Goal: Information Seeking & Learning: Learn about a topic

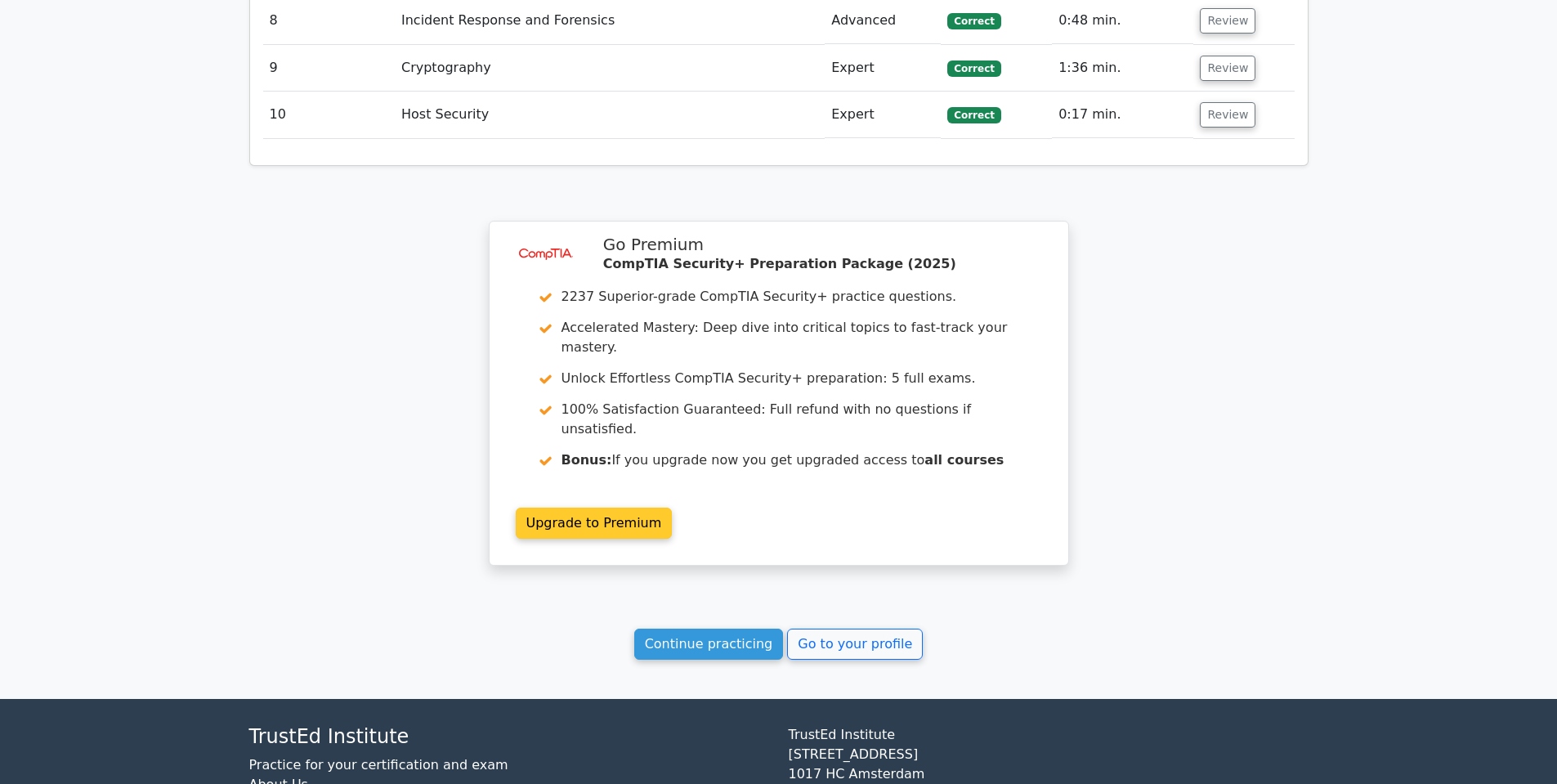
scroll to position [2844, 0]
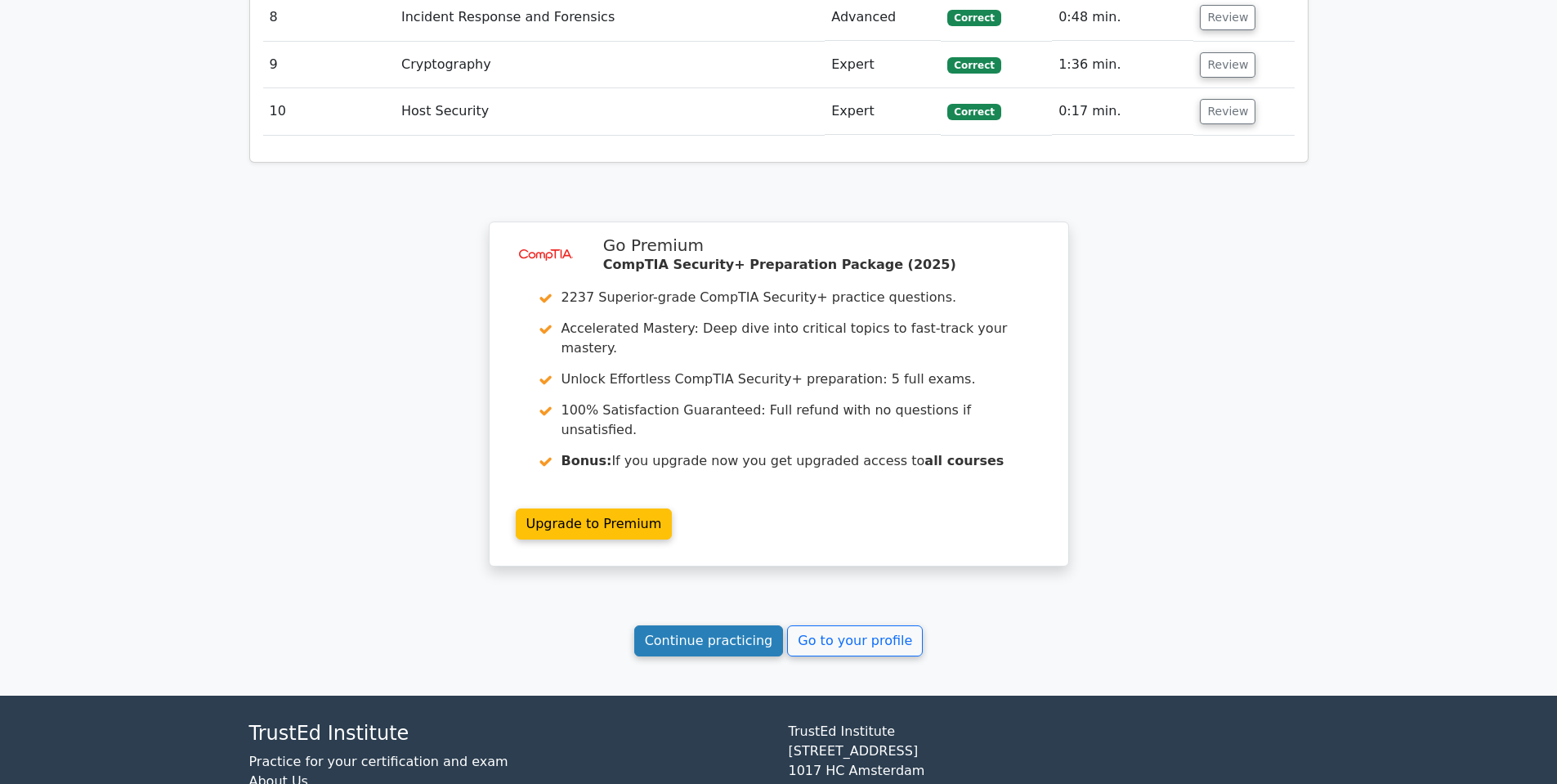
click at [728, 625] on link "Continue practicing" at bounding box center [709, 641] width 150 height 31
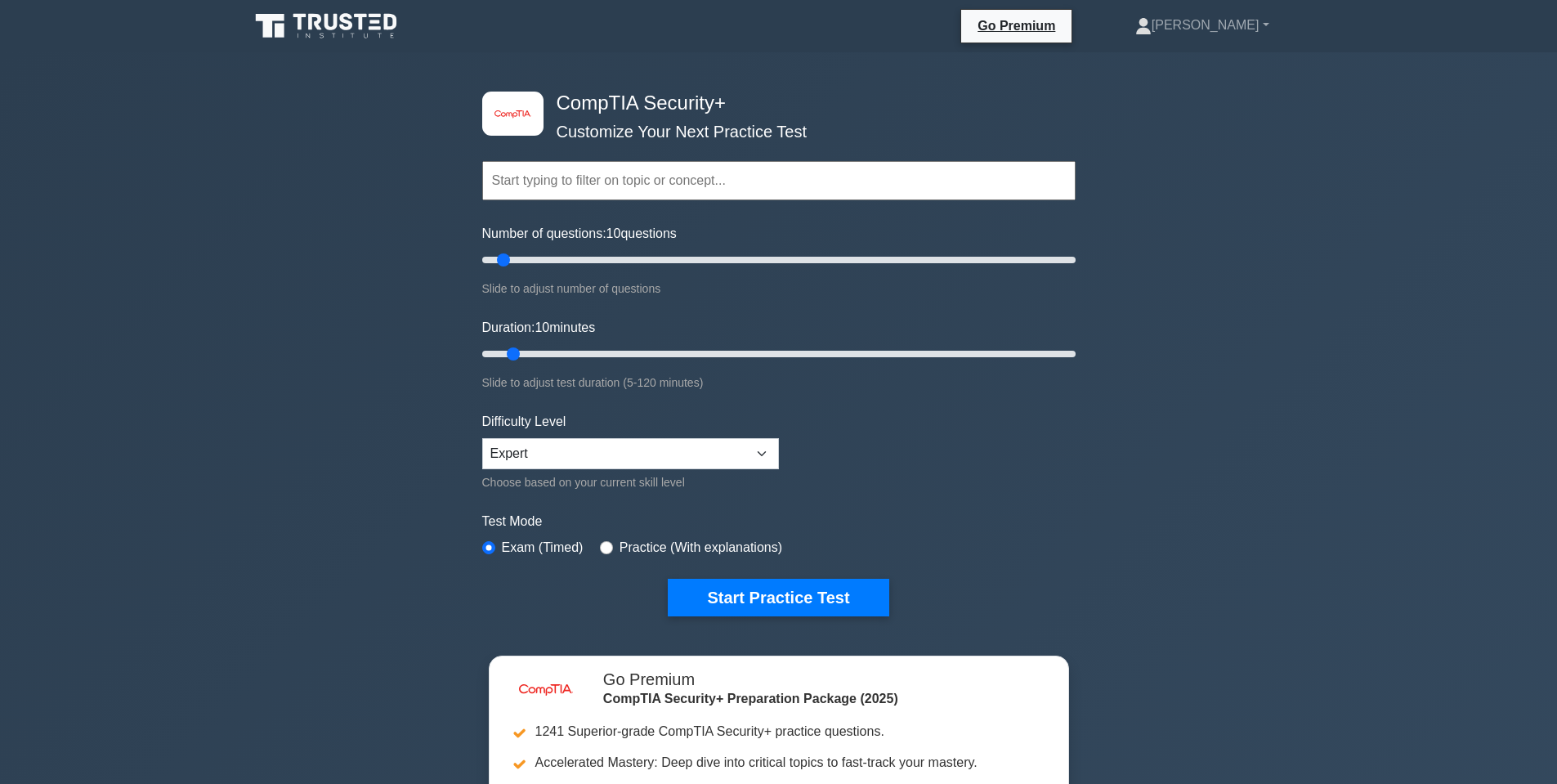
click at [754, 622] on div "image/svg+xml CompTIA Security+ Customize Your Next Practice Test Topics Crypto…" at bounding box center [778, 354] width 613 height 603
click at [755, 608] on button "Start Practice Test" at bounding box center [778, 598] width 221 height 38
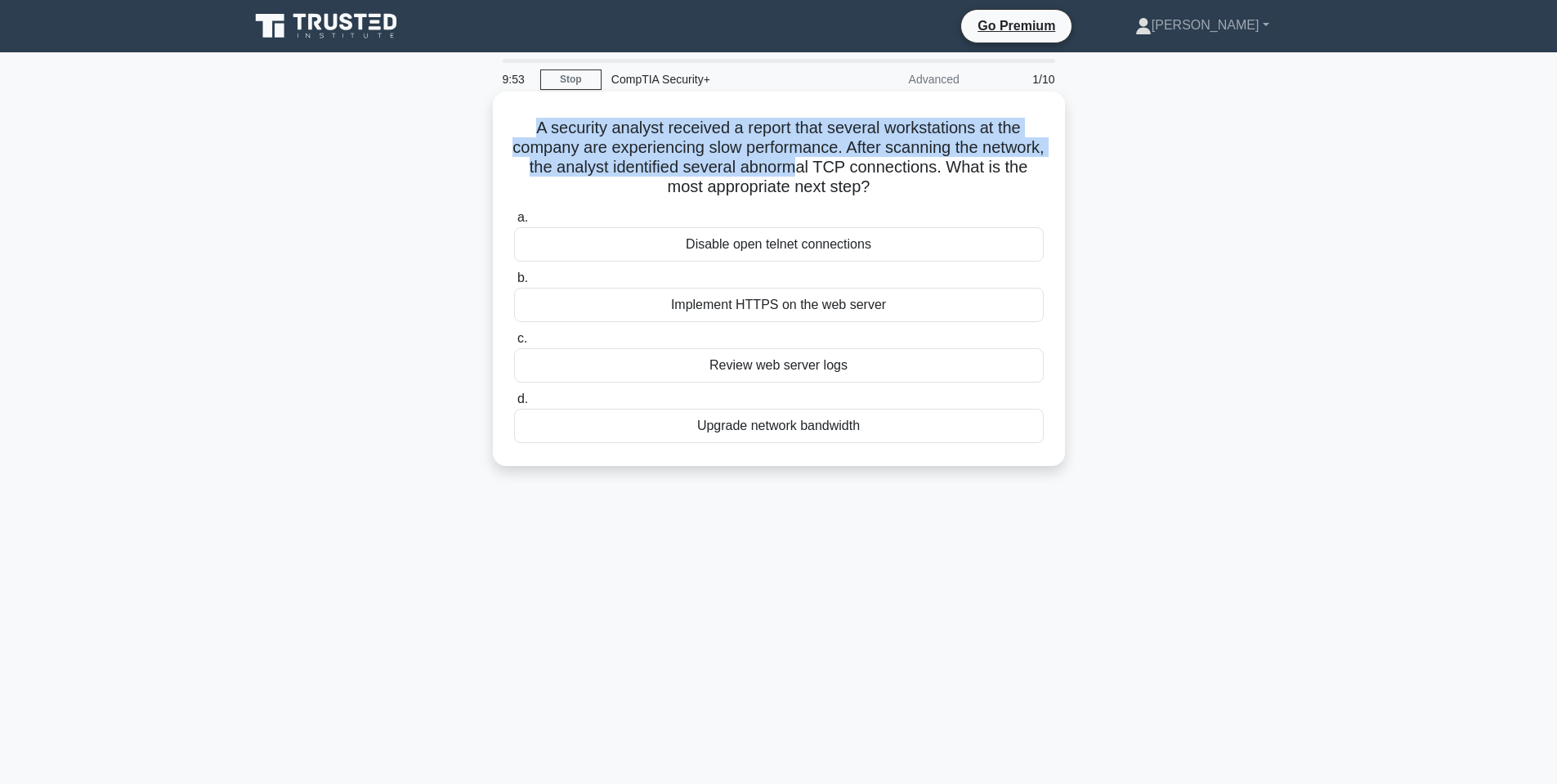
drag, startPoint x: 526, startPoint y: 124, endPoint x: 856, endPoint y: 173, distance: 333.6
click at [856, 173] on h5 "A security analyst received a report that several workstations at the company a…" at bounding box center [779, 158] width 532 height 80
click at [800, 158] on h5 "A security analyst received a report that several workstations at the company a…" at bounding box center [779, 158] width 532 height 80
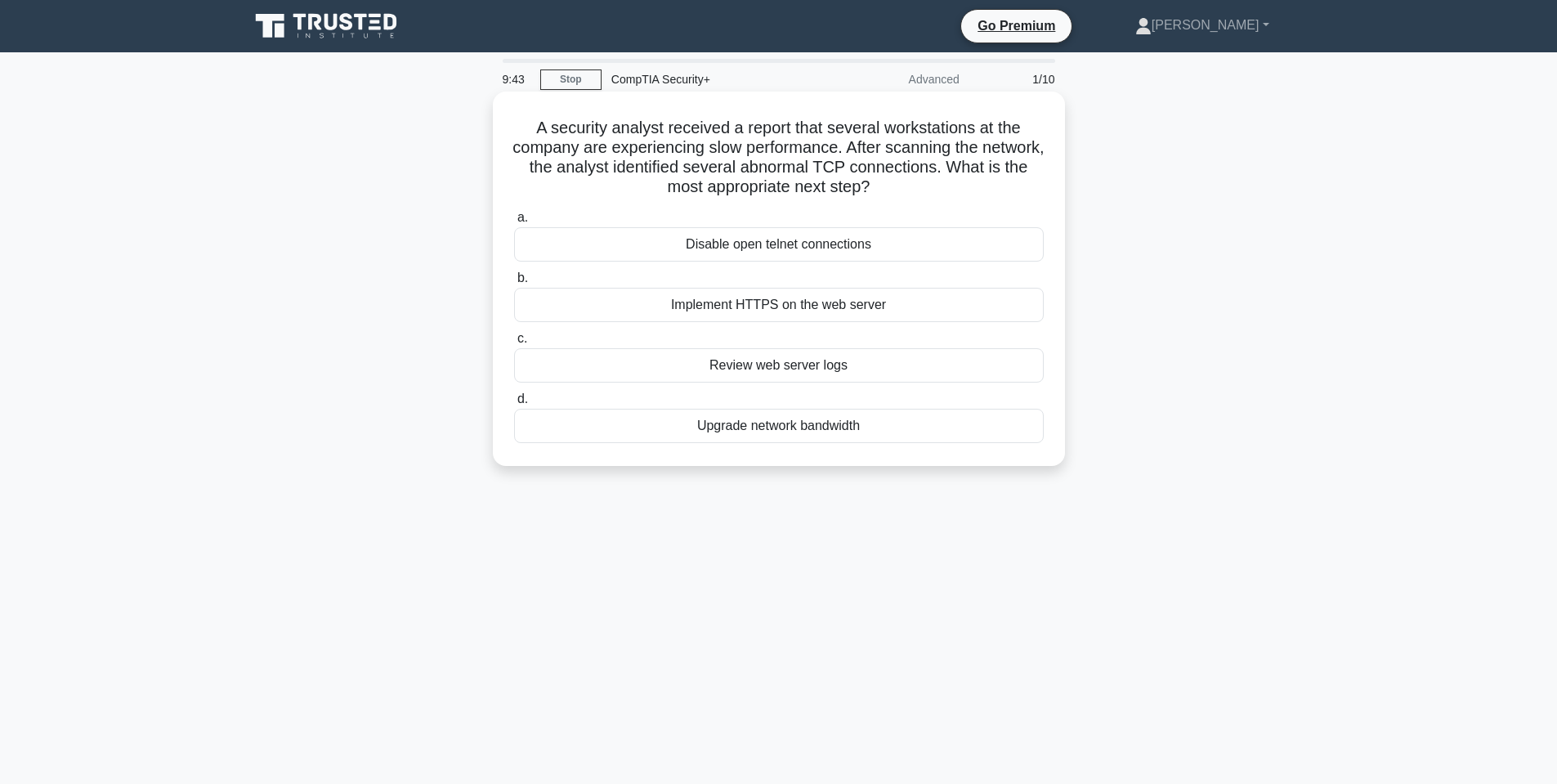
click at [807, 244] on div "Disable open telnet connections" at bounding box center [779, 245] width 530 height 34
click at [514, 223] on input "a. Disable open telnet connections" at bounding box center [514, 218] width 0 height 10
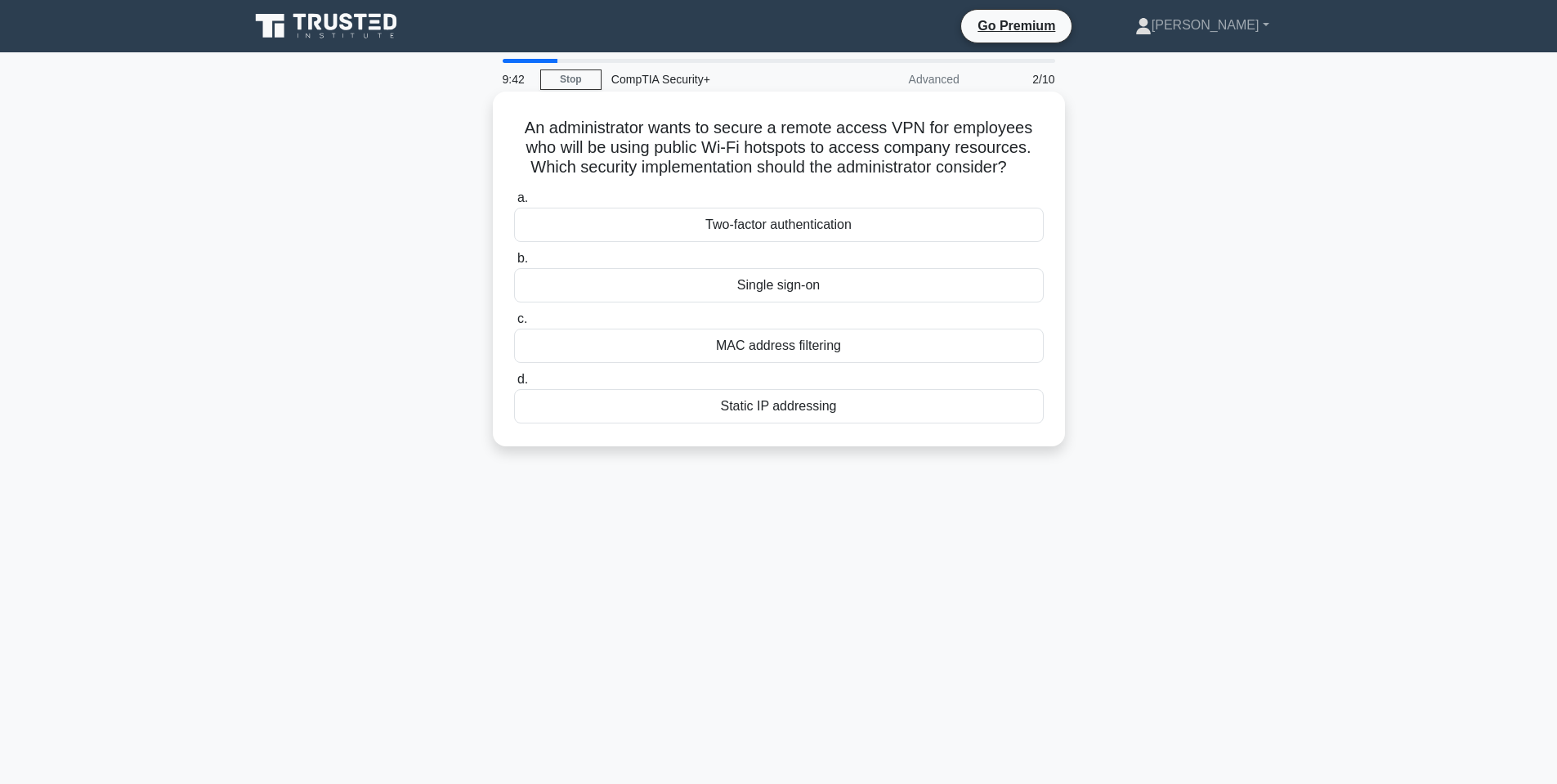
click at [615, 143] on h5 "An administrator wants to secure a remote access VPN for employees who will be …" at bounding box center [779, 148] width 532 height 60
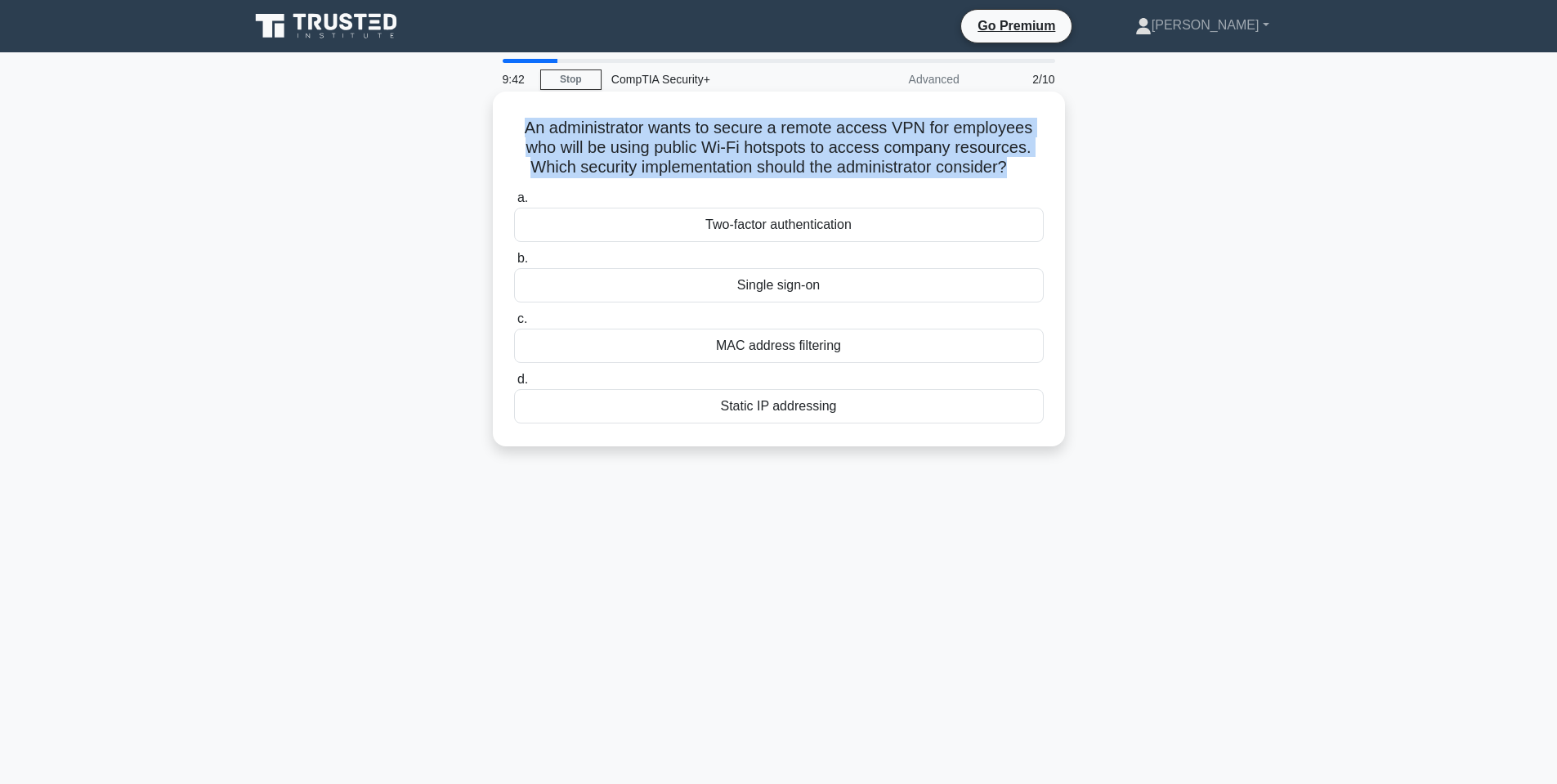
click at [615, 143] on h5 "An administrator wants to secure a remote access VPN for employees who will be …" at bounding box center [779, 148] width 532 height 60
click at [695, 135] on h5 "An administrator wants to secure a remote access VPN for employees who will be …" at bounding box center [779, 148] width 532 height 60
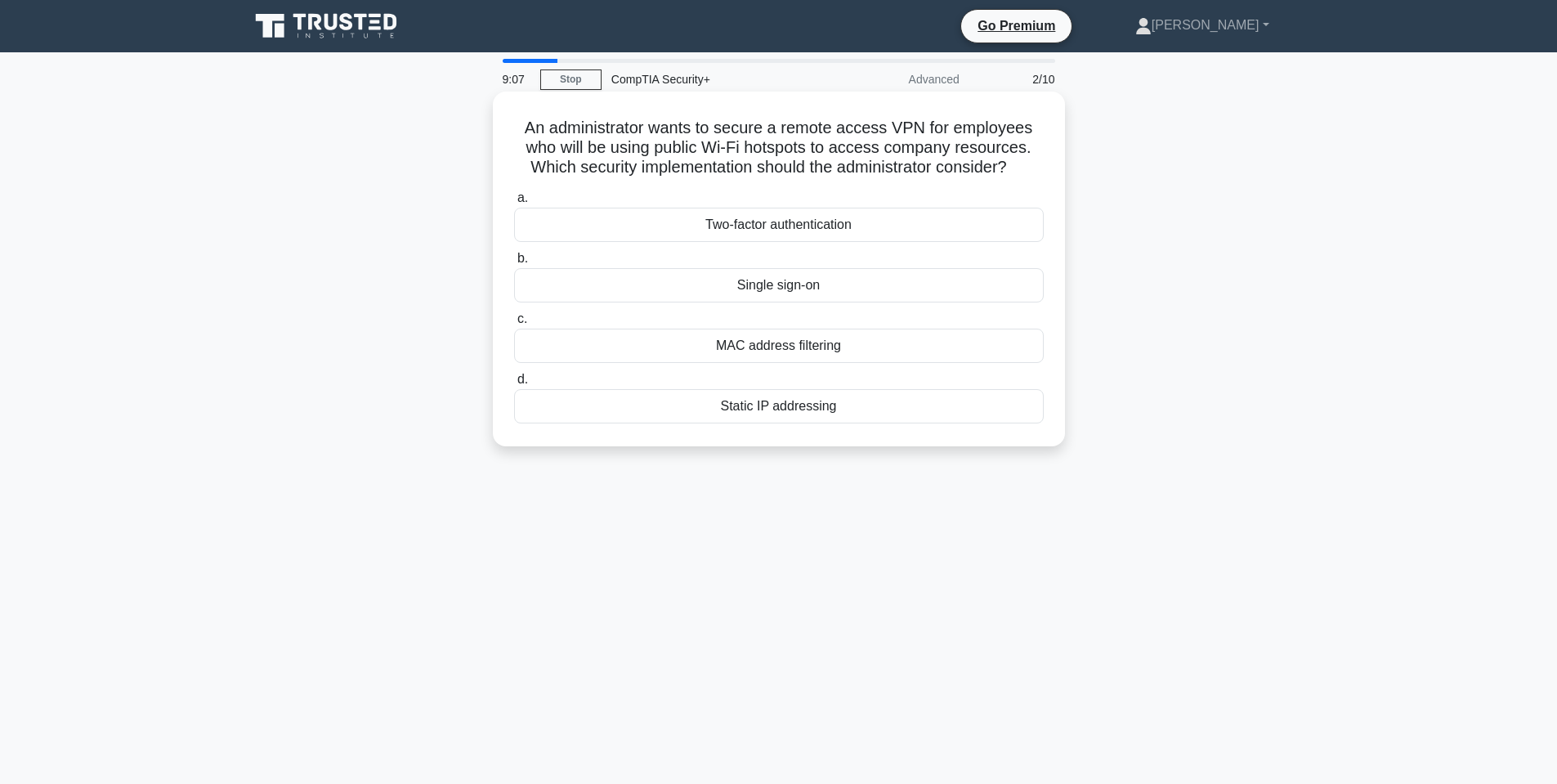
click at [784, 289] on div "Single sign-on" at bounding box center [779, 285] width 530 height 34
click at [514, 264] on input "b. Single sign-on" at bounding box center [514, 258] width 0 height 10
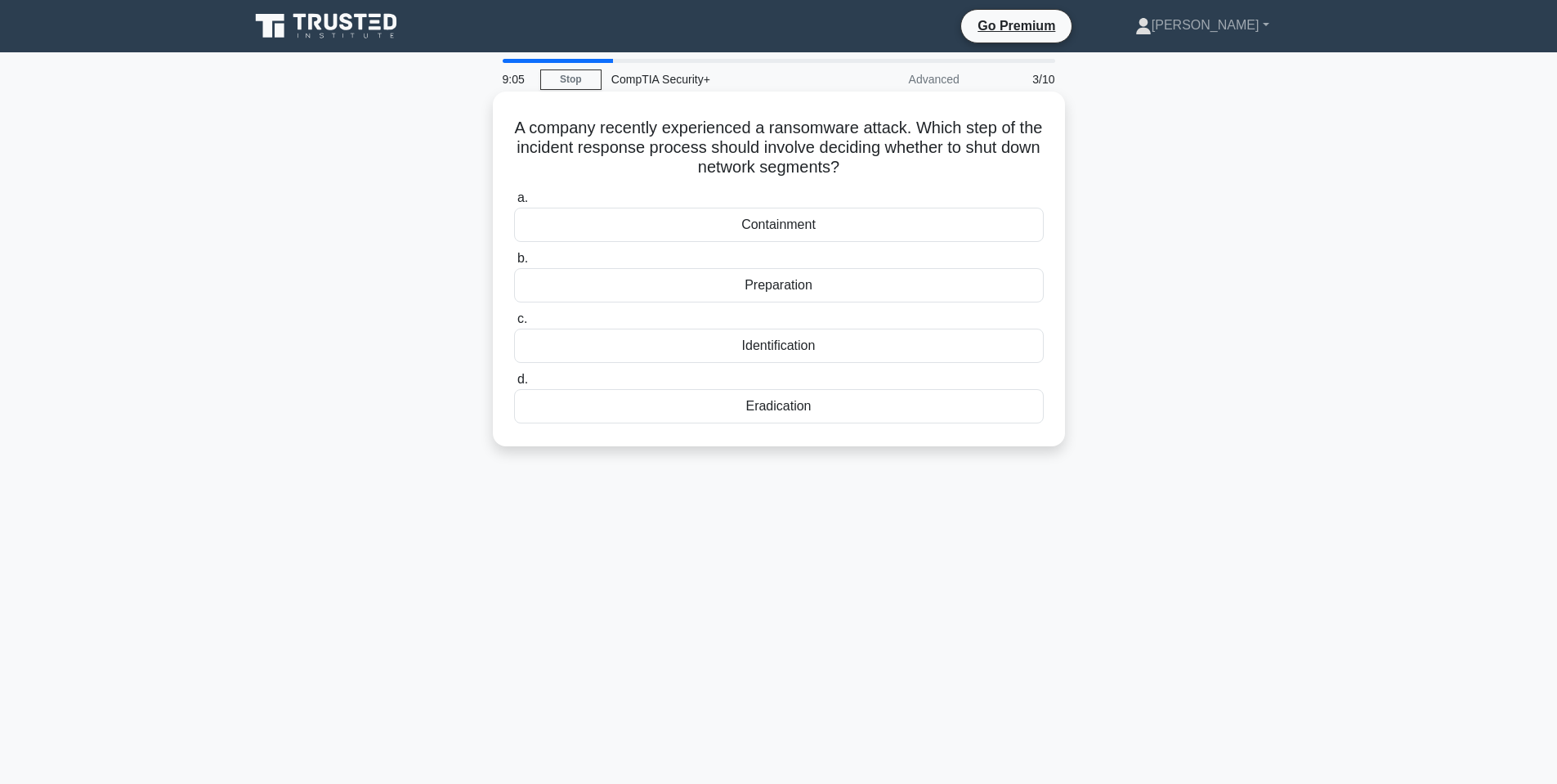
click at [676, 149] on h5 "A company recently experienced a ransomware attack. Which step of the incident …" at bounding box center [779, 148] width 532 height 60
click at [675, 147] on h5 "A company recently experienced a ransomware attack. Which step of the incident …" at bounding box center [779, 148] width 532 height 60
click at [682, 148] on h5 "A company recently experienced a ransomware attack. Which step of the incident …" at bounding box center [779, 148] width 532 height 60
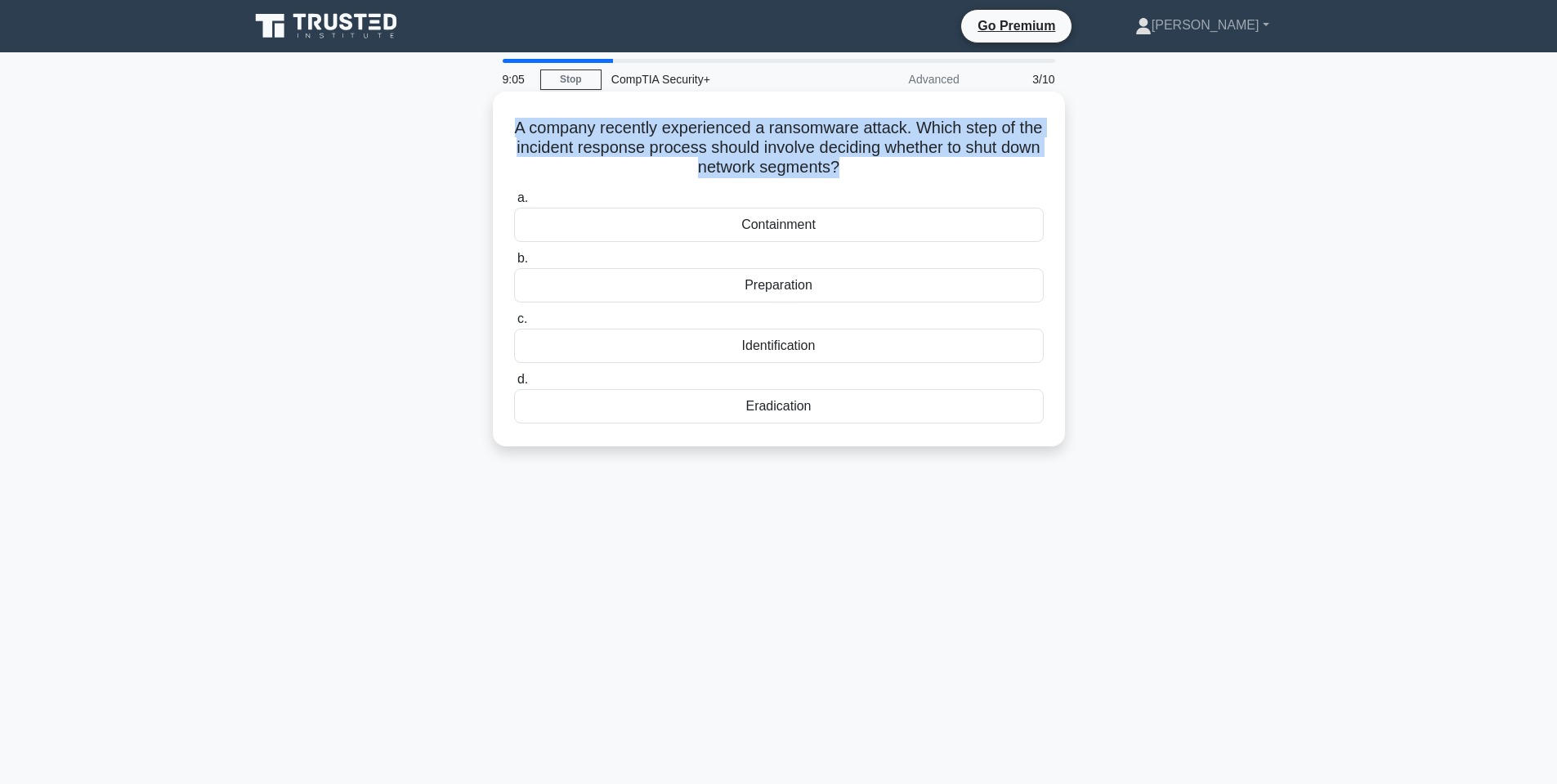
click at [682, 148] on h5 "A company recently experienced a ransomware attack. Which step of the incident …" at bounding box center [779, 148] width 532 height 60
click at [602, 137] on h5 "A company recently experienced a ransomware attack. Which step of the incident …" at bounding box center [779, 148] width 532 height 60
click at [605, 131] on h5 "A company recently experienced a ransomware attack. Which step of the incident …" at bounding box center [779, 148] width 532 height 60
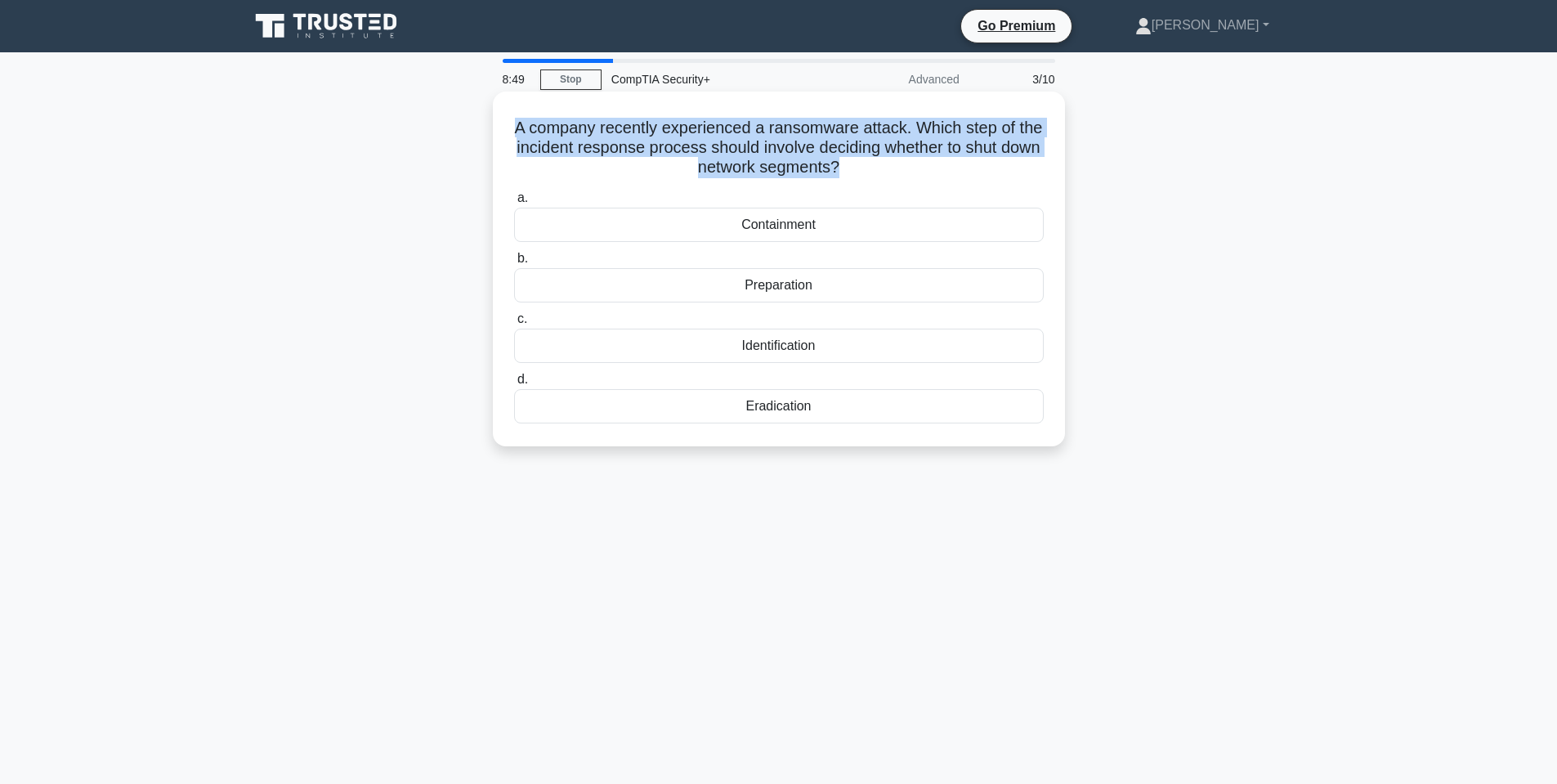
click at [606, 131] on h5 "A company recently experienced a ransomware attack. Which step of the incident …" at bounding box center [779, 148] width 532 height 60
click at [607, 130] on h5 "A company recently experienced a ransomware attack. Which step of the incident …" at bounding box center [779, 148] width 532 height 60
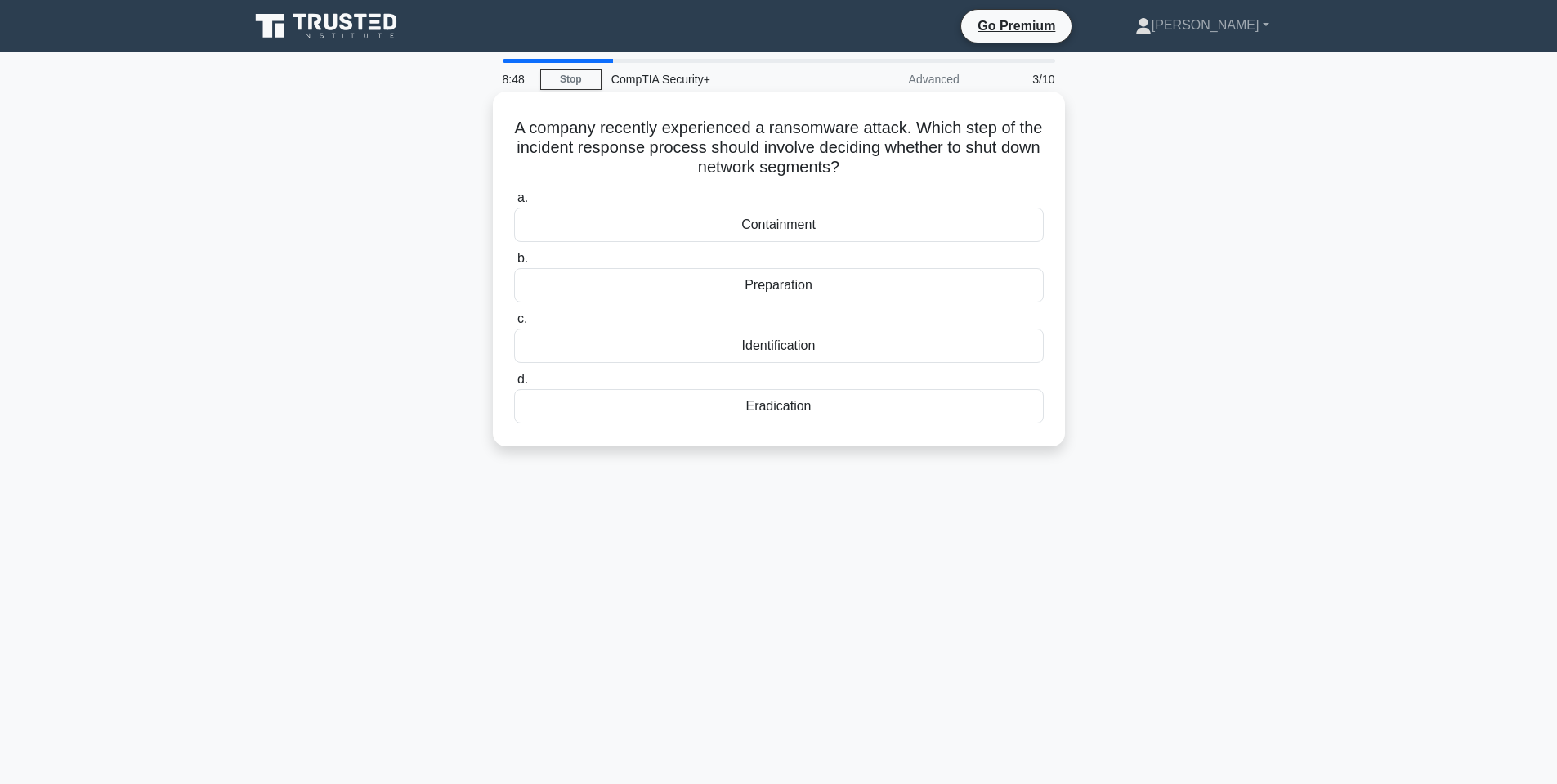
click at [613, 125] on h5 "A company recently experienced a ransomware attack. Which step of the incident …" at bounding box center [779, 148] width 532 height 60
click at [954, 129] on h5 "A company recently experienced a ransomware attack. Which step of the incident …" at bounding box center [779, 148] width 532 height 60
click at [954, 130] on h5 "A company recently experienced a ransomware attack. Which step of the incident …" at bounding box center [779, 148] width 532 height 60
click at [690, 148] on h5 "A company recently experienced a ransomware attack. Which step of the incident …" at bounding box center [779, 148] width 532 height 60
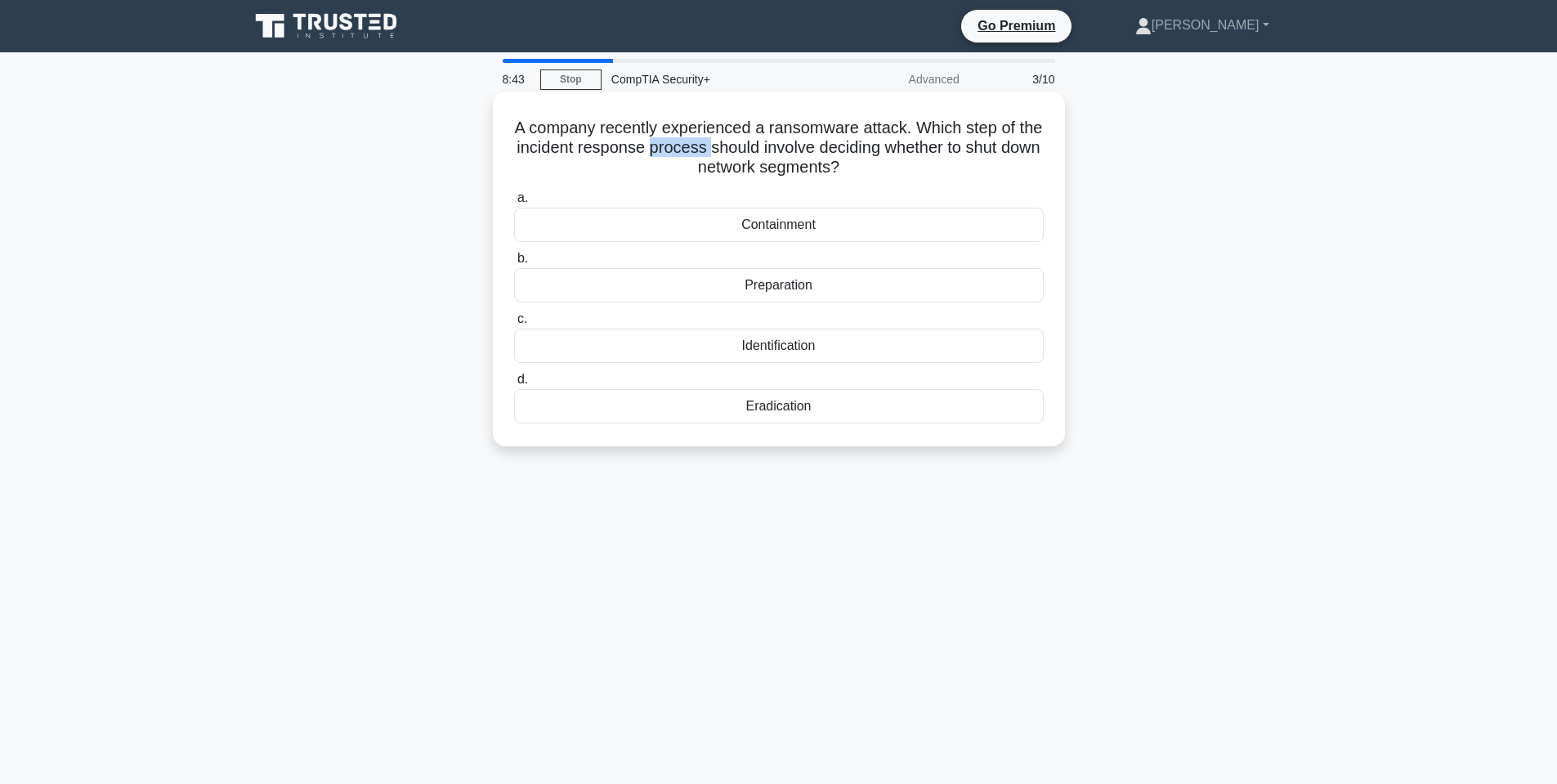
click at [690, 148] on h5 "A company recently experienced a ransomware attack. Which step of the incident …" at bounding box center [779, 148] width 532 height 60
click at [713, 140] on h5 "A company recently experienced a ransomware attack. Which step of the incident …" at bounding box center [779, 148] width 532 height 60
click at [856, 139] on h5 "A company recently experienced a ransomware attack. Which step of the incident …" at bounding box center [779, 148] width 532 height 60
click at [670, 154] on h5 "A company recently experienced a ransomware attack. Which step of the incident …" at bounding box center [779, 148] width 532 height 60
click at [671, 153] on h5 "A company recently experienced a ransomware attack. Which step of the incident …" at bounding box center [779, 148] width 532 height 60
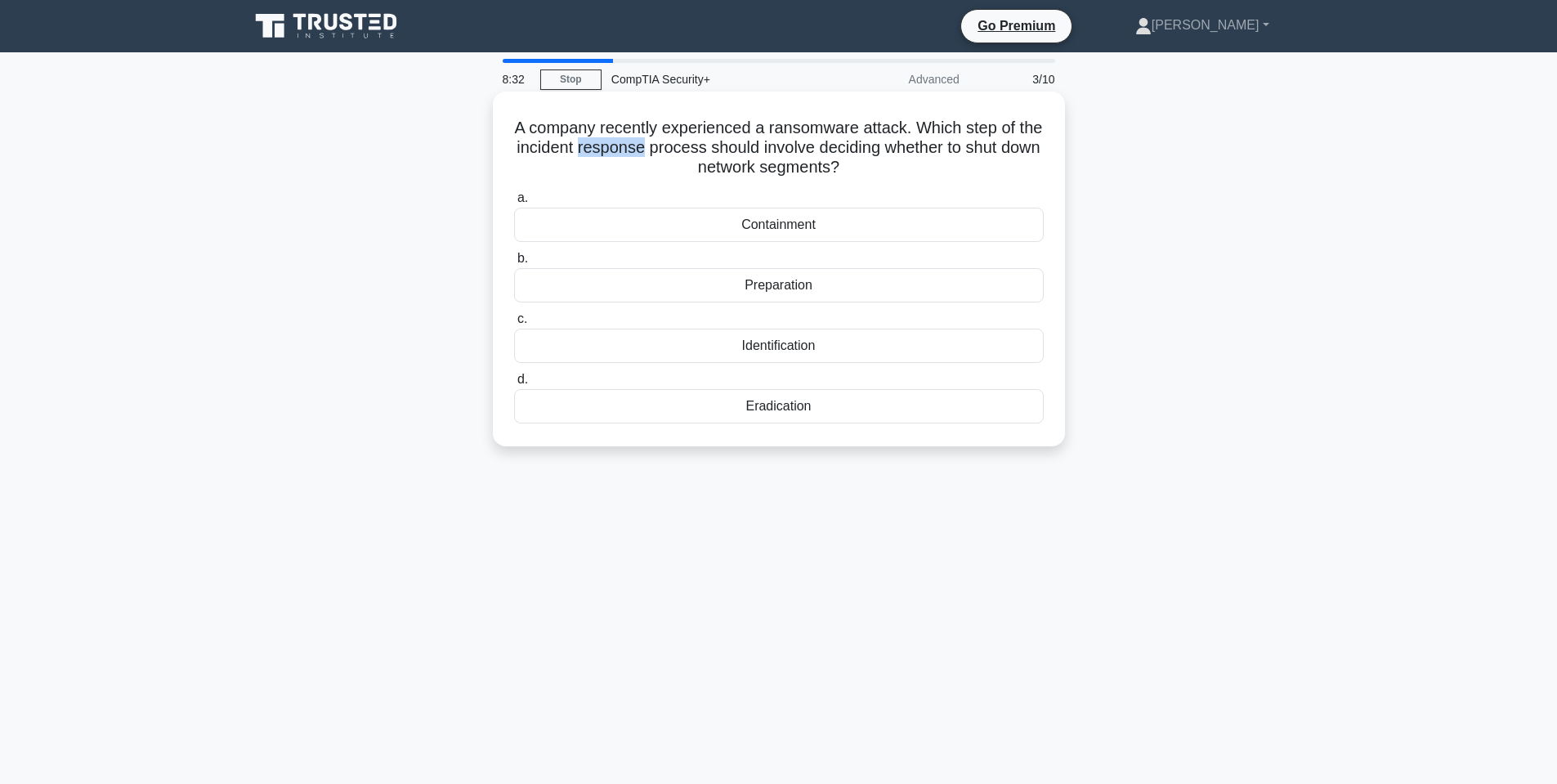
click at [678, 152] on h5 "A company recently experienced a ransomware attack. Which step of the incident …" at bounding box center [779, 148] width 532 height 60
click at [679, 151] on h5 "A company recently experienced a ransomware attack. Which step of the incident …" at bounding box center [779, 148] width 532 height 60
click at [628, 147] on h5 "A company recently experienced a ransomware attack. Which step of the incident …" at bounding box center [779, 148] width 532 height 60
click at [632, 148] on h5 "A company recently experienced a ransomware attack. Which step of the incident …" at bounding box center [779, 148] width 532 height 60
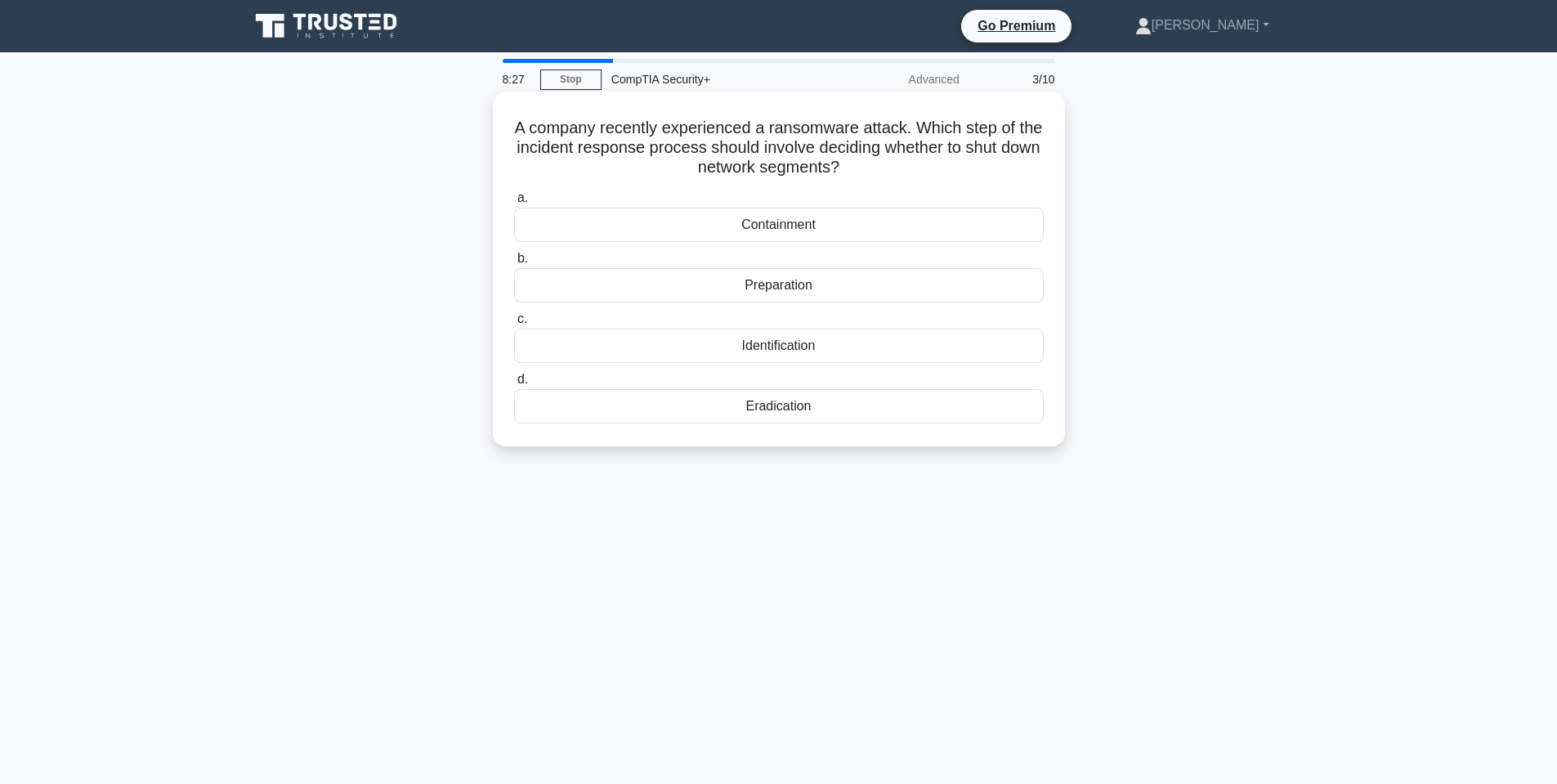
click at [805, 148] on h5 "A company recently experienced a ransomware attack. Which step of the incident …" at bounding box center [779, 148] width 532 height 60
click at [805, 225] on div "Containment" at bounding box center [779, 225] width 530 height 34
click at [514, 203] on input "a. Containment" at bounding box center [514, 198] width 0 height 10
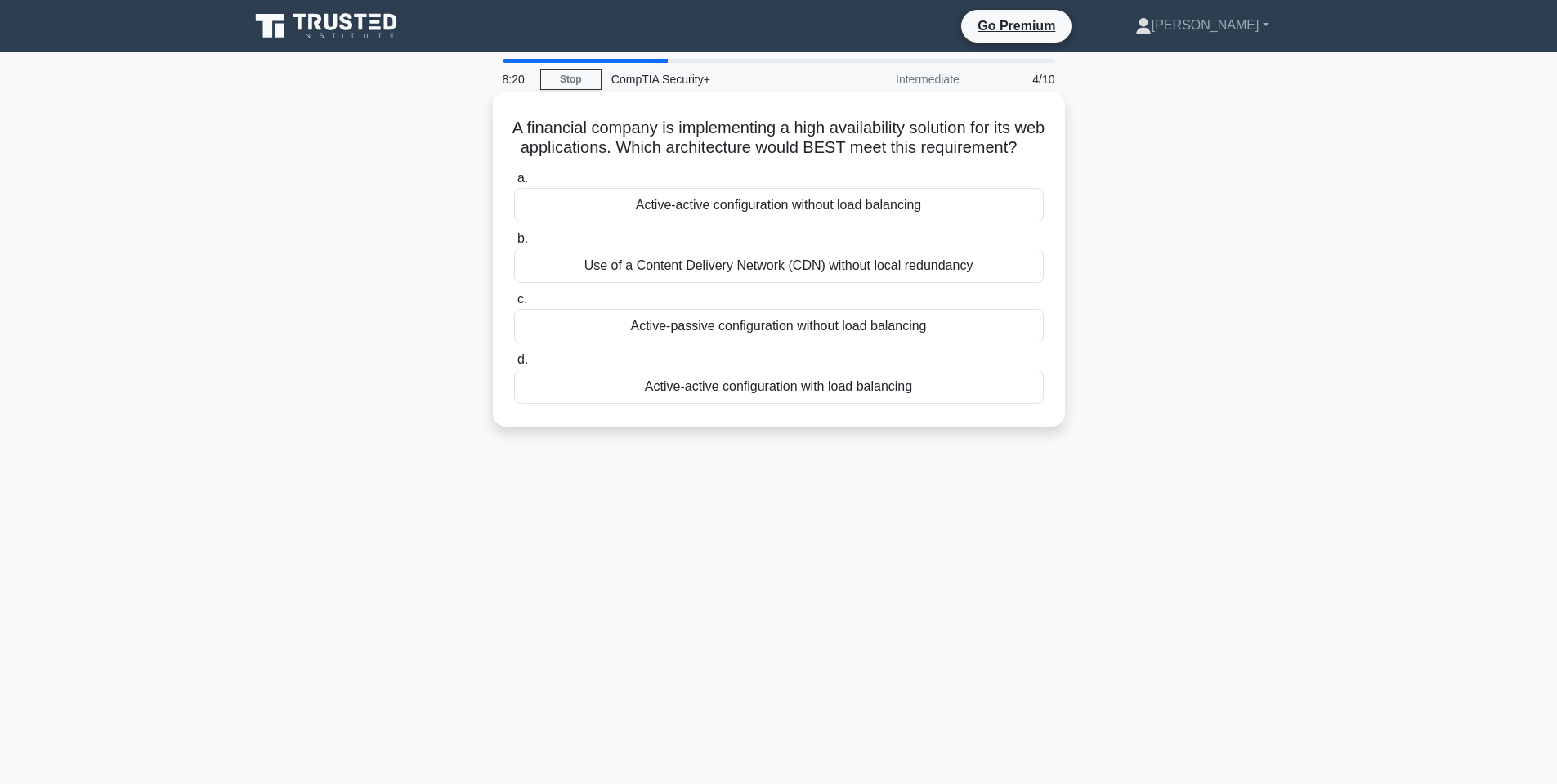
click at [643, 124] on h5 "A financial company is implementing a high availability solution for its web ap…" at bounding box center [779, 138] width 532 height 40
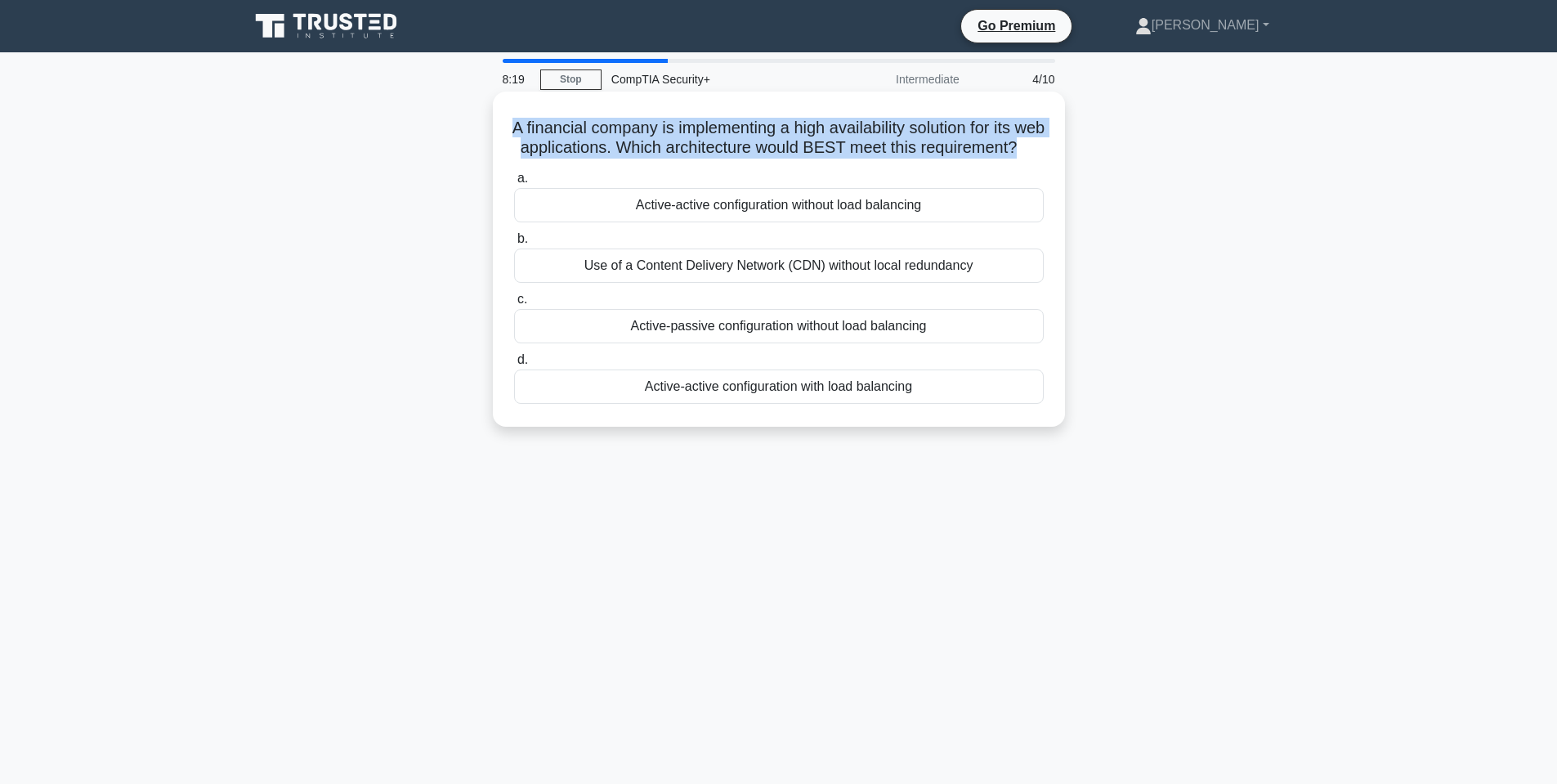
click at [643, 124] on h5 "A financial company is implementing a high availability solution for its web ap…" at bounding box center [779, 138] width 532 height 40
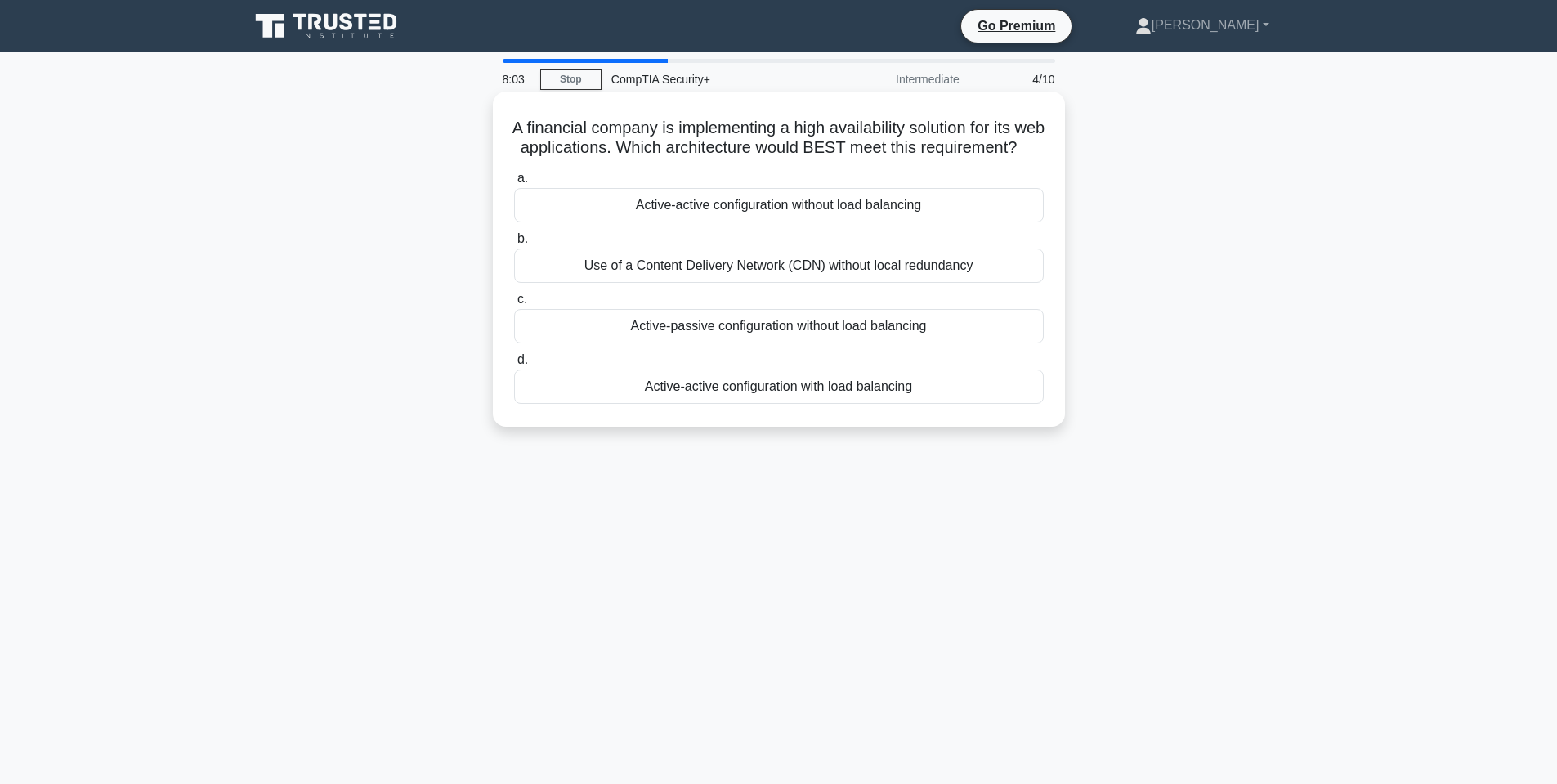
click at [827, 404] on div "Active-active configuration with load balancing" at bounding box center [779, 387] width 530 height 34
click at [514, 365] on input "d. Active-active configuration with load balancing" at bounding box center [514, 360] width 0 height 10
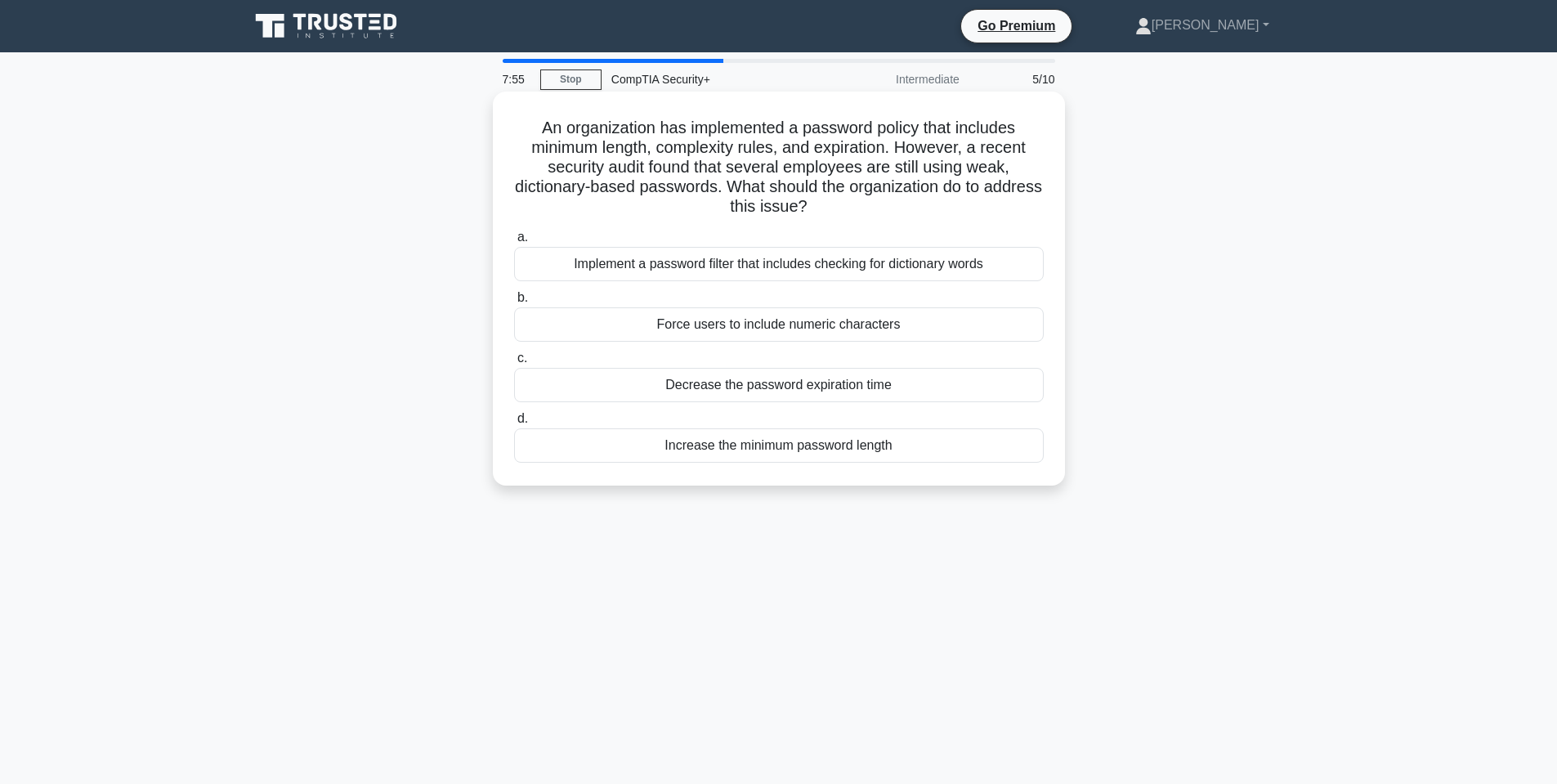
click at [663, 122] on h5 "An organization has implemented a password policy that includes minimum length,…" at bounding box center [779, 168] width 532 height 100
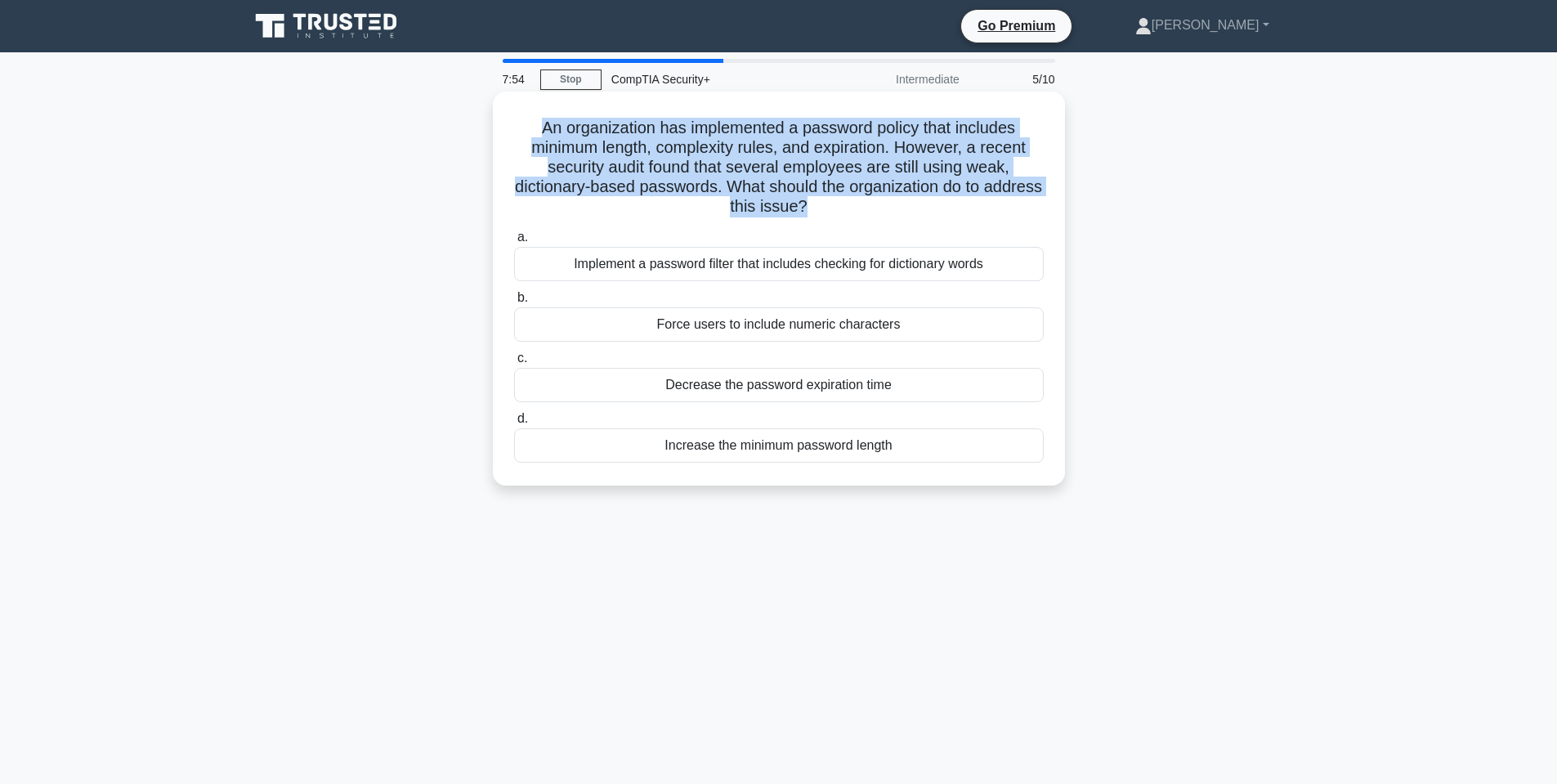
click at [663, 125] on h5 "An organization has implemented a password policy that includes minimum length,…" at bounding box center [779, 168] width 532 height 100
click at [714, 152] on h5 "An organization has implemented a password policy that includes minimum length,…" at bounding box center [779, 168] width 532 height 100
click at [653, 172] on h5 "An organization has implemented a password policy that includes minimum length,…" at bounding box center [779, 168] width 532 height 100
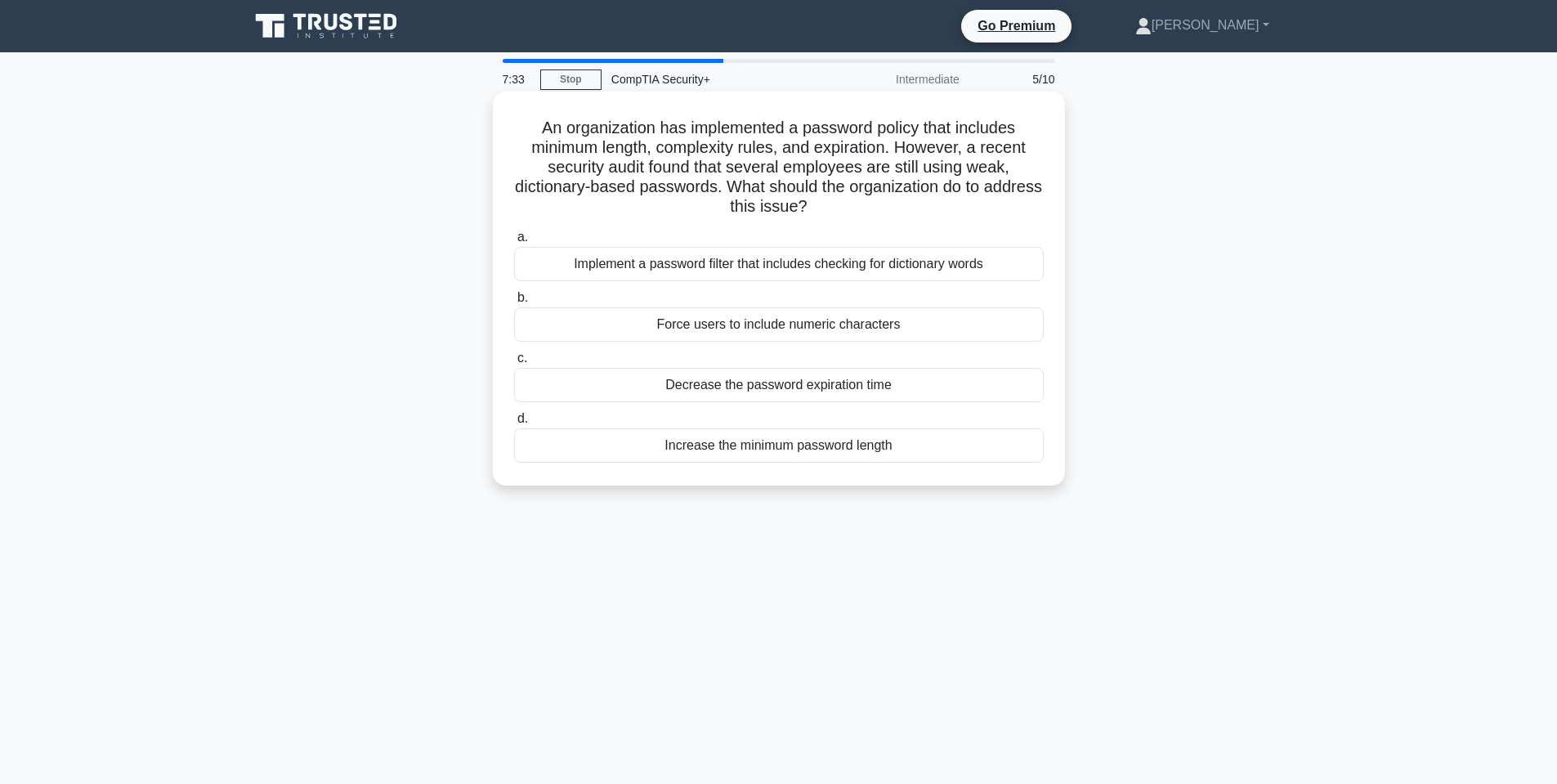
click at [747, 269] on div "Implement a password filter that includes checking for dictionary words" at bounding box center [779, 264] width 530 height 34
click at [514, 243] on input "a. Implement a password filter that includes checking for dictionary words" at bounding box center [514, 237] width 0 height 10
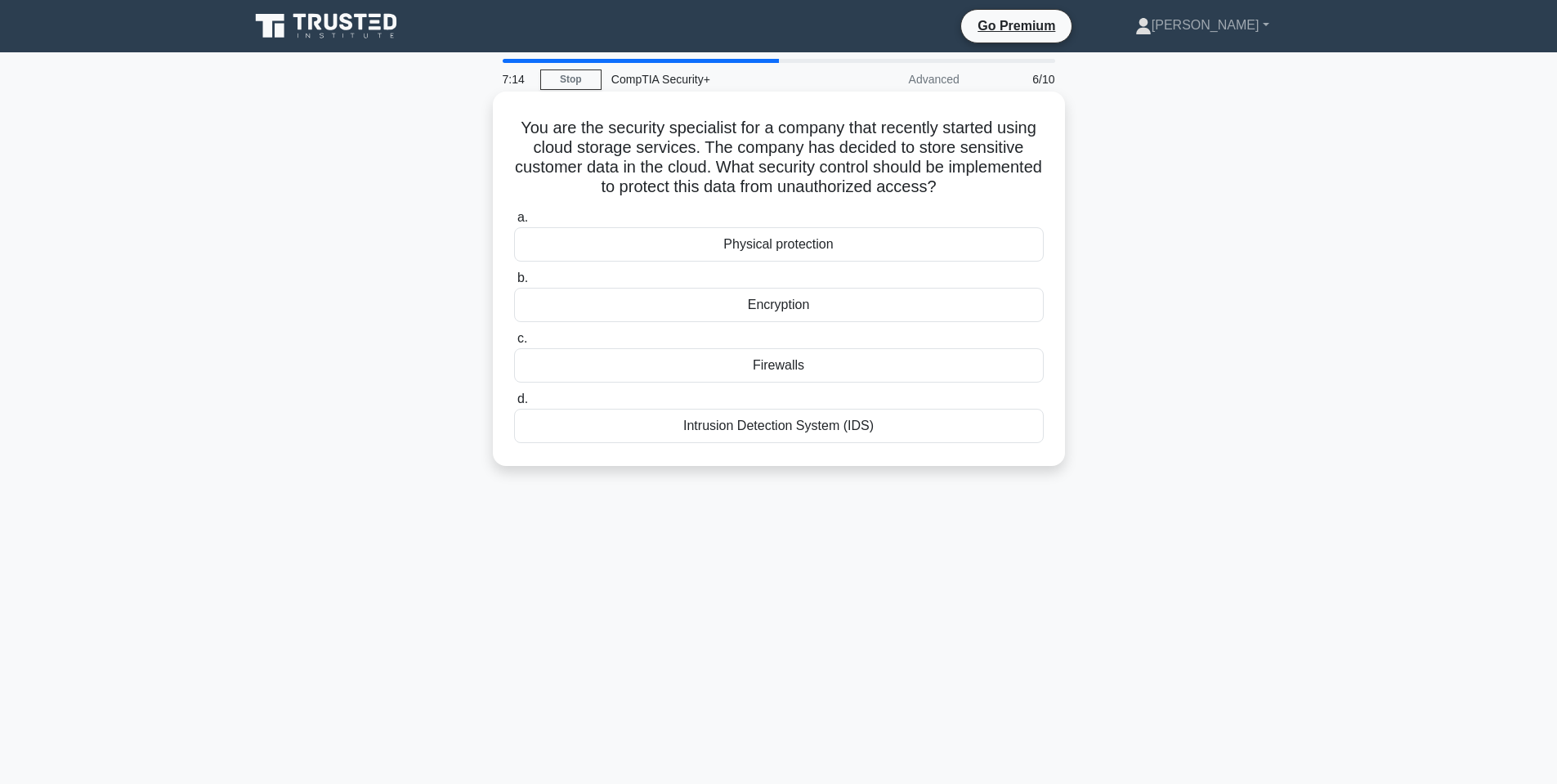
click at [623, 142] on h5 "You are the security specialist for a company that recently started using cloud…" at bounding box center [779, 158] width 532 height 80
click at [623, 140] on h5 "You are the security specialist for a company that recently started using cloud…" at bounding box center [779, 158] width 532 height 80
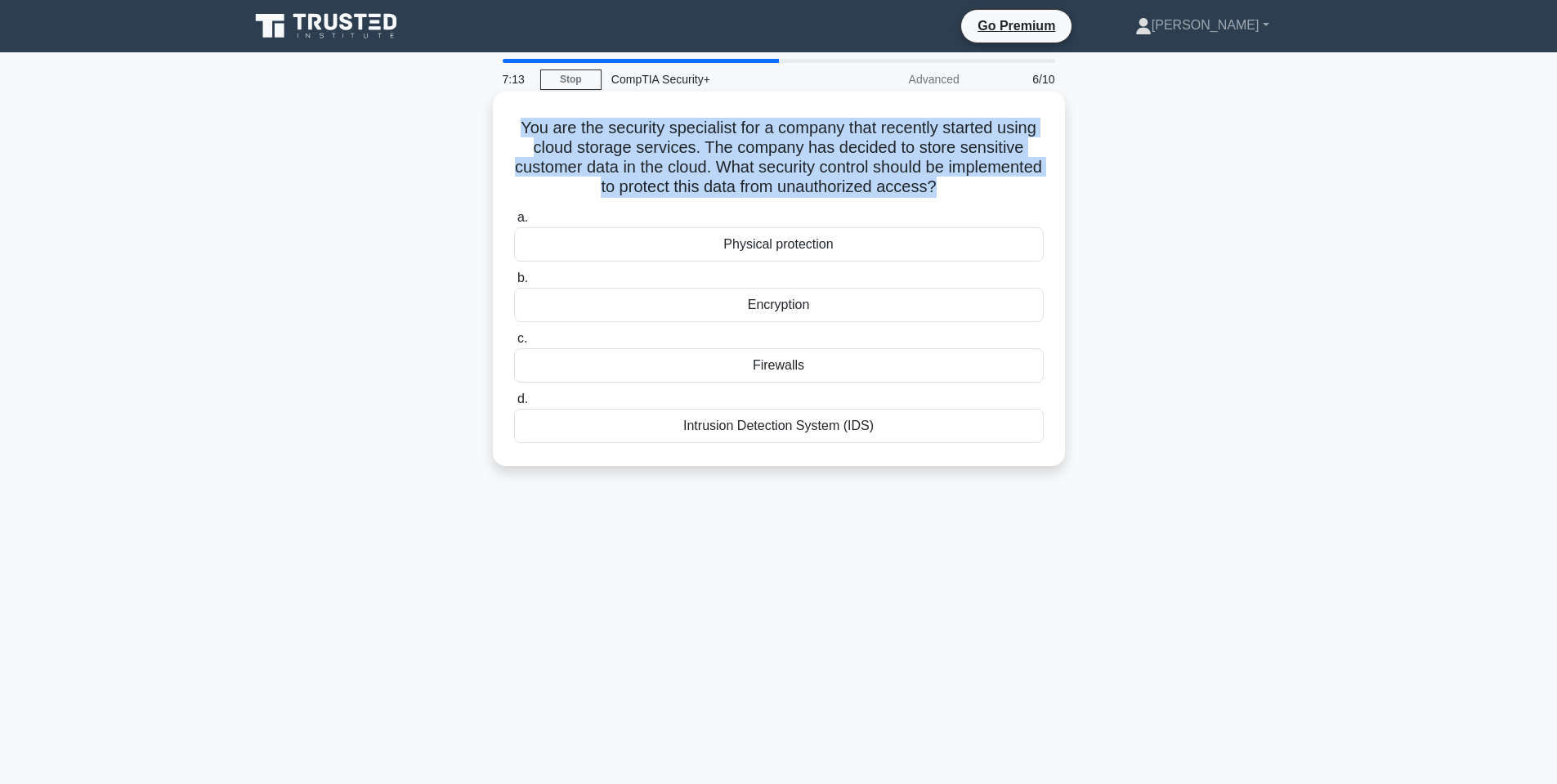
click at [623, 140] on h5 "You are the security specialist for a company that recently started using cloud…" at bounding box center [779, 158] width 532 height 80
click at [810, 151] on h5 "You are the security specialist for a company that recently started using cloud…" at bounding box center [779, 158] width 532 height 80
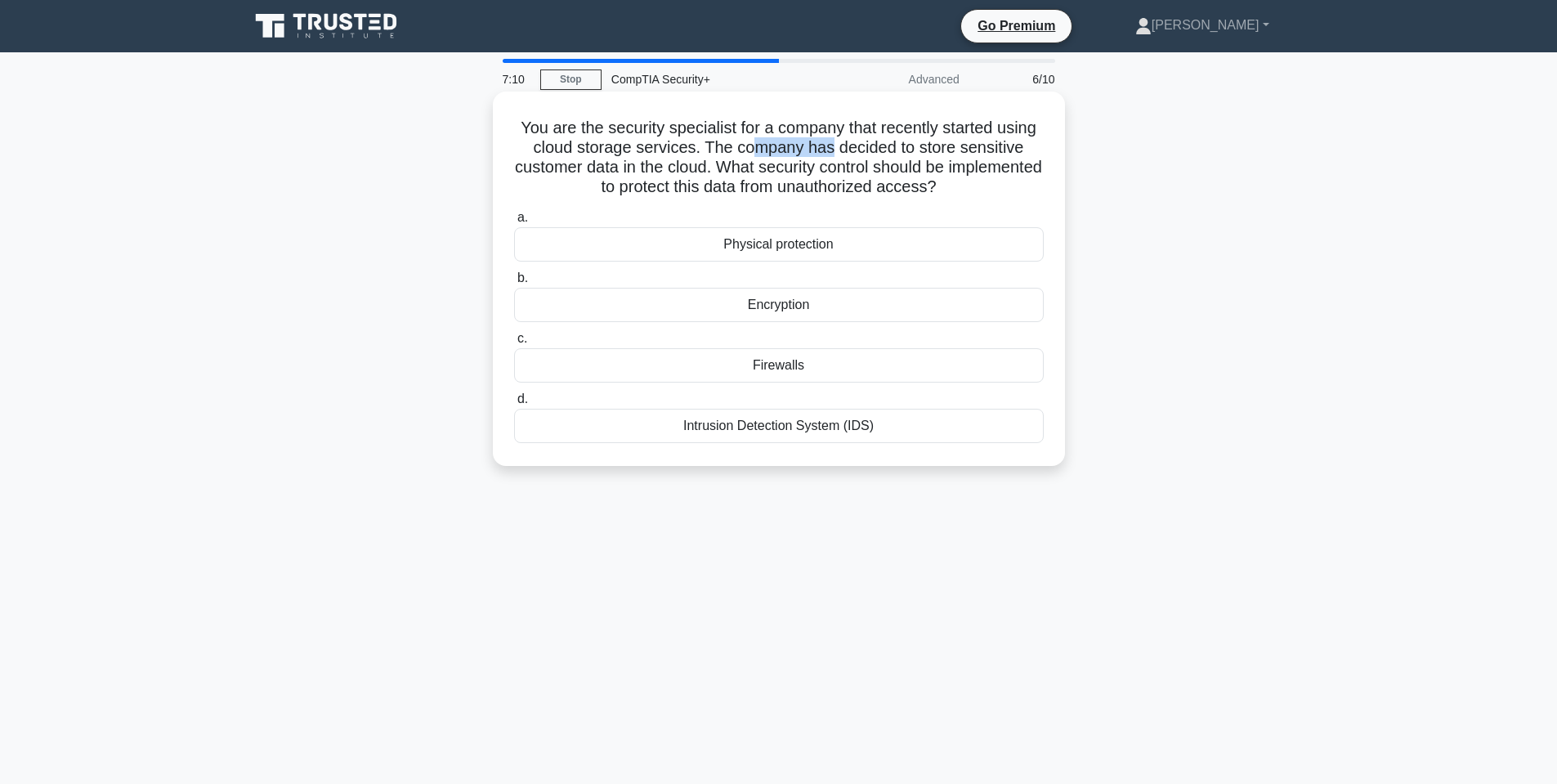
drag, startPoint x: 759, startPoint y: 151, endPoint x: 834, endPoint y: 152, distance: 75.0
click at [834, 152] on h5 "You are the security specialist for a company that recently started using cloud…" at bounding box center [779, 158] width 532 height 80
click at [832, 152] on h5 "You are the security specialist for a company that recently started using cloud…" at bounding box center [779, 158] width 532 height 80
click at [819, 150] on h5 "You are the security specialist for a company that recently started using cloud…" at bounding box center [779, 158] width 532 height 80
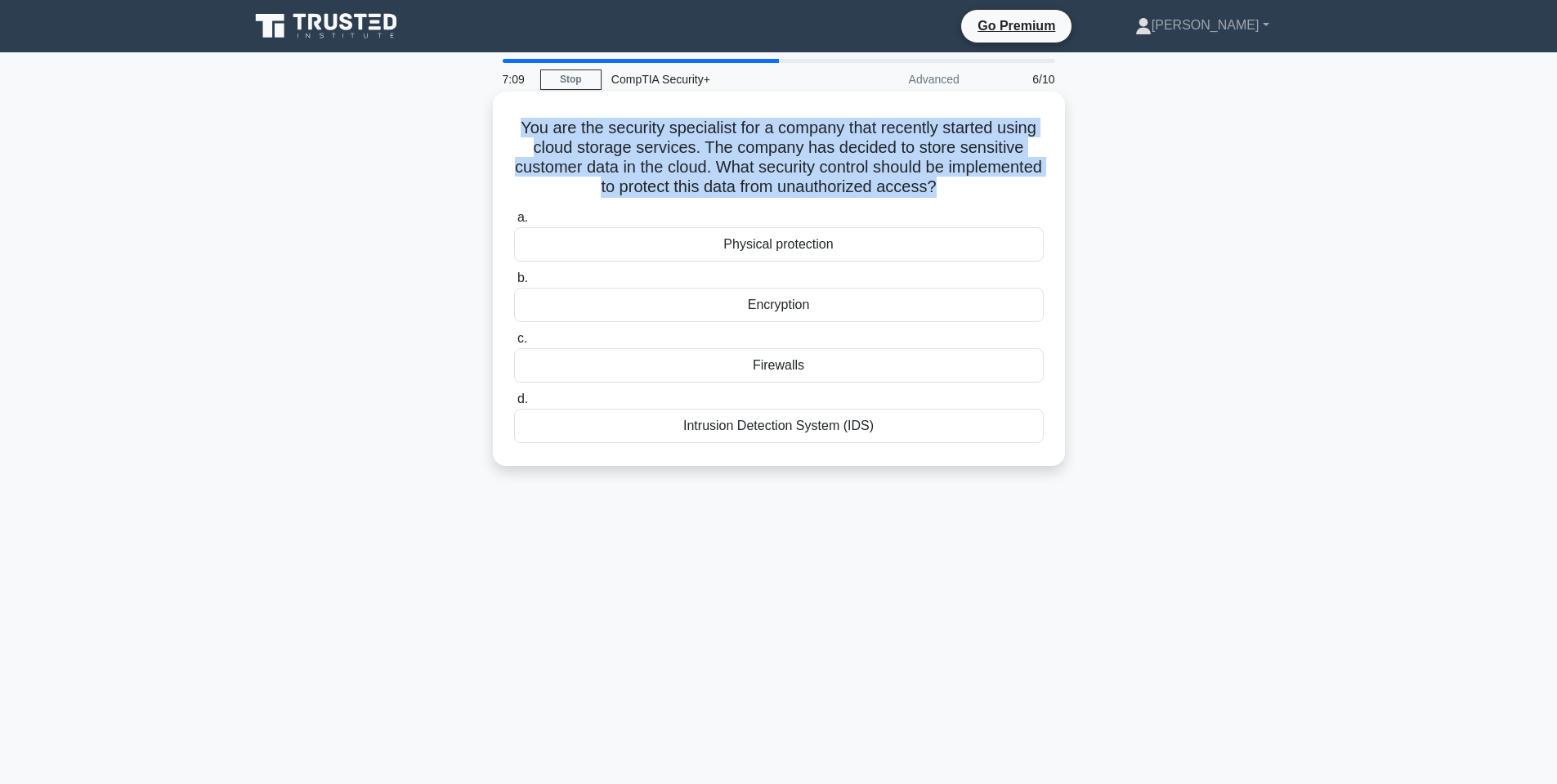
click at [819, 150] on h5 "You are the security specialist for a company that recently started using cloud…" at bounding box center [779, 158] width 532 height 80
click at [838, 157] on h5 "You are the security specialist for a company that recently started using cloud…" at bounding box center [779, 158] width 532 height 80
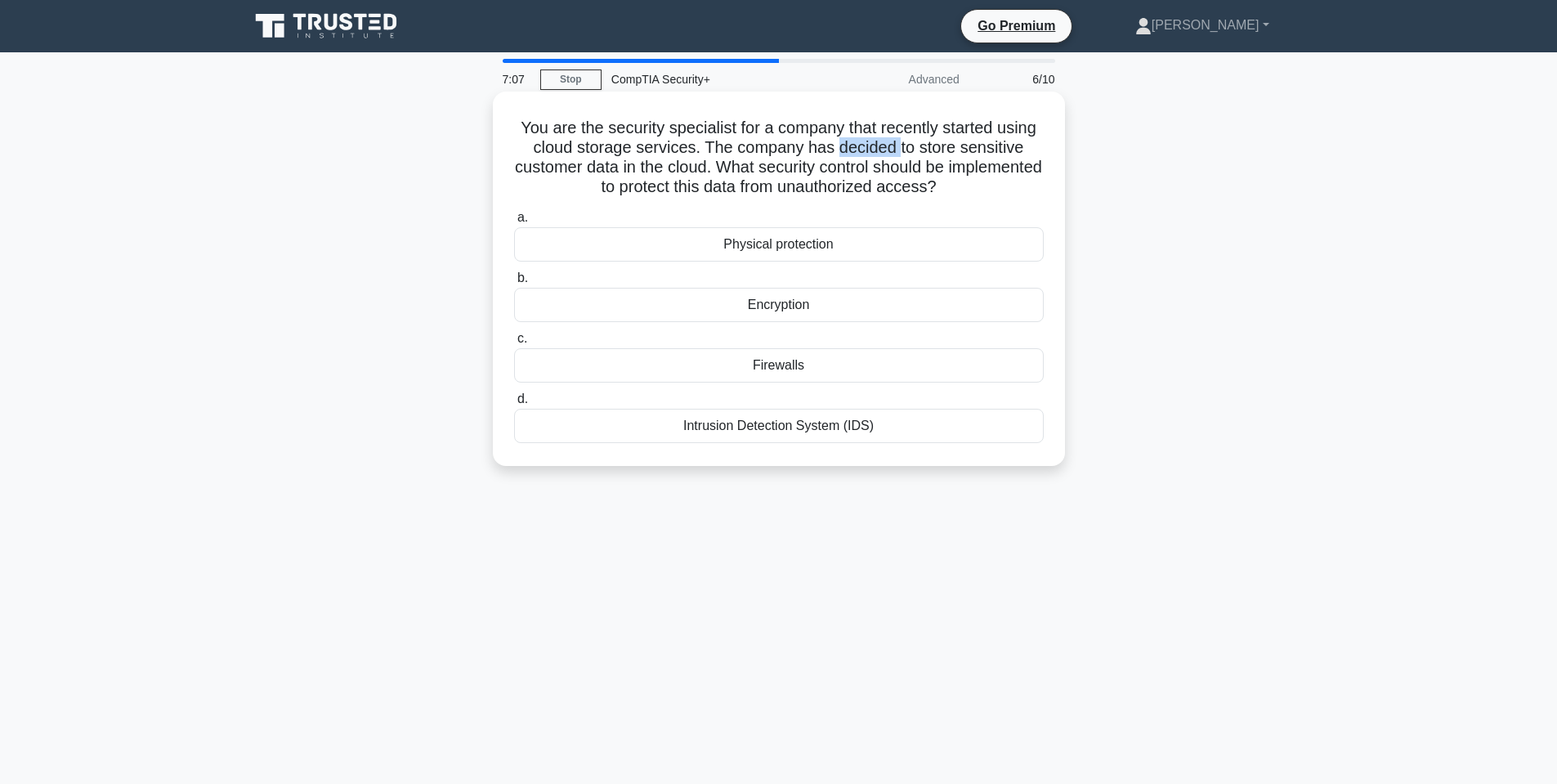
click at [838, 156] on h5 "You are the security specialist for a company that recently started using cloud…" at bounding box center [779, 158] width 532 height 80
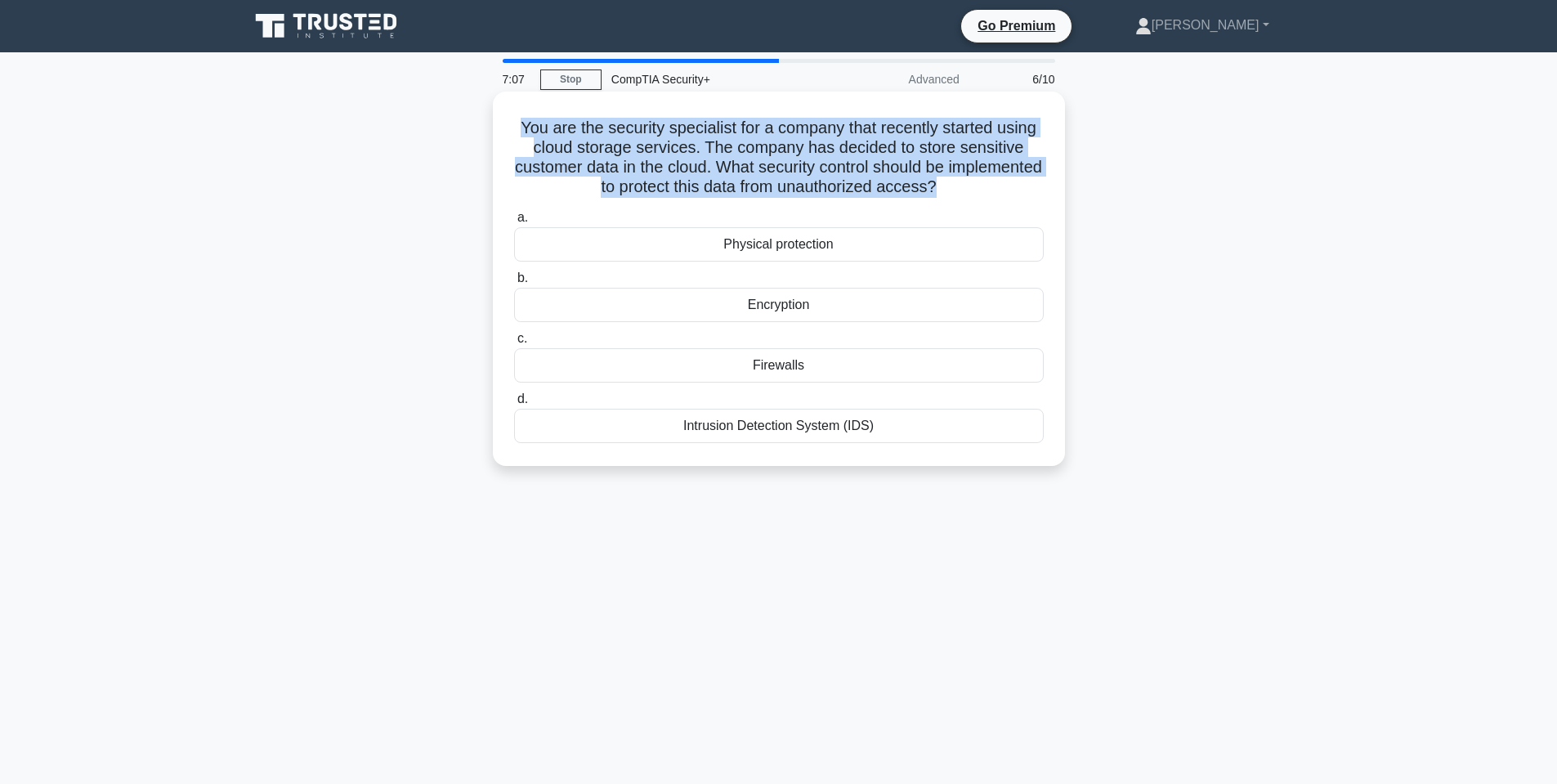
click at [838, 155] on h5 "You are the security specialist for a company that recently started using cloud…" at bounding box center [779, 158] width 532 height 80
click at [877, 155] on h5 "You are the security specialist for a company that recently started using cloud…" at bounding box center [779, 158] width 532 height 80
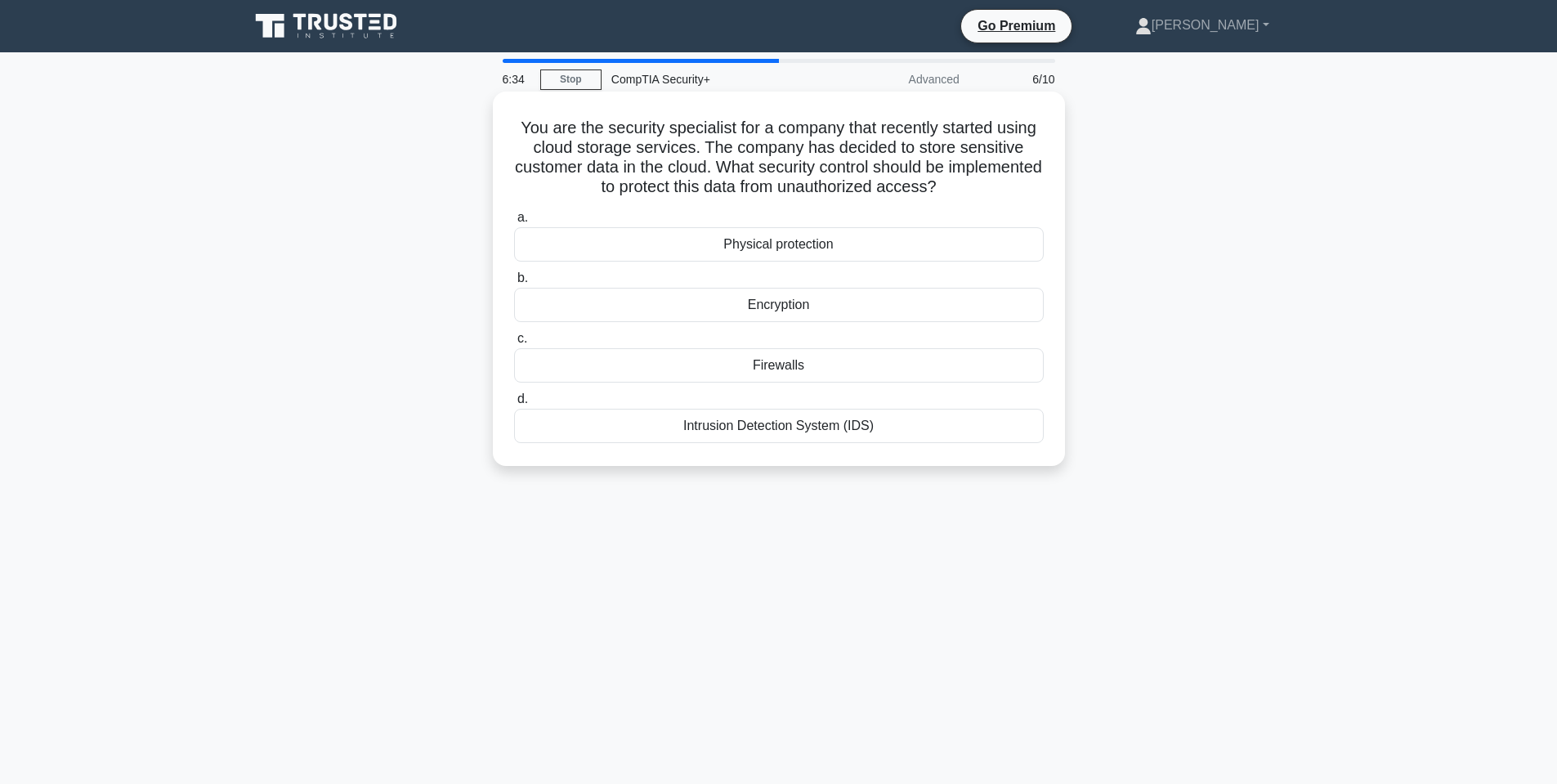
click at [803, 311] on div "Encryption" at bounding box center [779, 305] width 530 height 34
click at [514, 283] on input "b. Encryption" at bounding box center [514, 278] width 0 height 10
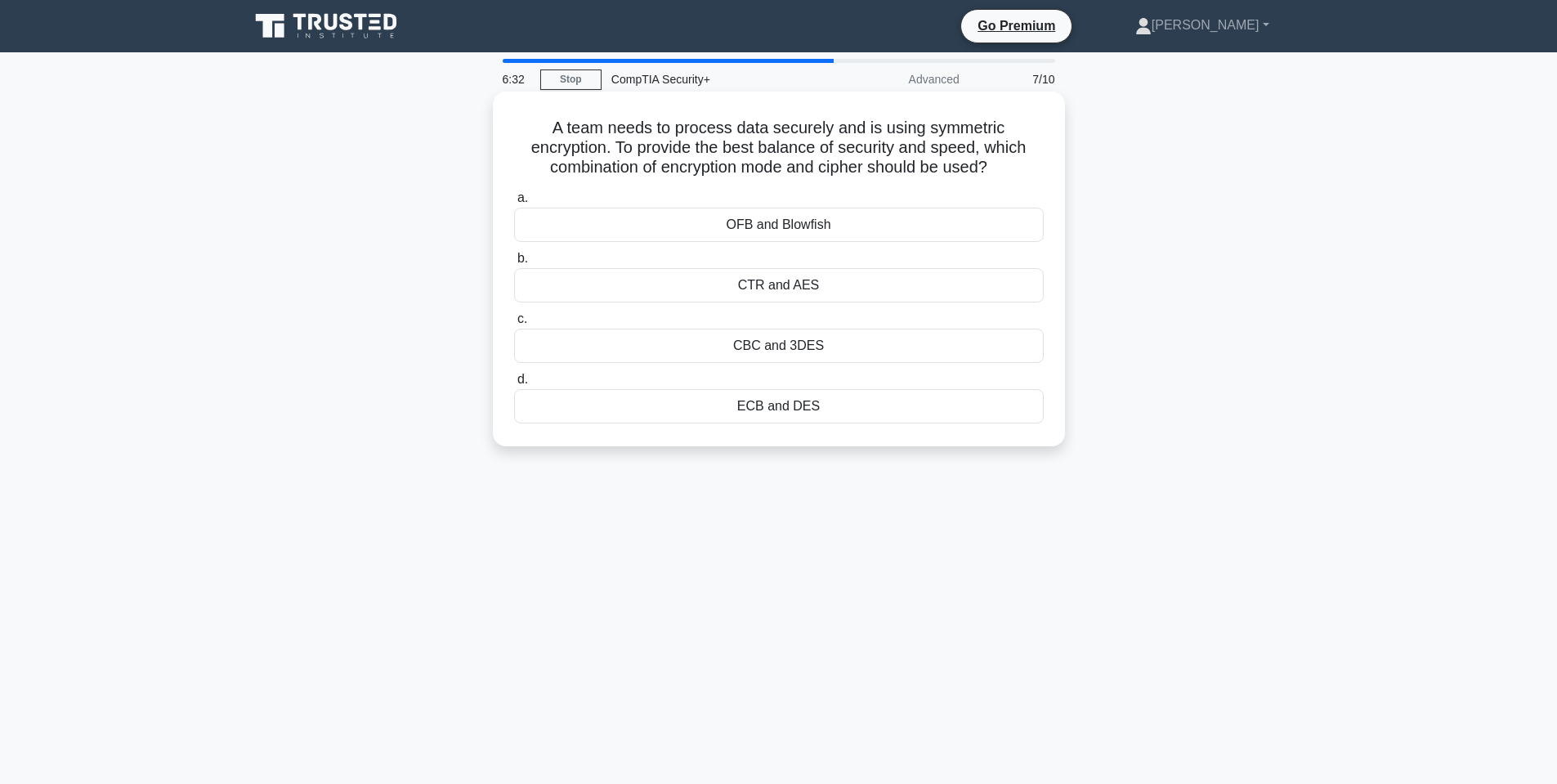
click at [663, 124] on h5 "A team needs to process data securely and is using symmetric encryption. To pro…" at bounding box center [779, 148] width 532 height 60
click at [665, 128] on h5 "A team needs to process data securely and is using symmetric encryption. To pro…" at bounding box center [779, 148] width 532 height 60
click at [761, 123] on h5 "A team needs to process data securely and is using symmetric encryption. To pro…" at bounding box center [779, 148] width 532 height 60
click at [773, 146] on h5 "A team needs to process data securely and is using symmetric encryption. To pro…" at bounding box center [779, 148] width 532 height 60
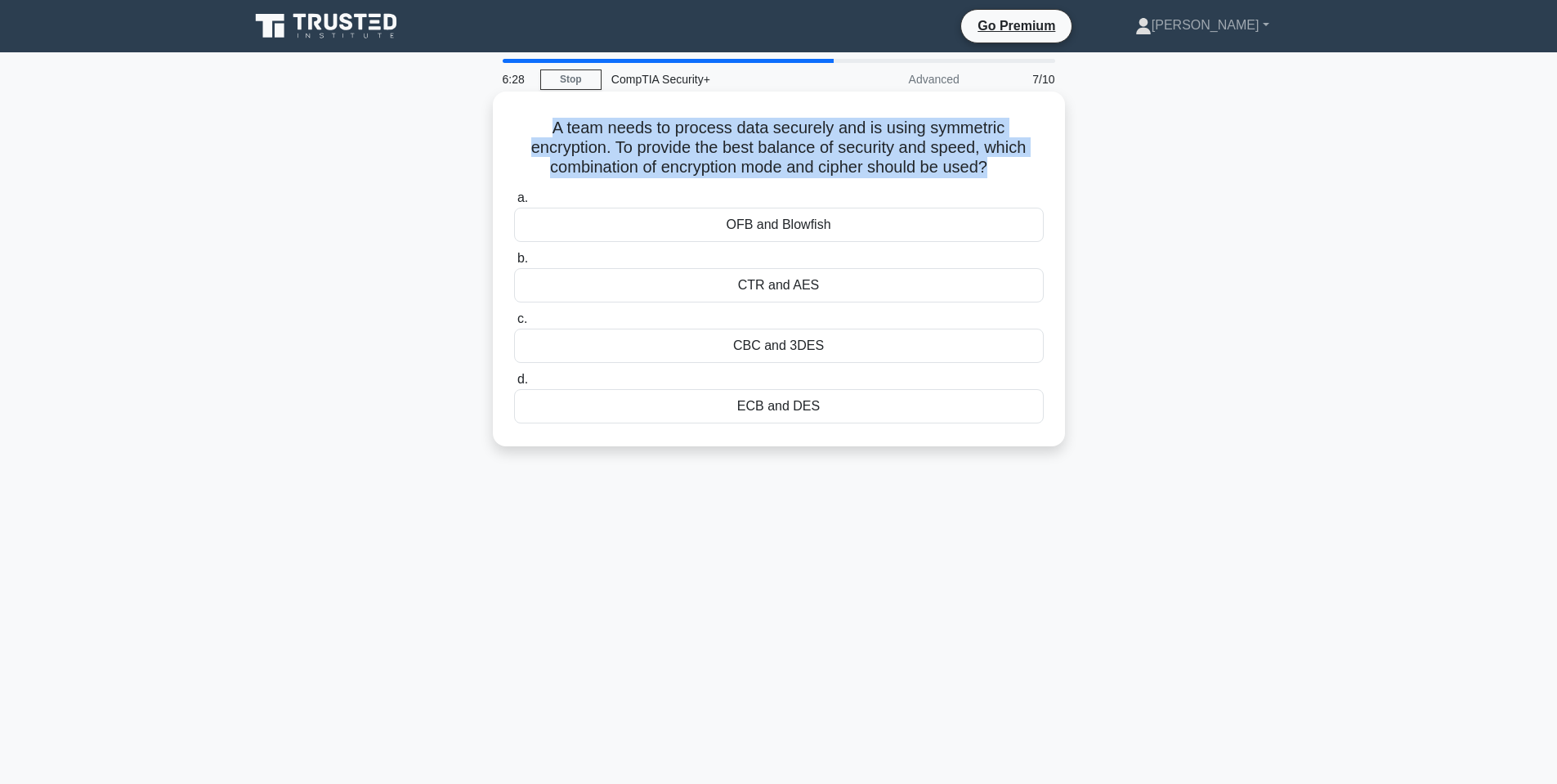
click at [773, 146] on h5 "A team needs to process data securely and is using symmetric encryption. To pro…" at bounding box center [779, 148] width 532 height 60
click at [668, 142] on h5 "A team needs to process data securely and is using symmetric encryption. To pro…" at bounding box center [779, 148] width 532 height 60
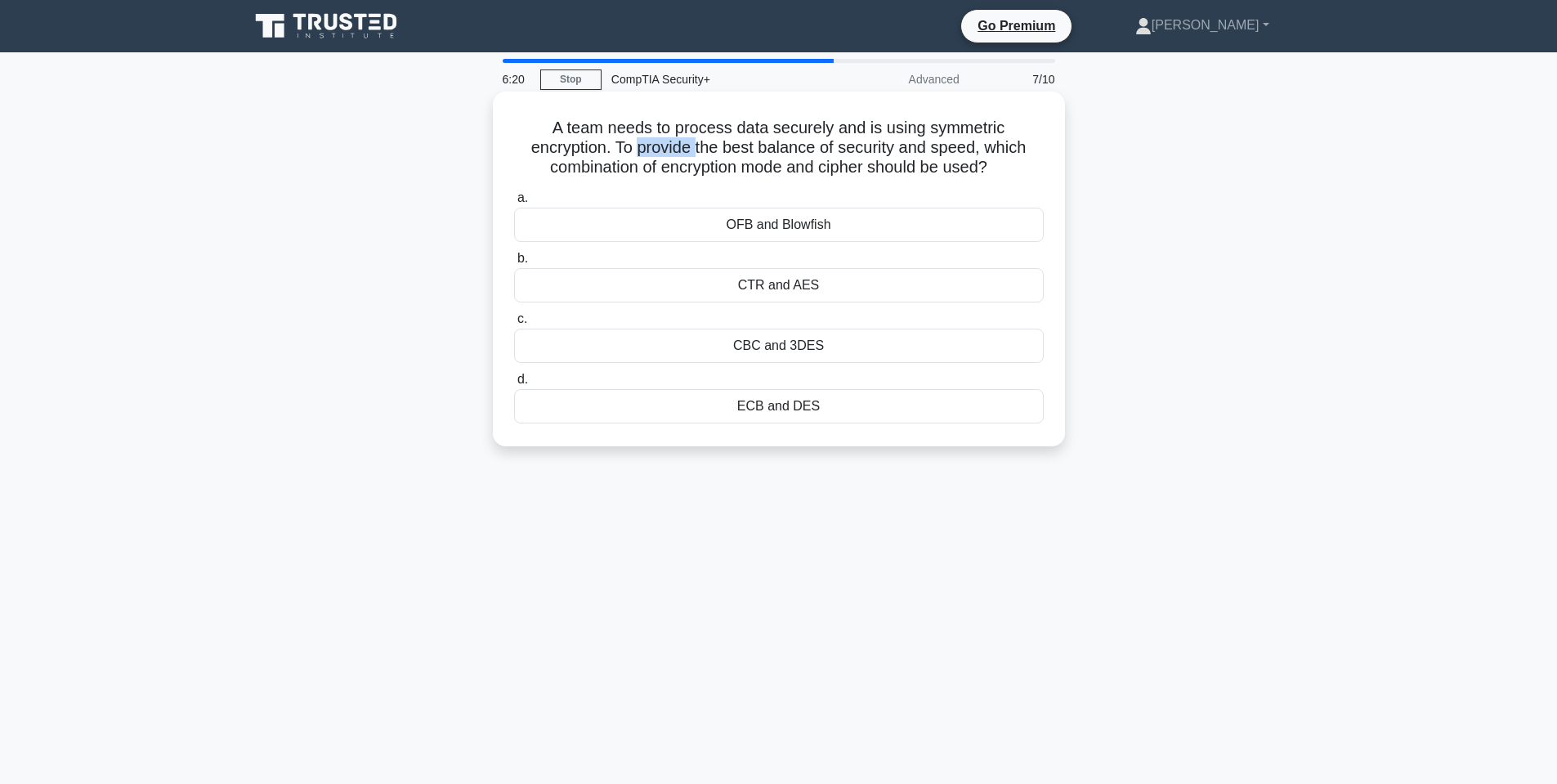
click at [668, 142] on h5 "A team needs to process data securely and is using symmetric encryption. To pro…" at bounding box center [779, 148] width 532 height 60
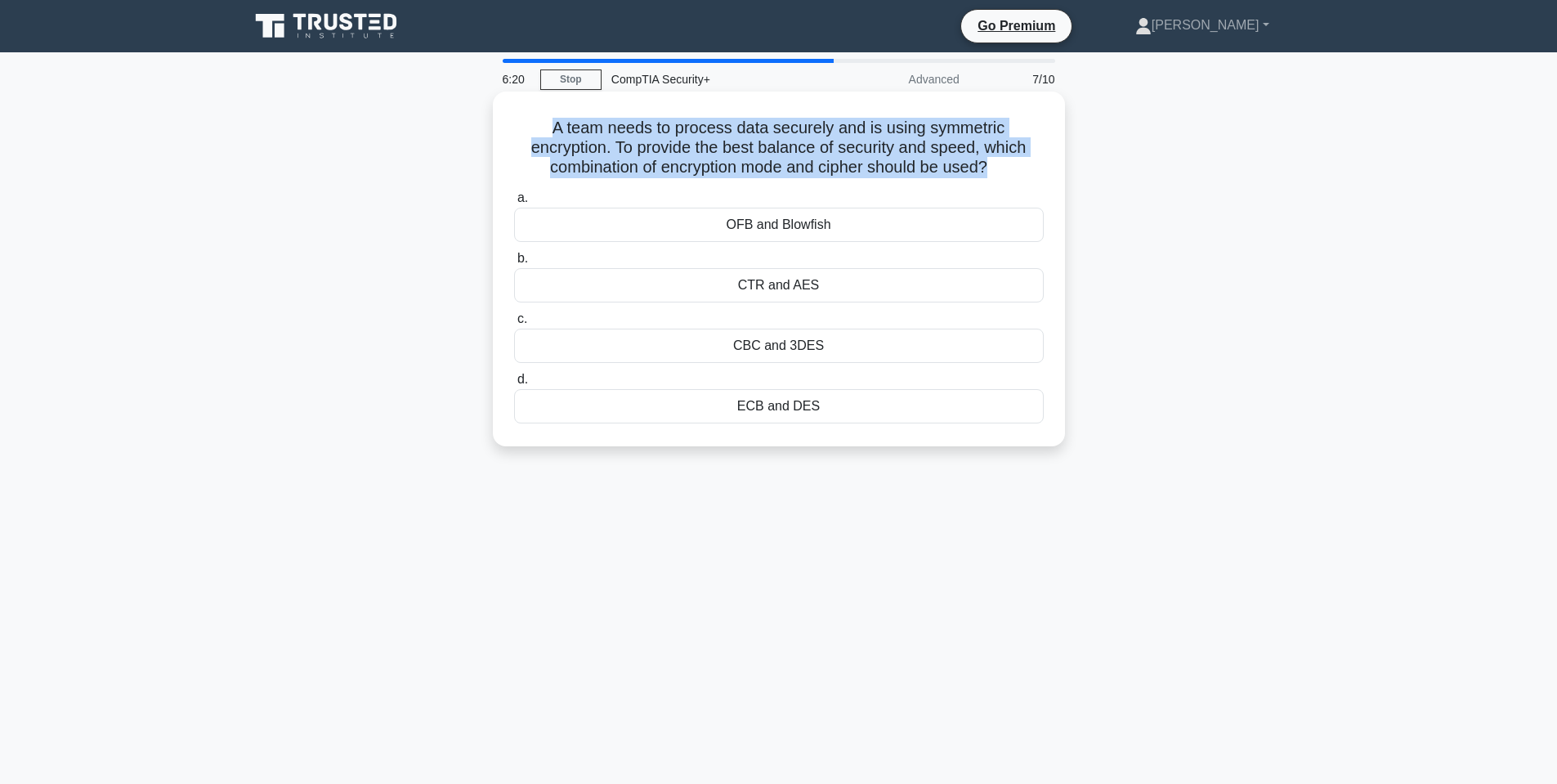
click at [668, 142] on h5 "A team needs to process data securely and is using symmetric encryption. To pro…" at bounding box center [779, 148] width 532 height 60
click at [757, 171] on h5 "A team needs to process data securely and is using symmetric encryption. To pro…" at bounding box center [779, 148] width 532 height 60
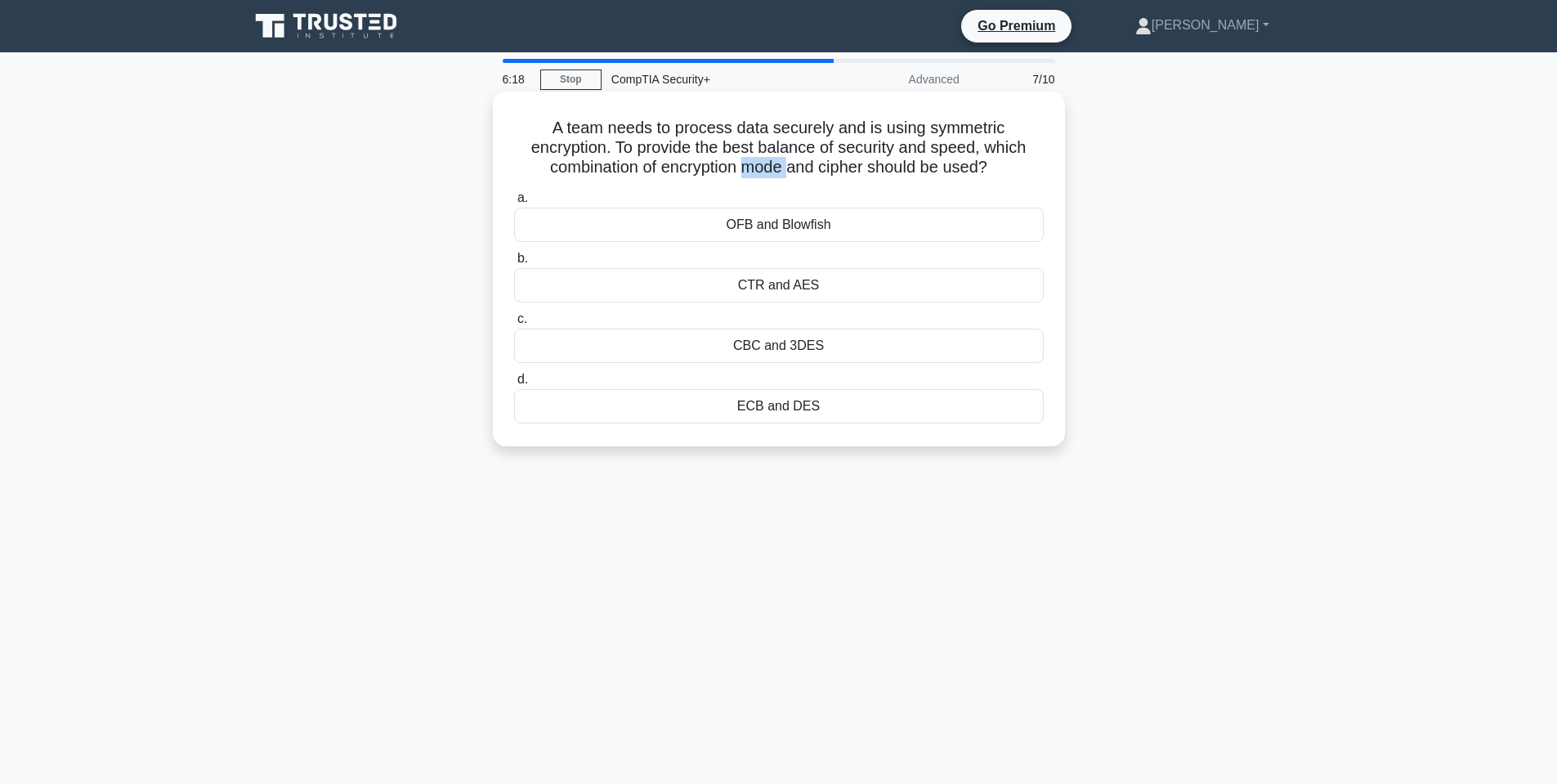
click at [757, 171] on h5 "A team needs to process data securely and is using symmetric encryption. To pro…" at bounding box center [779, 148] width 532 height 60
click at [808, 283] on div "CTR and AES" at bounding box center [779, 285] width 530 height 34
click at [514, 264] on input "b. CTR and AES" at bounding box center [514, 258] width 0 height 10
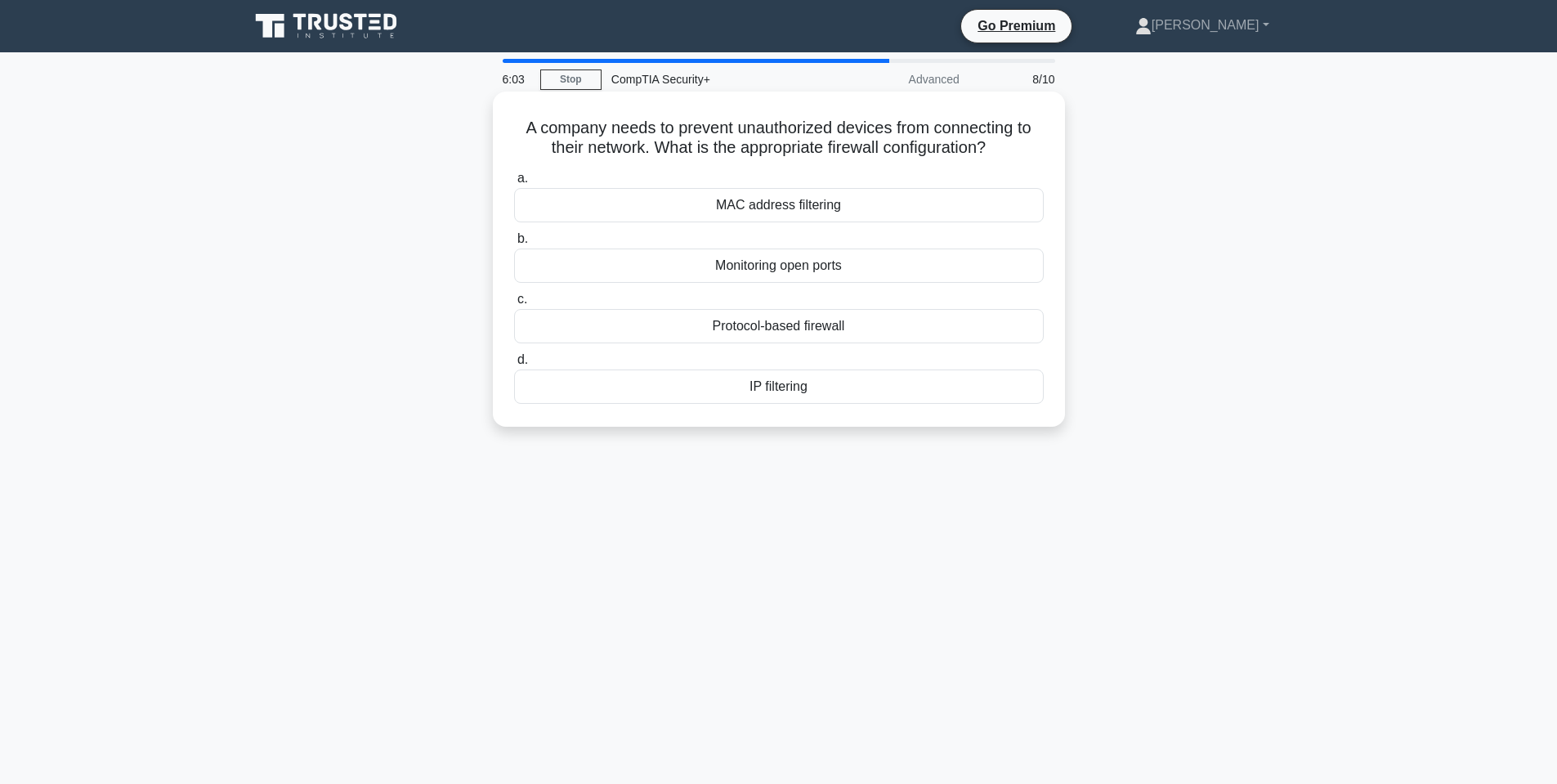
click at [614, 140] on h5 "A company needs to prevent unauthorized devices from connecting to their networ…" at bounding box center [779, 138] width 532 height 40
click at [654, 132] on h5 "A company needs to prevent unauthorized devices from connecting to their networ…" at bounding box center [779, 138] width 532 height 40
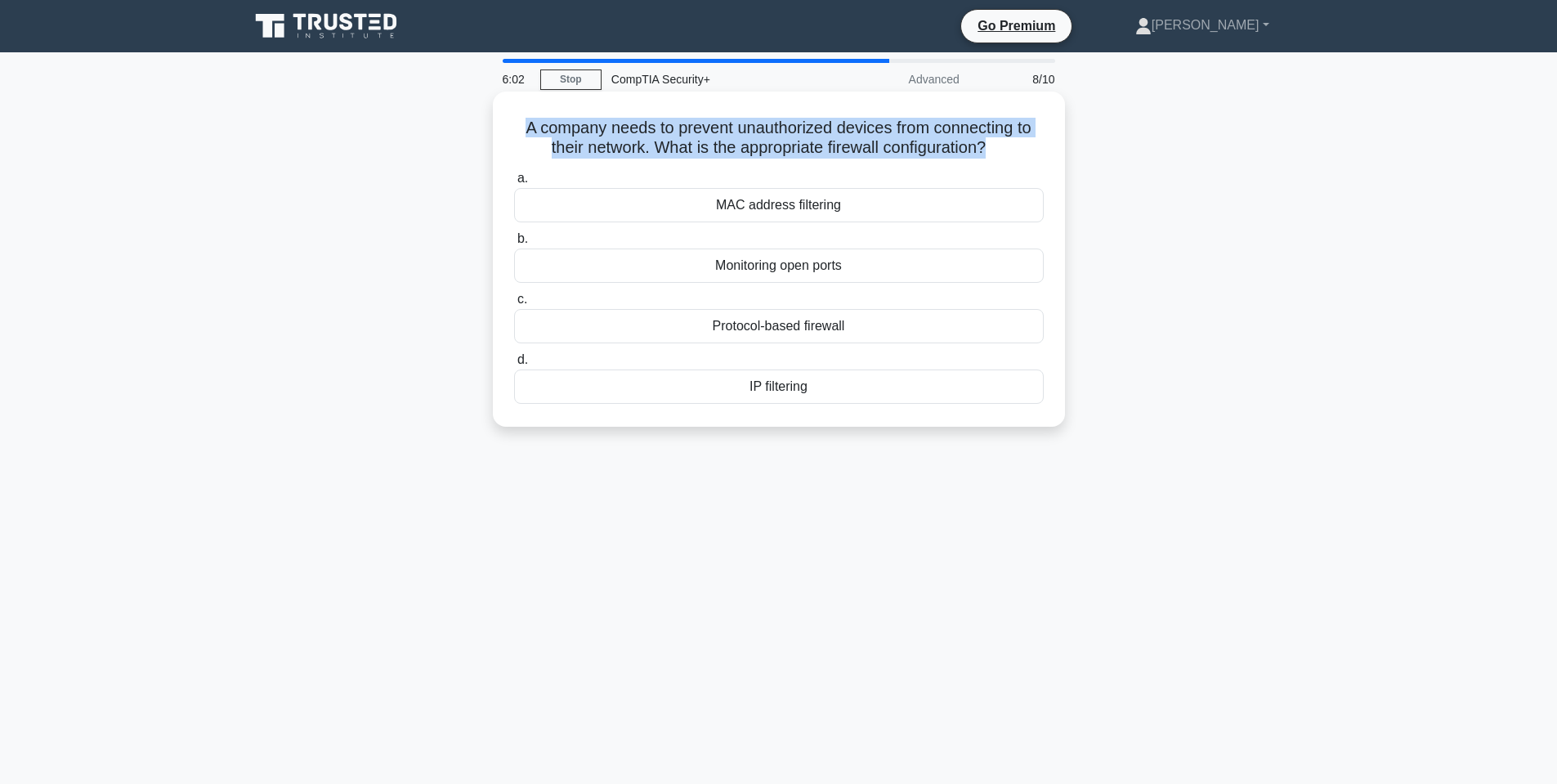
click at [654, 132] on h5 "A company needs to prevent unauthorized devices from connecting to their networ…" at bounding box center [779, 138] width 532 height 40
click at [832, 130] on h5 "A company needs to prevent unauthorized devices from connecting to their networ…" at bounding box center [779, 138] width 532 height 40
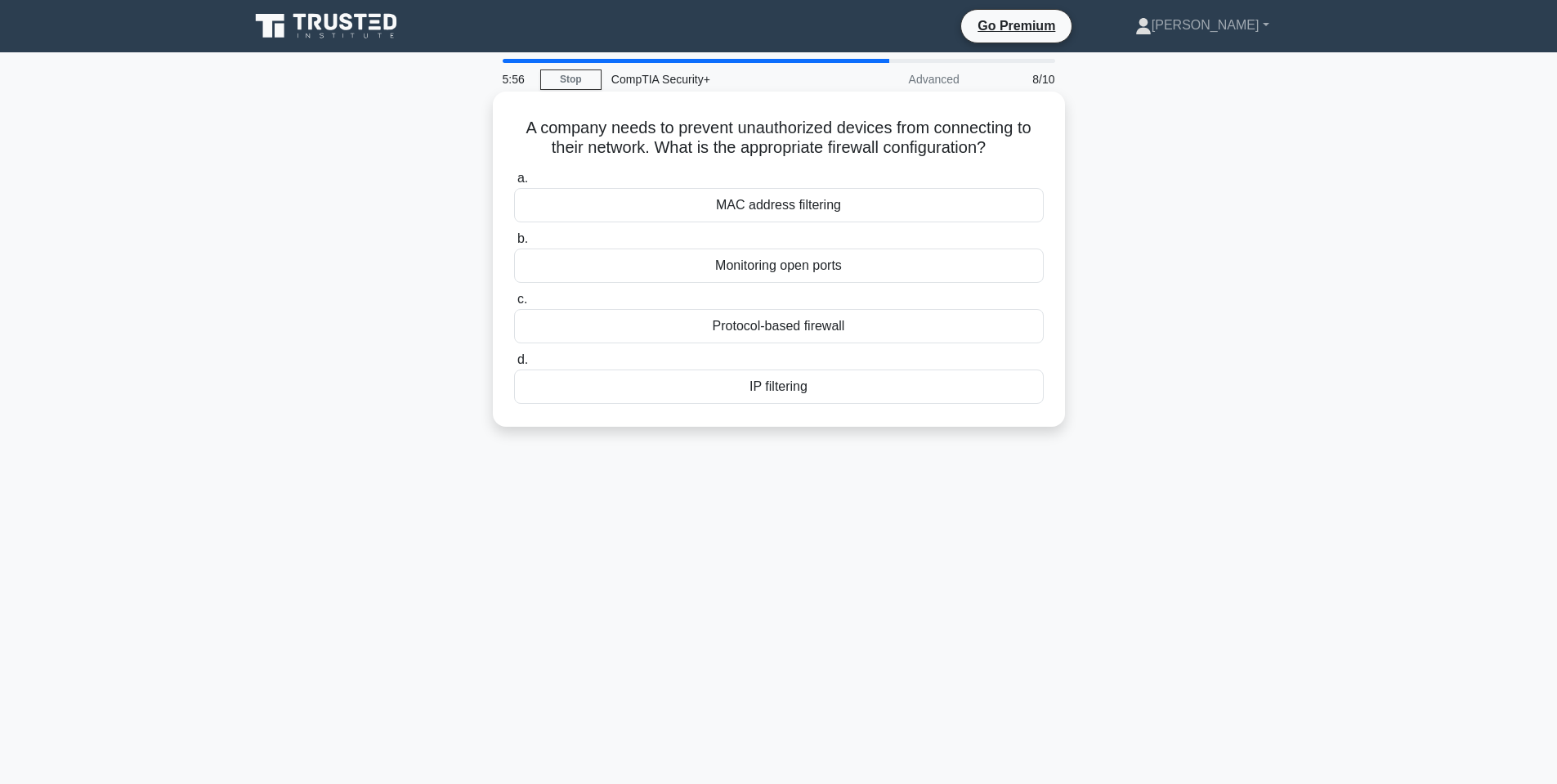
click at [819, 207] on div "MAC address filtering" at bounding box center [779, 205] width 530 height 34
click at [514, 184] on input "a. MAC address filtering" at bounding box center [514, 178] width 0 height 10
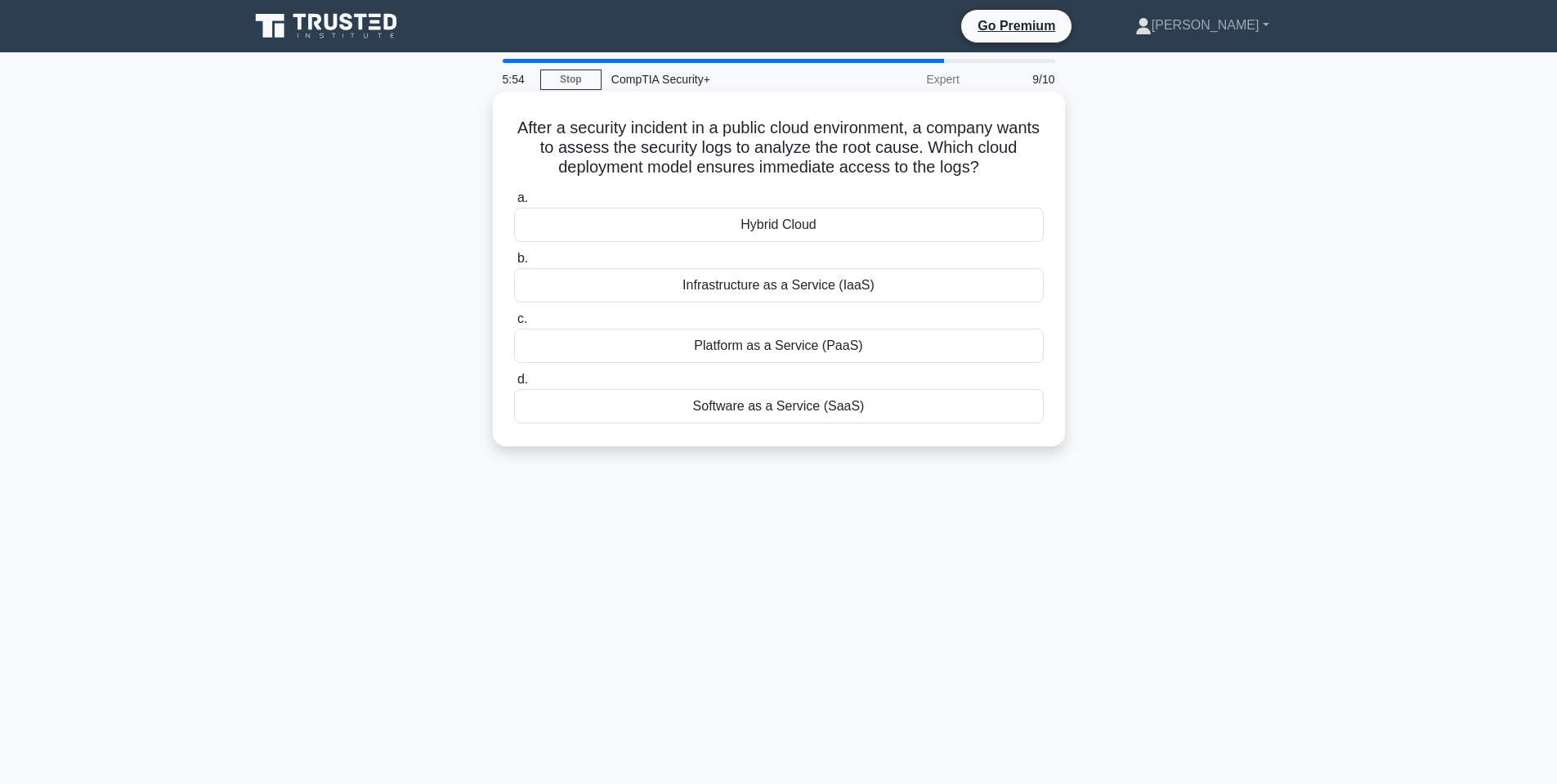
click at [676, 140] on h5 "After a security incident in a public cloud environment, a company wants to ass…" at bounding box center [779, 148] width 532 height 60
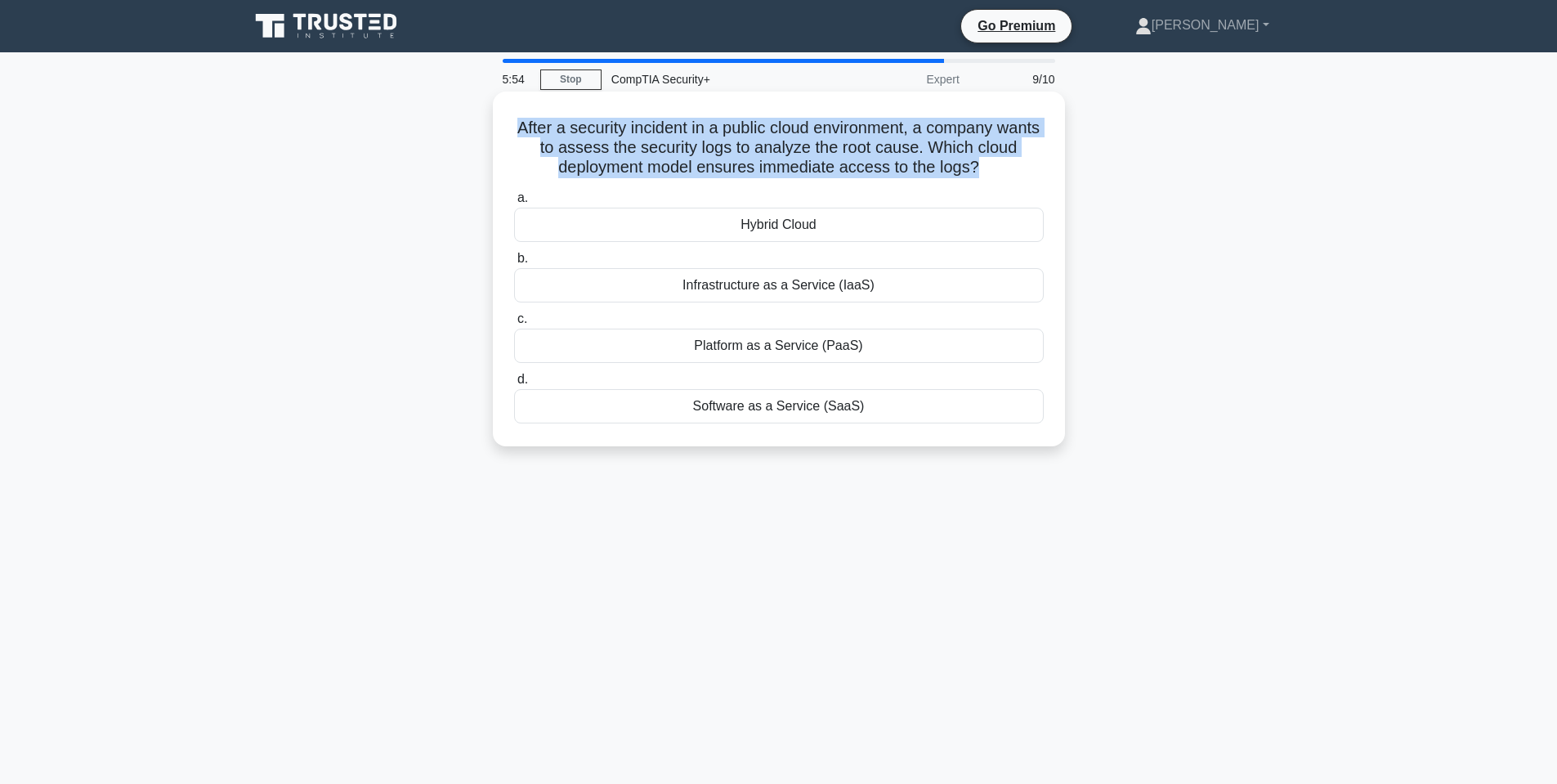
click at [676, 140] on h5 "After a security incident in a public cloud environment, a company wants to ass…" at bounding box center [779, 148] width 532 height 60
click at [715, 146] on h5 "After a security incident in a public cloud environment, a company wants to ass…" at bounding box center [779, 148] width 532 height 60
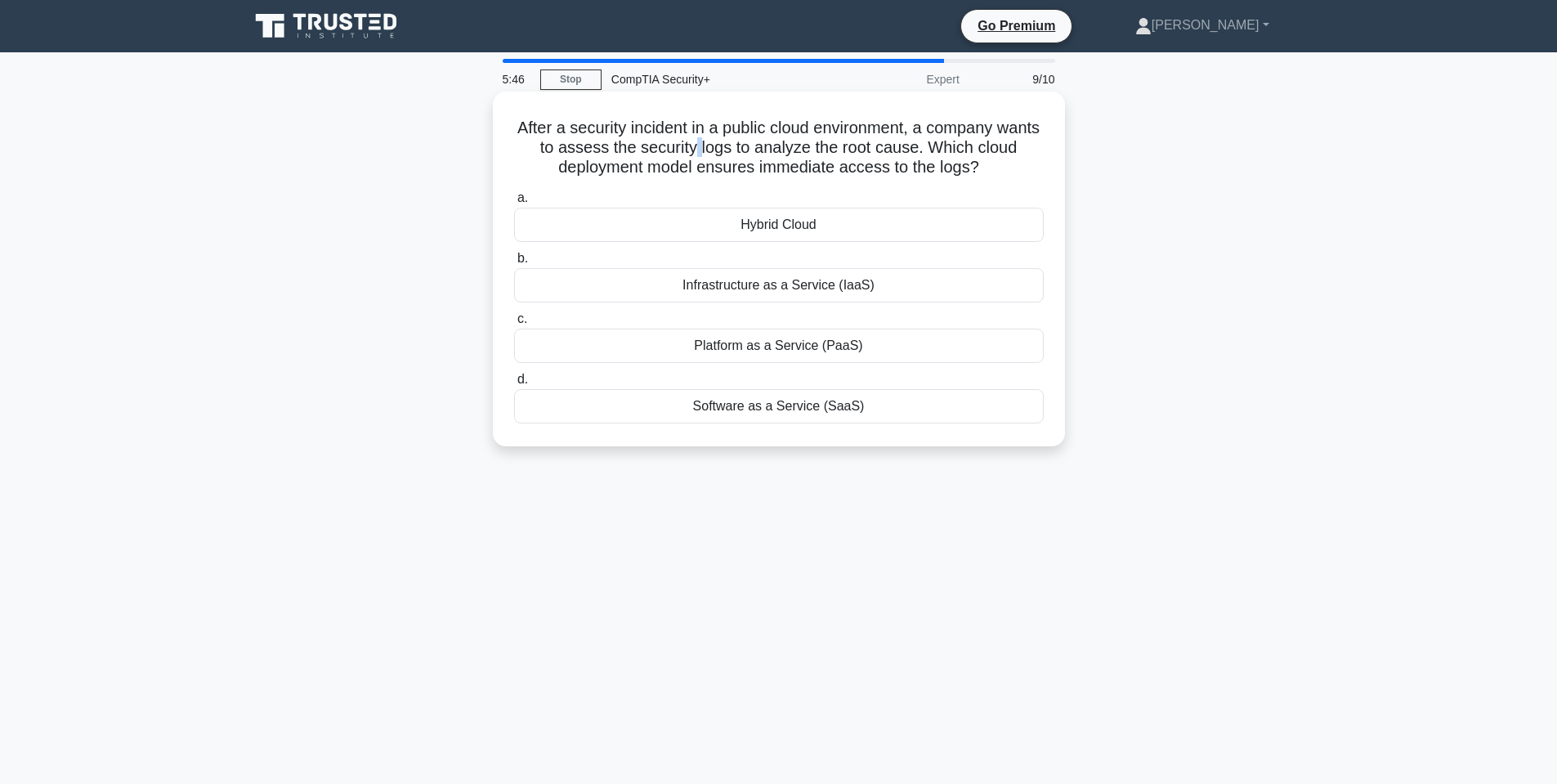
click at [715, 146] on h5 "After a security incident in a public cloud environment, a company wants to ass…" at bounding box center [779, 148] width 532 height 60
click at [754, 128] on h5 "After a security incident in a public cloud environment, a company wants to ass…" at bounding box center [779, 148] width 532 height 60
drag, startPoint x: 778, startPoint y: 132, endPoint x: 879, endPoint y: 142, distance: 101.5
click at [845, 141] on h5 "After a security incident in a public cloud environment, a company wants to ass…" at bounding box center [779, 148] width 532 height 60
click at [906, 150] on h5 "After a security incident in a public cloud environment, a company wants to ass…" at bounding box center [779, 148] width 532 height 60
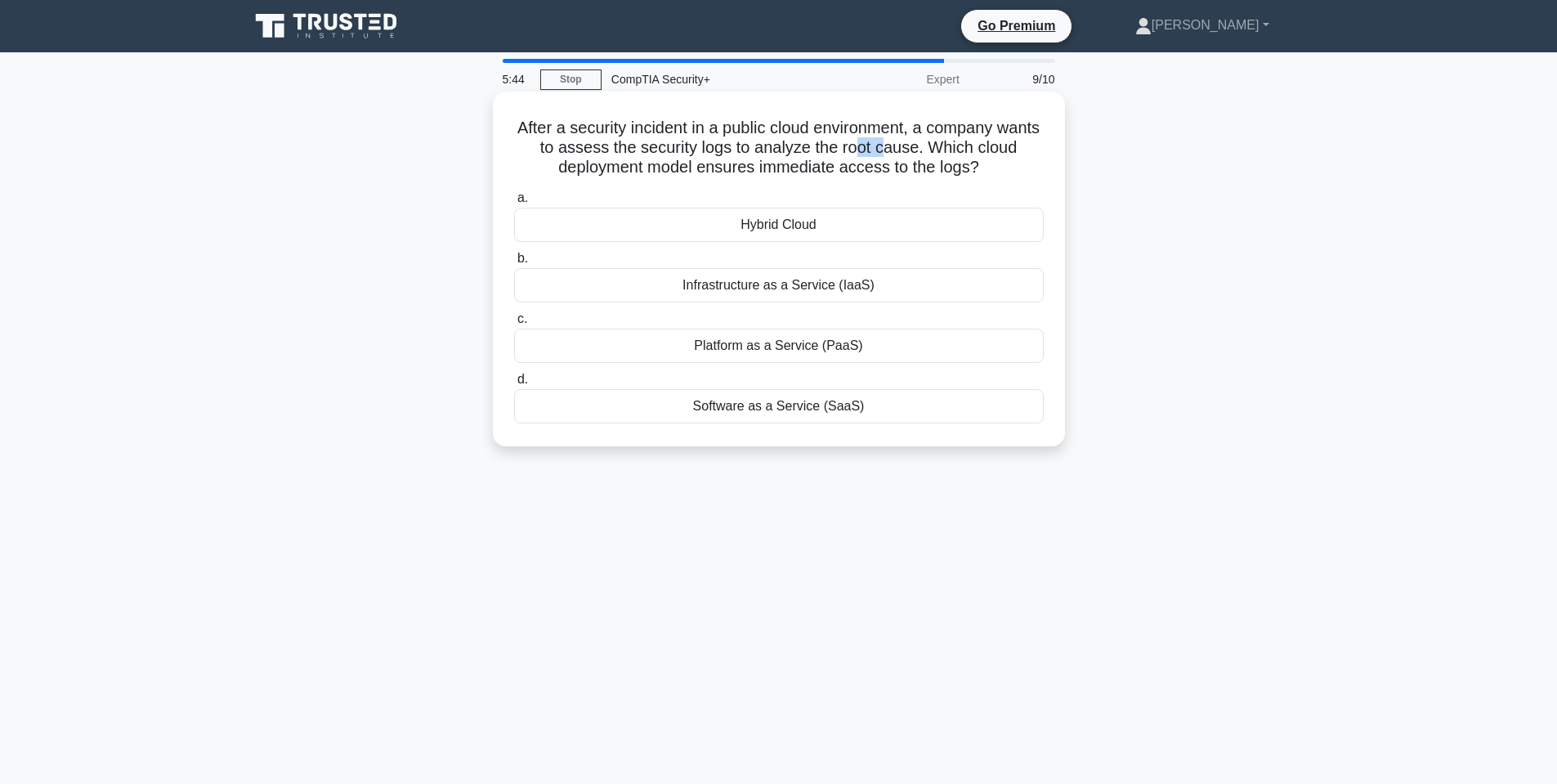
click at [906, 146] on h5 "After a security incident in a public cloud environment, a company wants to ass…" at bounding box center [779, 148] width 532 height 60
drag, startPoint x: 722, startPoint y: 175, endPoint x: 838, endPoint y: 177, distance: 116.0
click at [838, 177] on h5 "After a security incident in a public cloud environment, a company wants to ass…" at bounding box center [779, 148] width 532 height 60
click at [778, 150] on h5 "After a security incident in a public cloud environment, a company wants to ass…" at bounding box center [779, 148] width 532 height 60
click at [797, 287] on div "Infrastructure as a Service (IaaS)" at bounding box center [779, 285] width 530 height 34
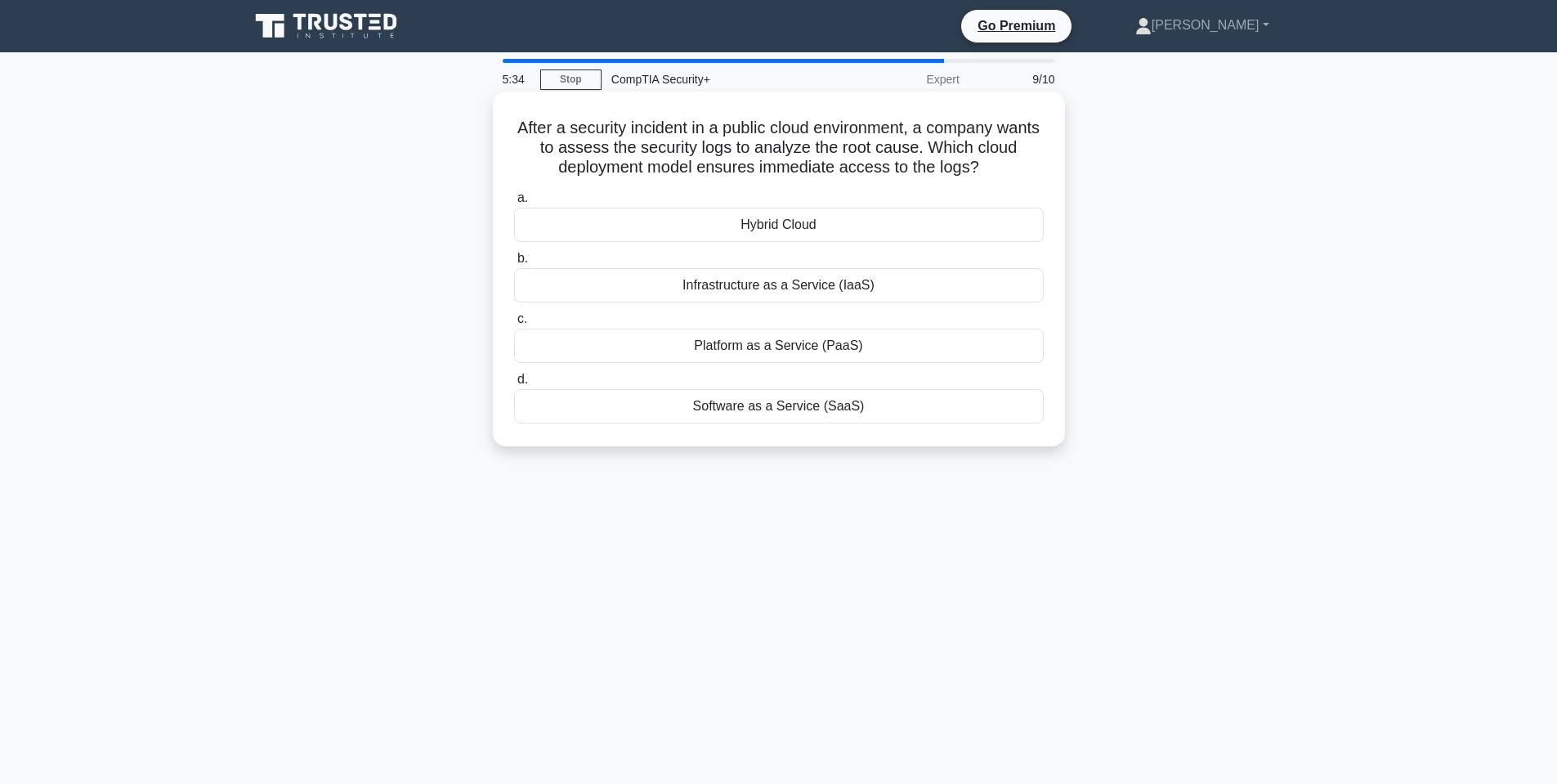
click at [514, 264] on input "b. Infrastructure as a Service (IaaS)" at bounding box center [514, 258] width 0 height 10
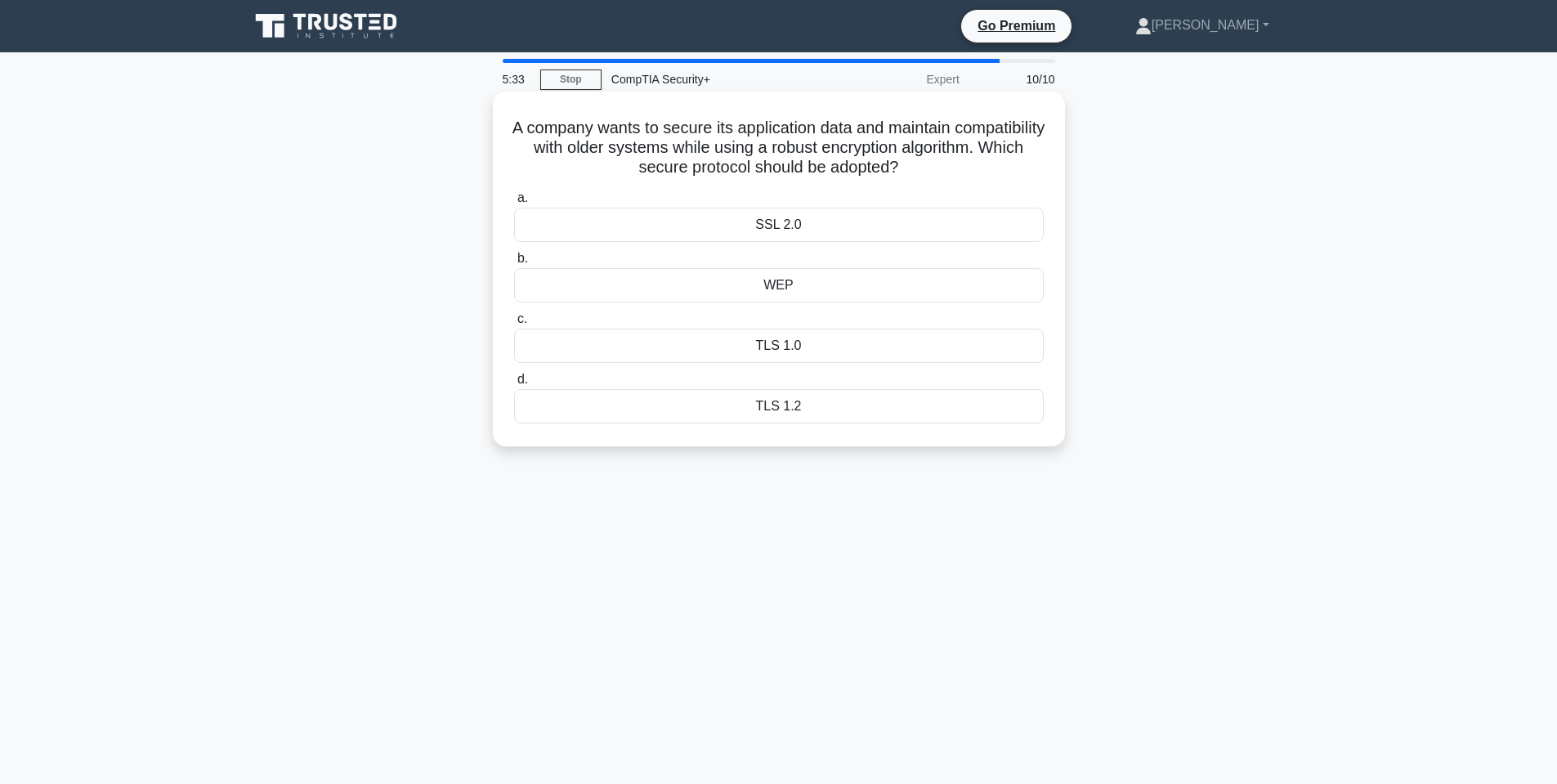
click at [684, 135] on h5 "A company wants to secure its application data and maintain compatibility with …" at bounding box center [779, 148] width 532 height 60
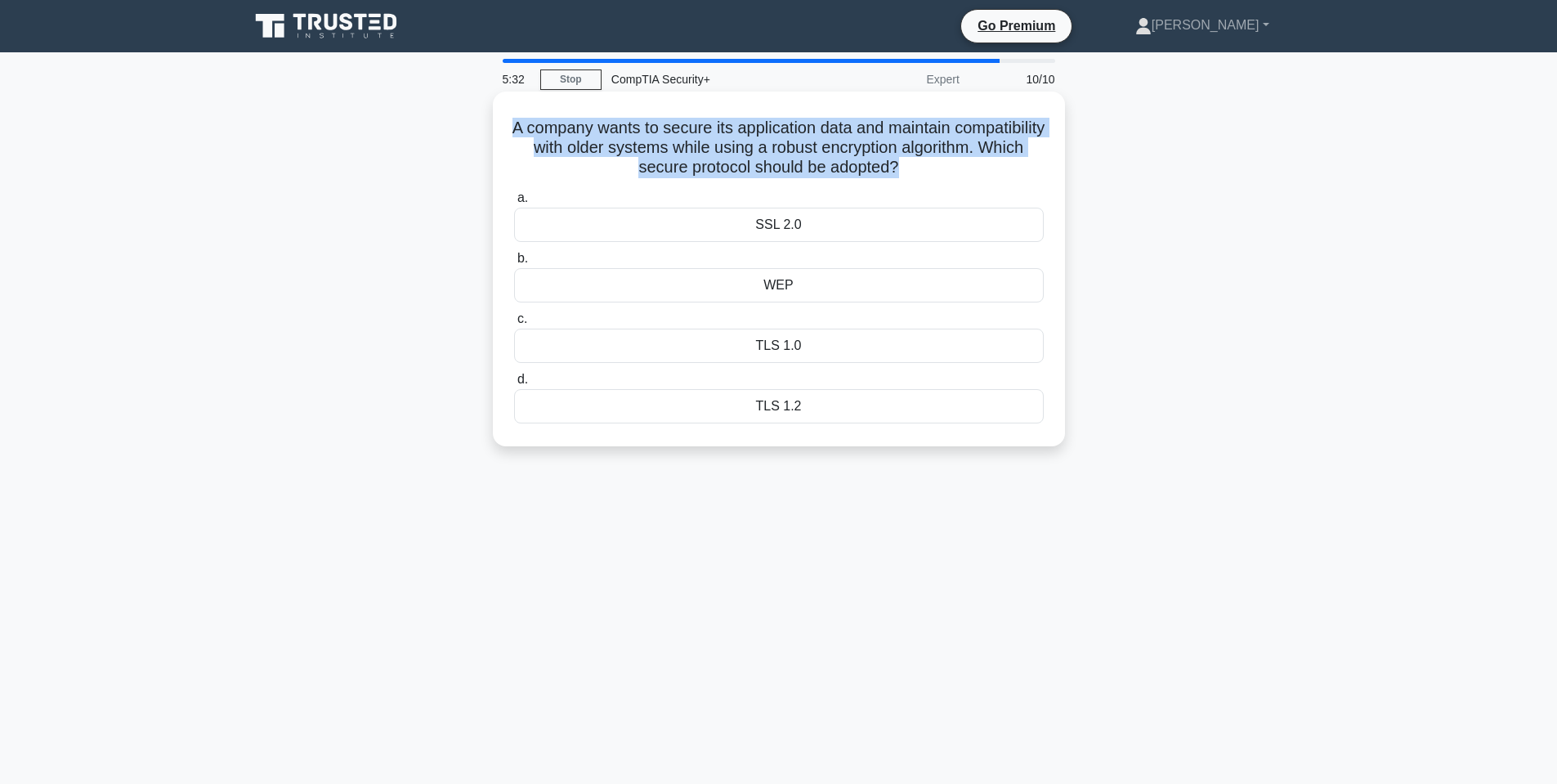
click at [684, 135] on h5 "A company wants to secure its application data and maintain compatibility with …" at bounding box center [779, 148] width 532 height 60
click at [714, 137] on h5 "A company wants to secure its application data and maintain compatibility with …" at bounding box center [779, 148] width 532 height 60
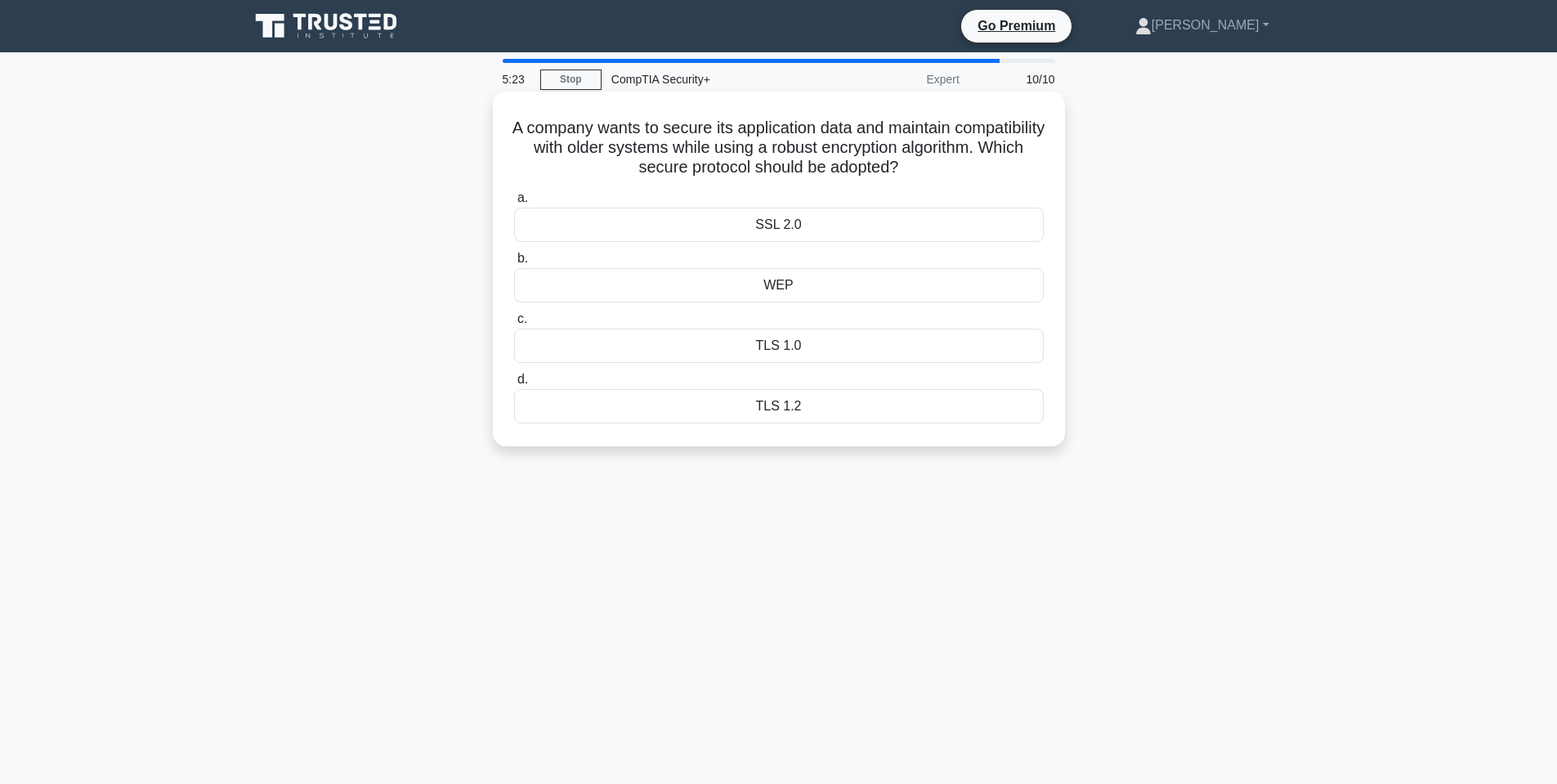
click at [755, 233] on div "SSL 2.0" at bounding box center [779, 225] width 530 height 34
click at [514, 203] on input "a. SSL 2.0" at bounding box center [514, 198] width 0 height 10
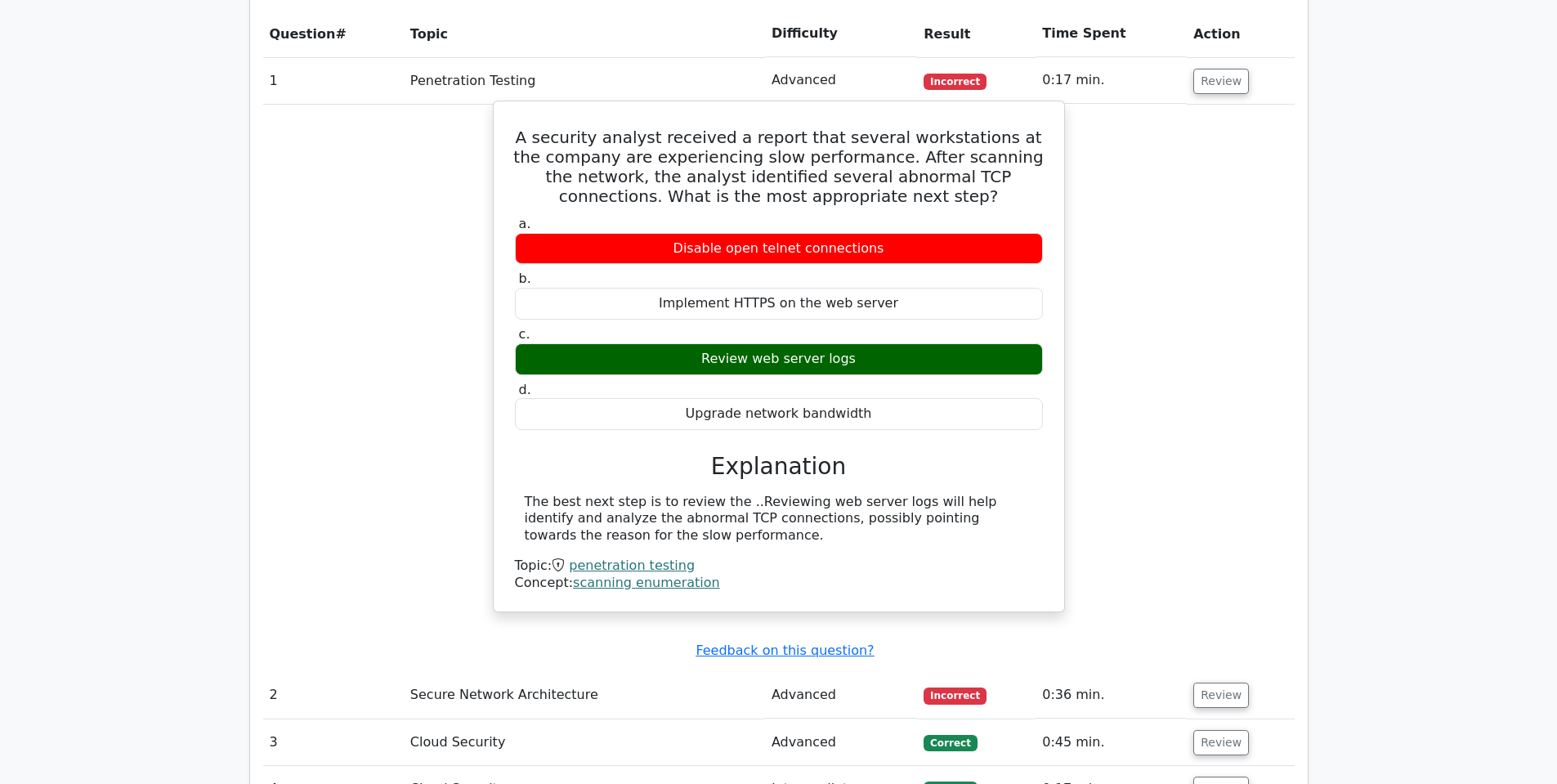
scroll to position [1226, 0]
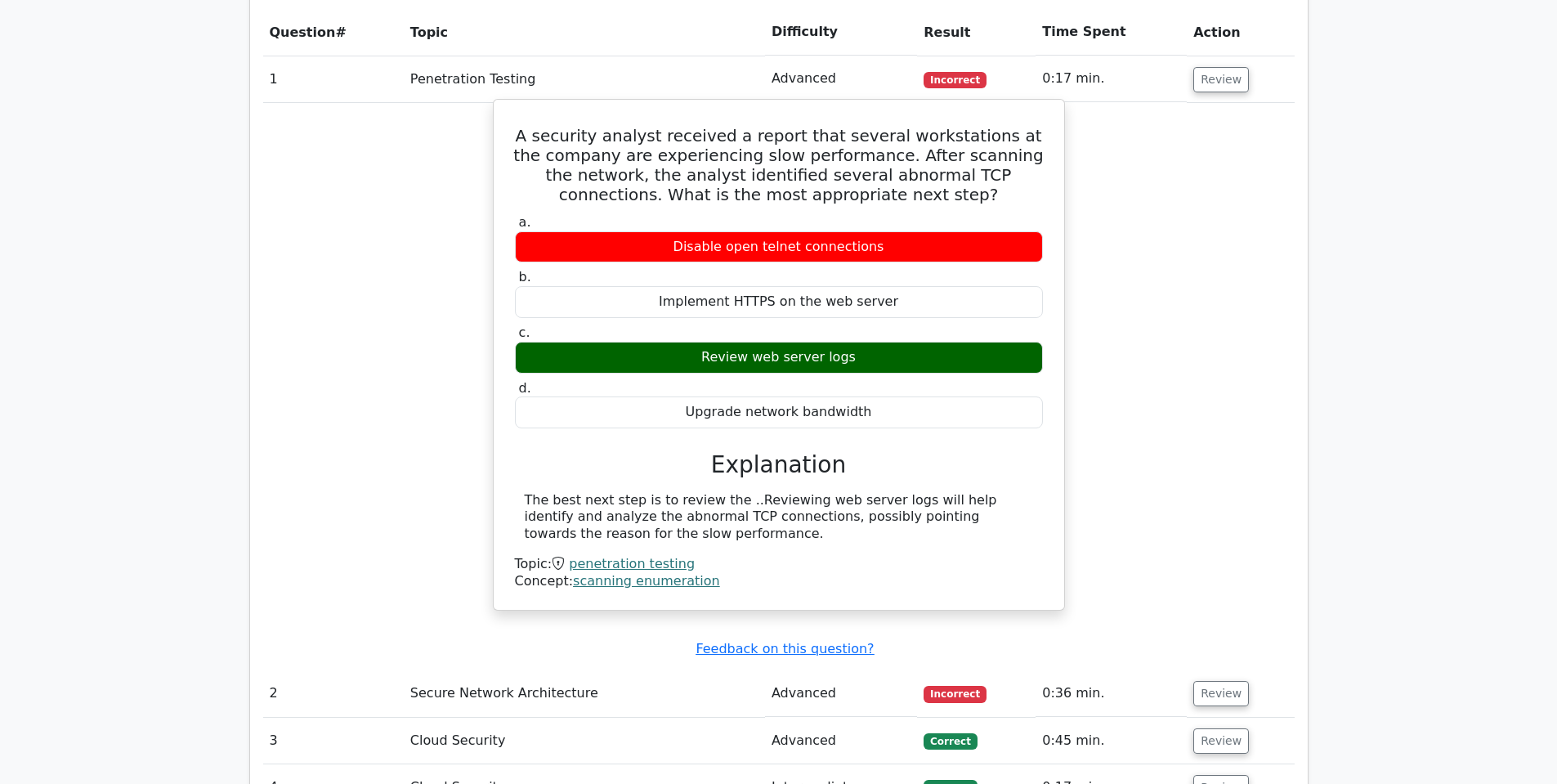
drag, startPoint x: 757, startPoint y: 316, endPoint x: 666, endPoint y: 315, distance: 91.0
click at [666, 341] on div "Review web server logs" at bounding box center [779, 357] width 528 height 32
drag, startPoint x: 666, startPoint y: 315, endPoint x: 679, endPoint y: 315, distance: 13.0
click at [666, 341] on div "Review web server logs" at bounding box center [779, 357] width 528 height 32
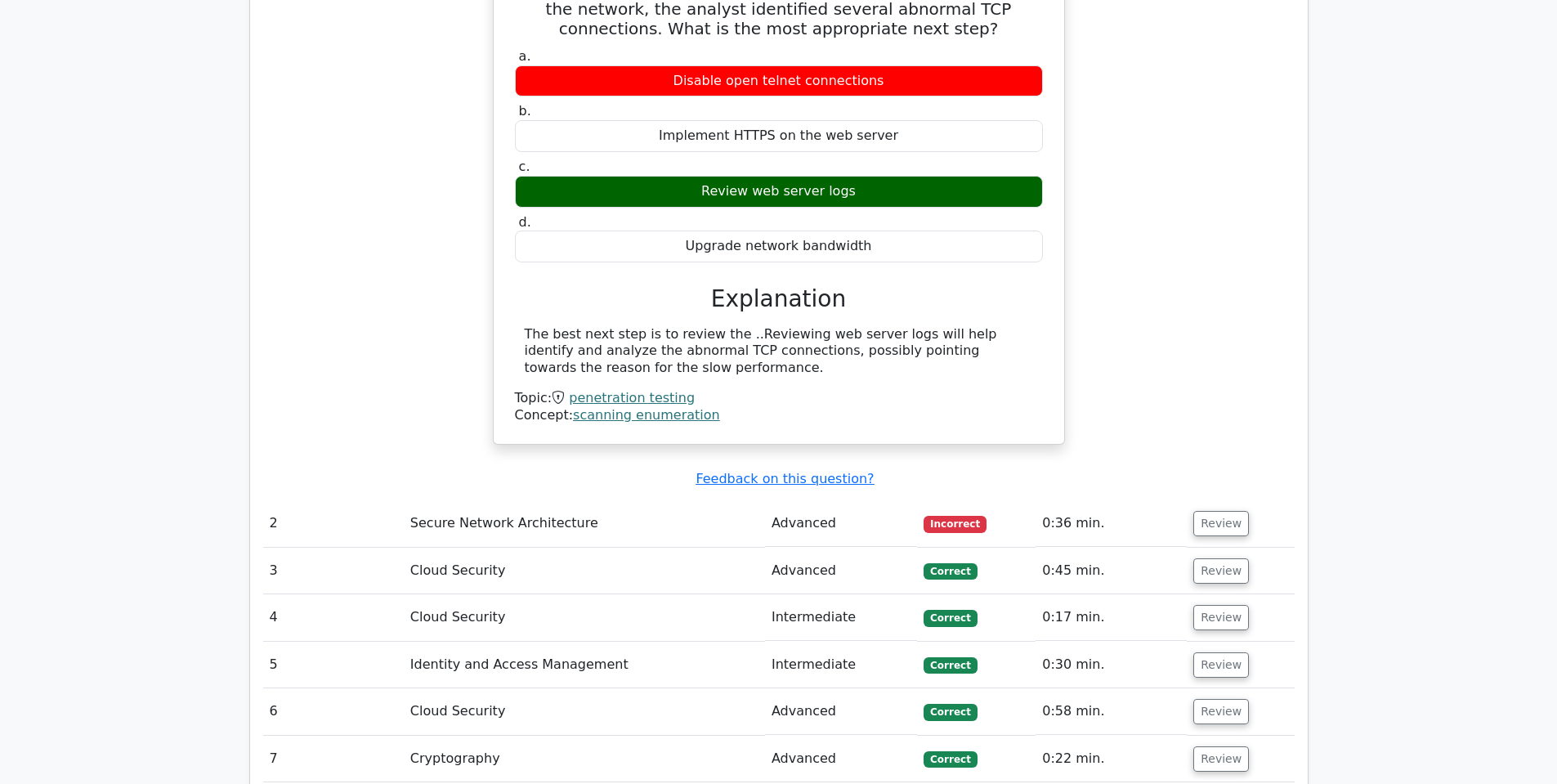
scroll to position [1634, 0]
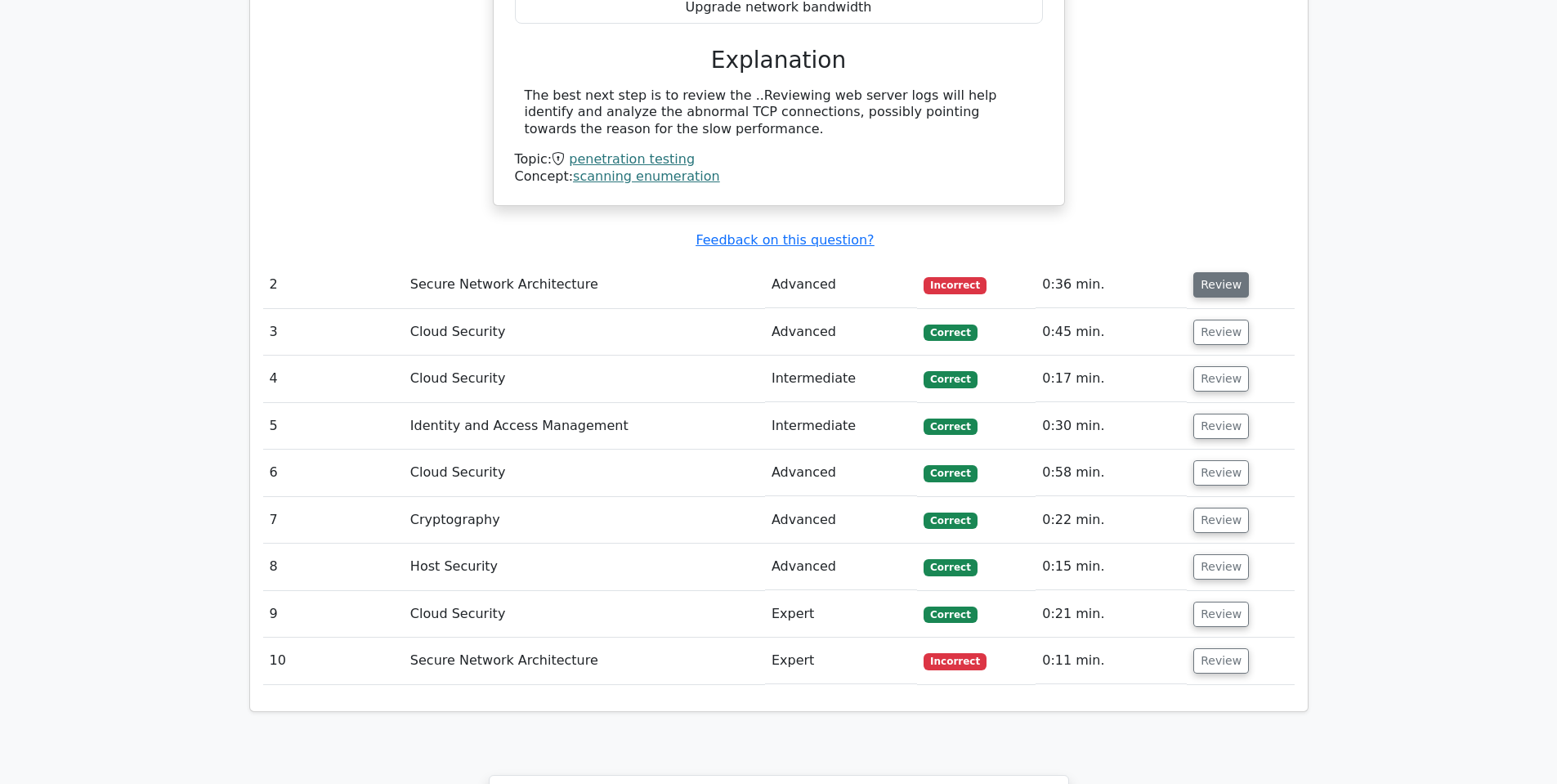
click at [1222, 272] on button "Review" at bounding box center [1221, 284] width 55 height 25
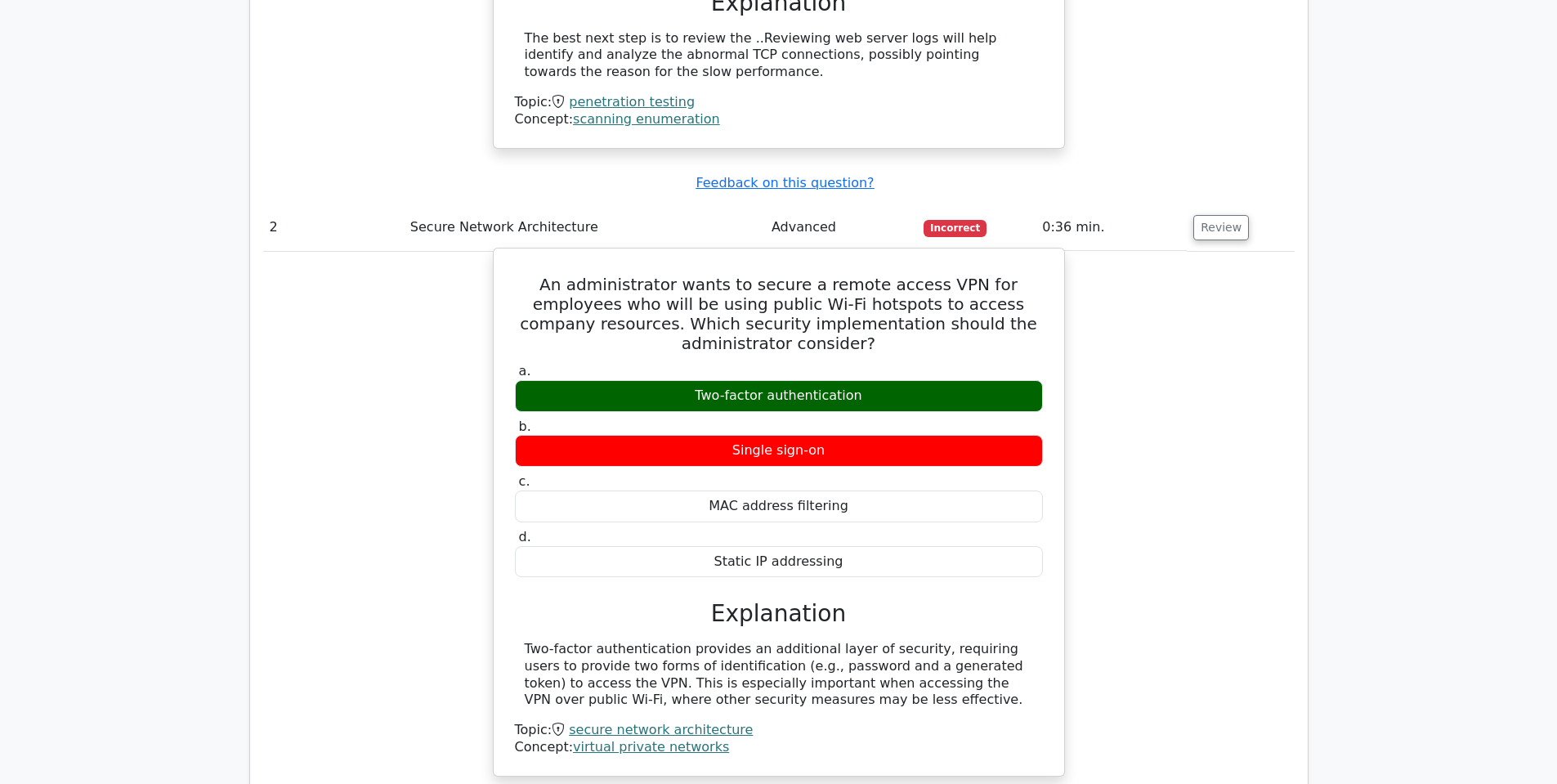
scroll to position [1879, 0]
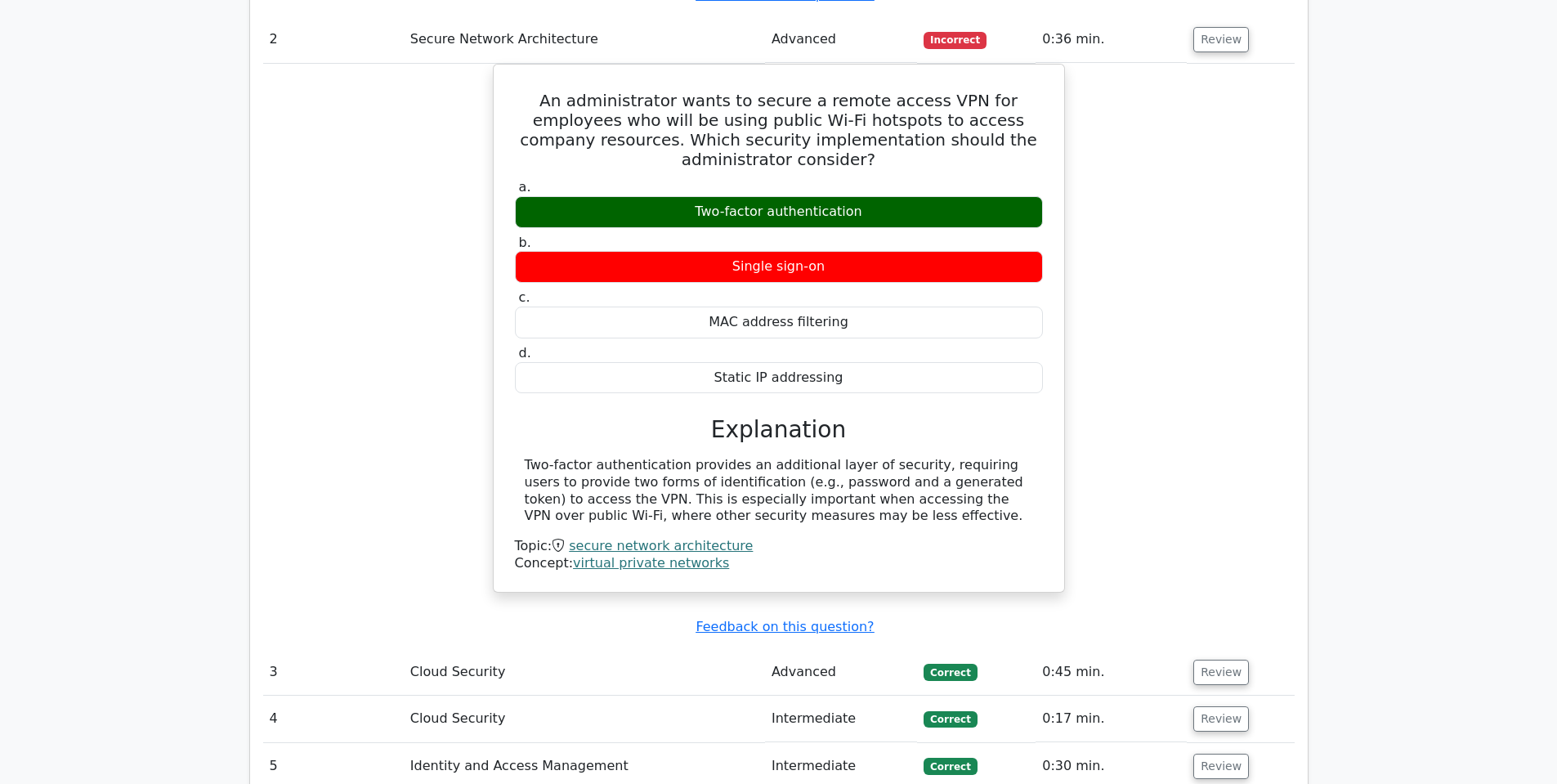
drag, startPoint x: 850, startPoint y: 142, endPoint x: 433, endPoint y: 116, distance: 417.8
click at [433, 115] on div "An administrator wants to secure a remote access VPN for employees who will be …" at bounding box center [778, 338] width 1031 height 548
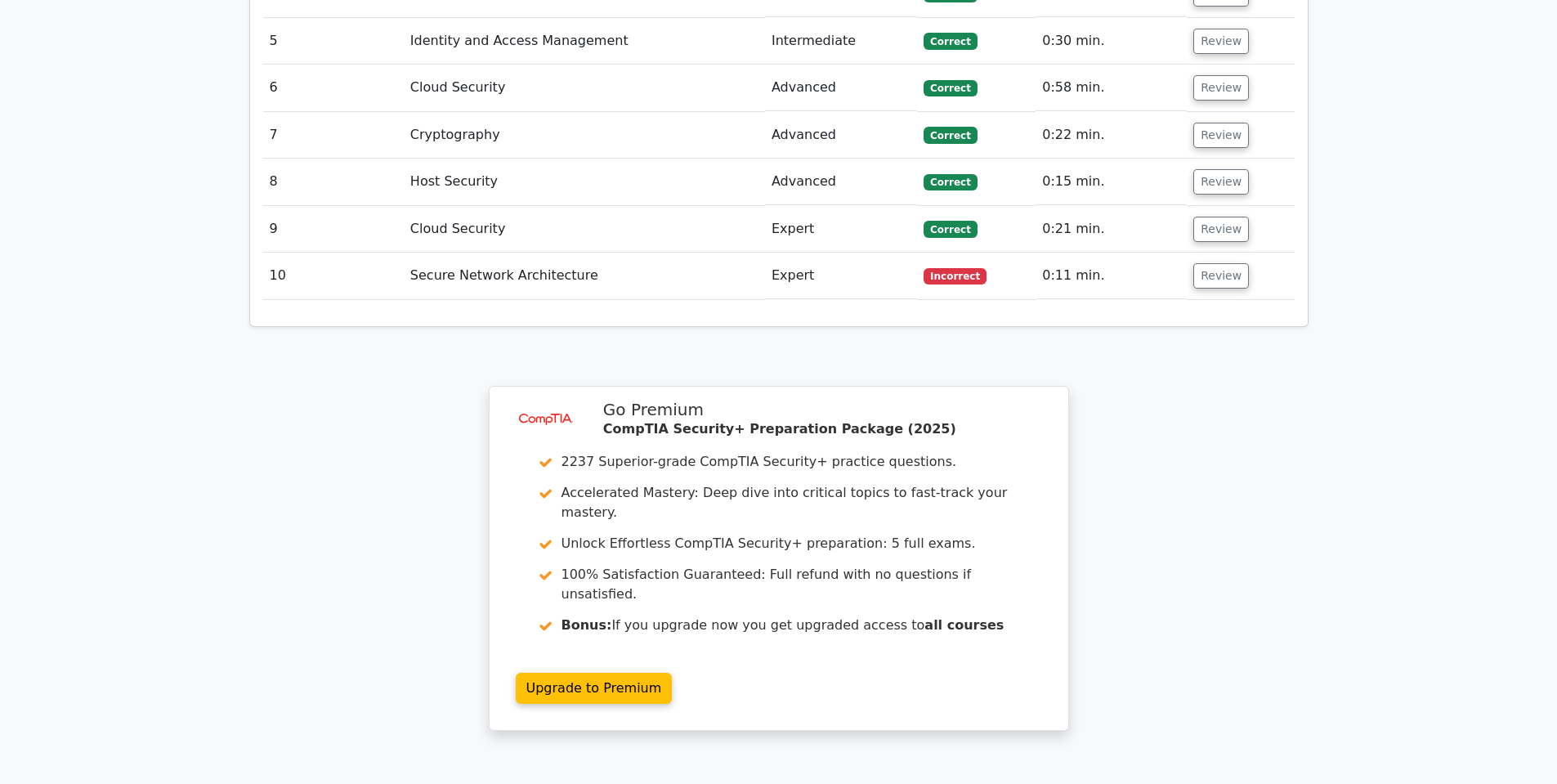
scroll to position [2791, 0]
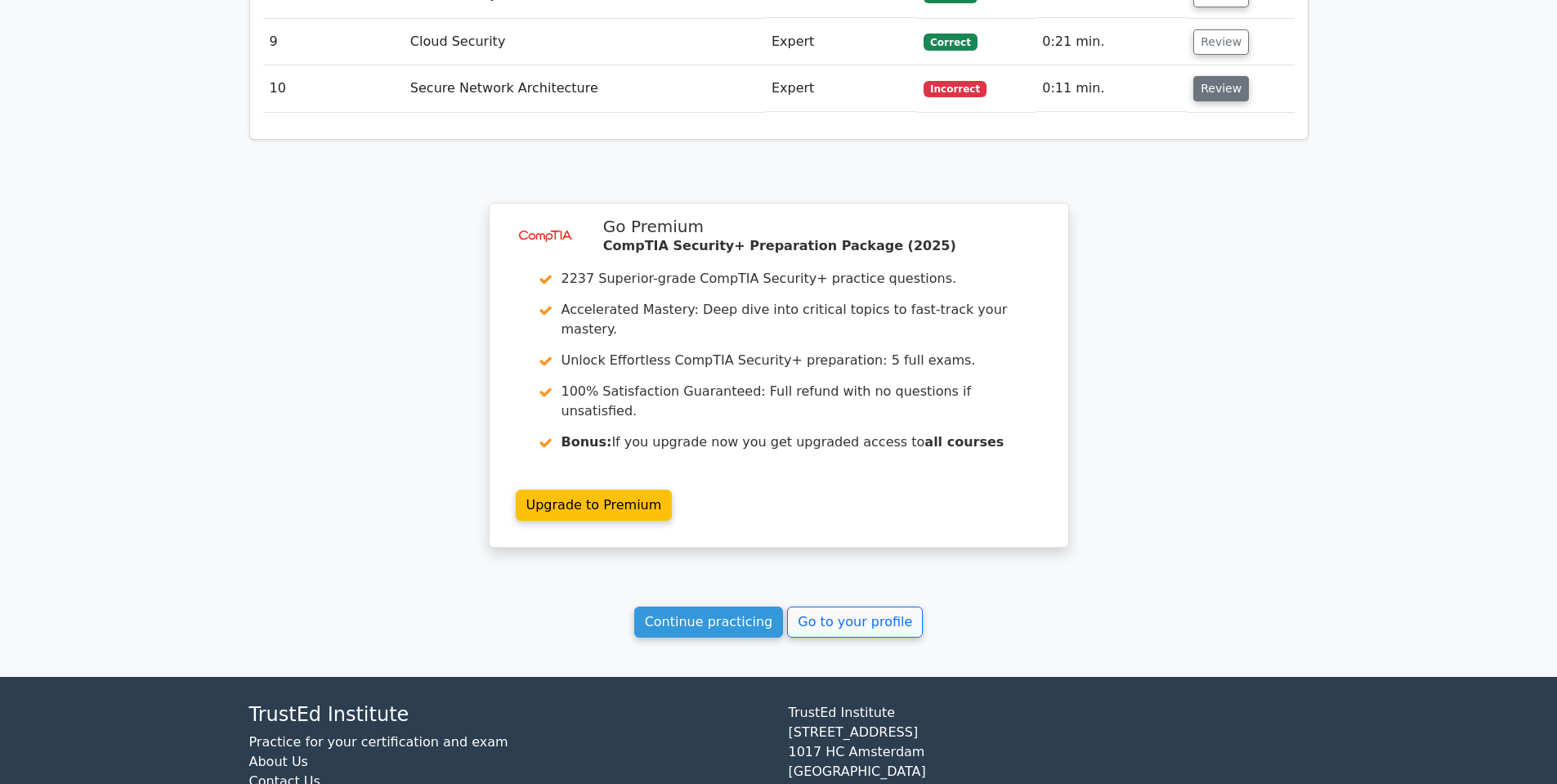
click at [1223, 76] on button "Review" at bounding box center [1221, 88] width 55 height 25
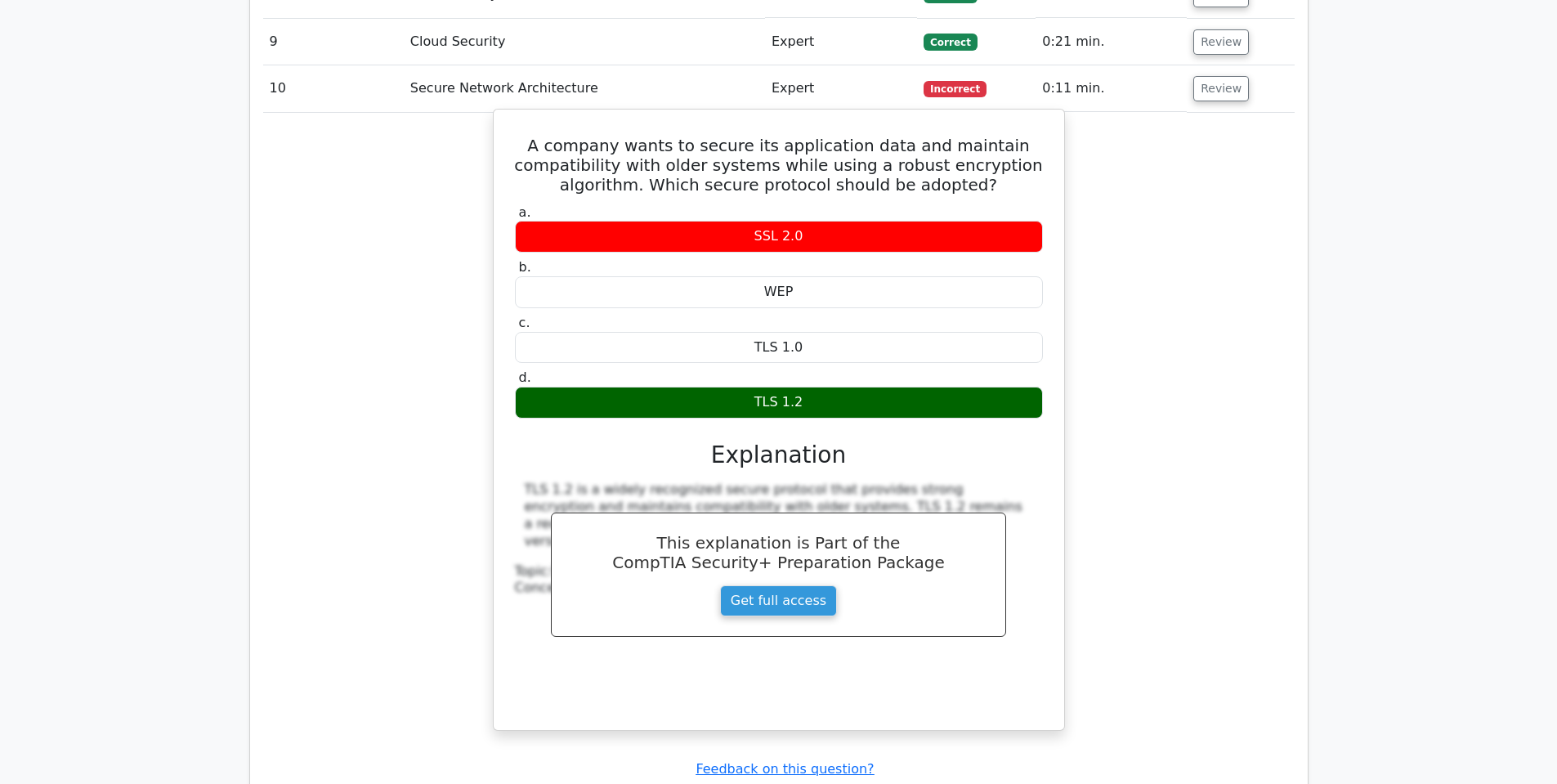
drag, startPoint x: 1223, startPoint y: 28, endPoint x: 843, endPoint y: 200, distance: 417.1
click at [840, 201] on div "a. SSL 2.0 b. WEP c. d." at bounding box center [778, 311] width 547 height 221
drag, startPoint x: 840, startPoint y: 197, endPoint x: 785, endPoint y: 333, distance: 146.7
click at [785, 387] on div "TLS 1.2" at bounding box center [779, 402] width 528 height 32
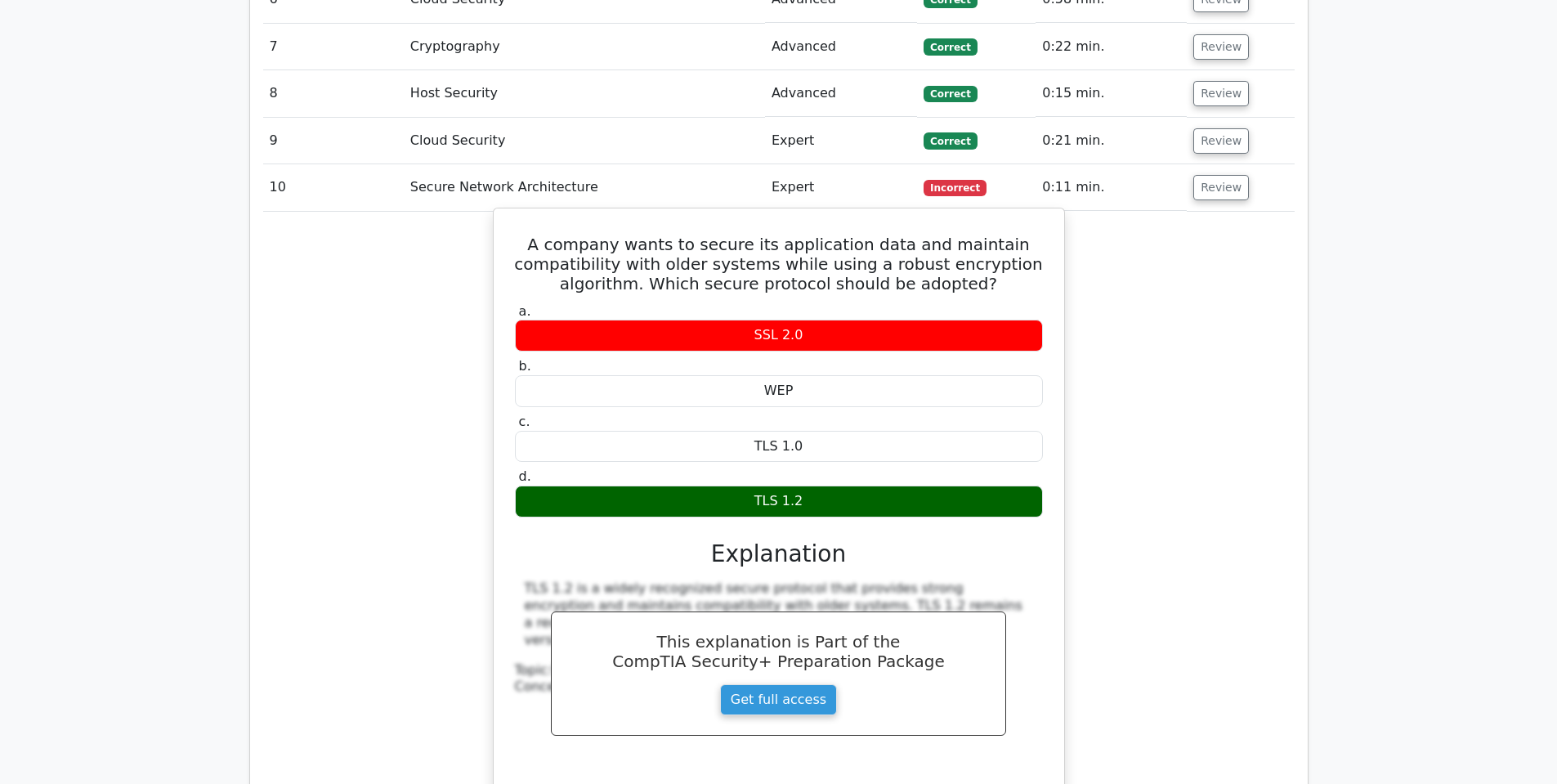
scroll to position [2546, 0]
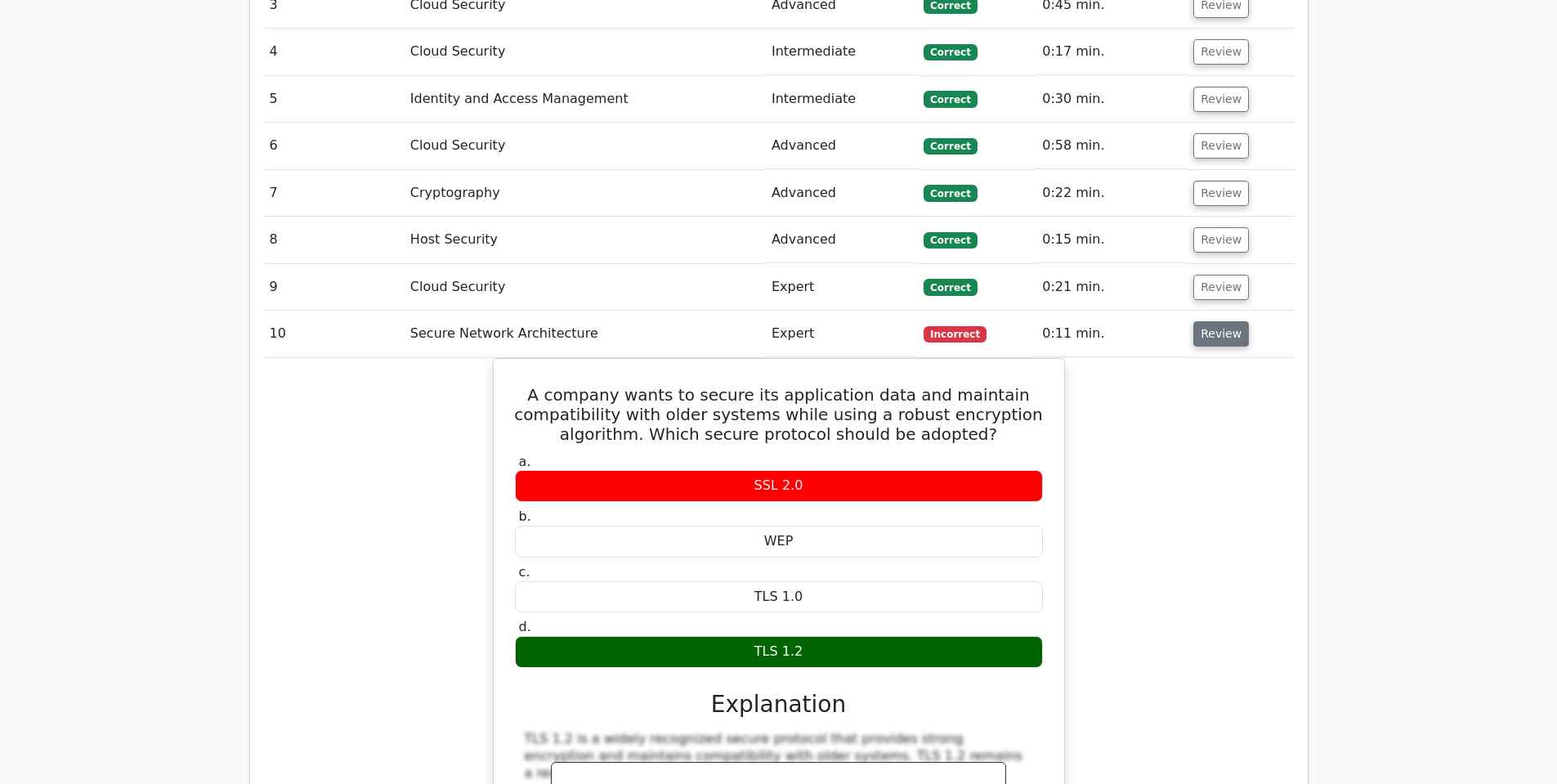
click at [1223, 321] on button "Review" at bounding box center [1221, 333] width 55 height 25
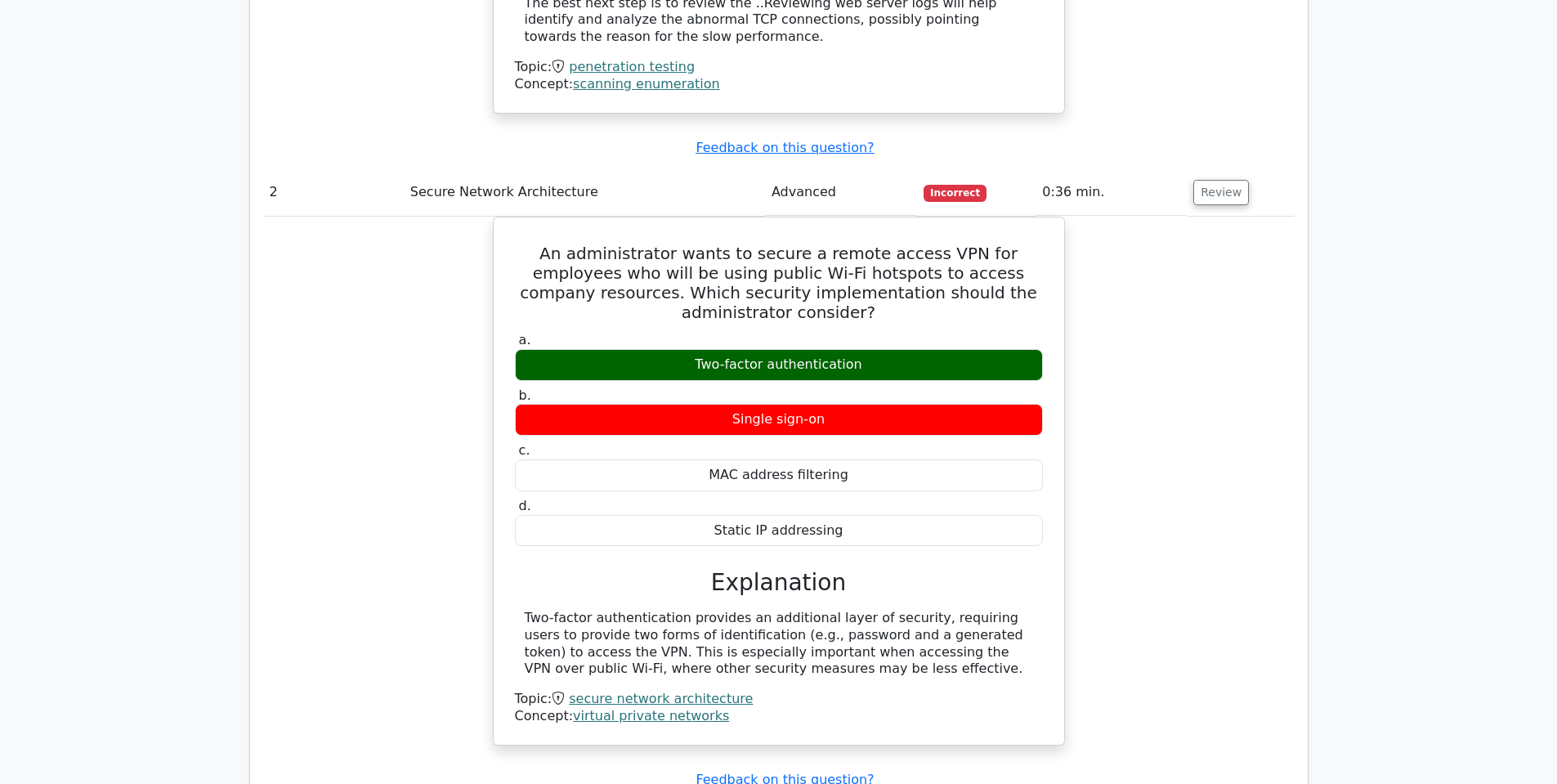
scroll to position [1565, 0]
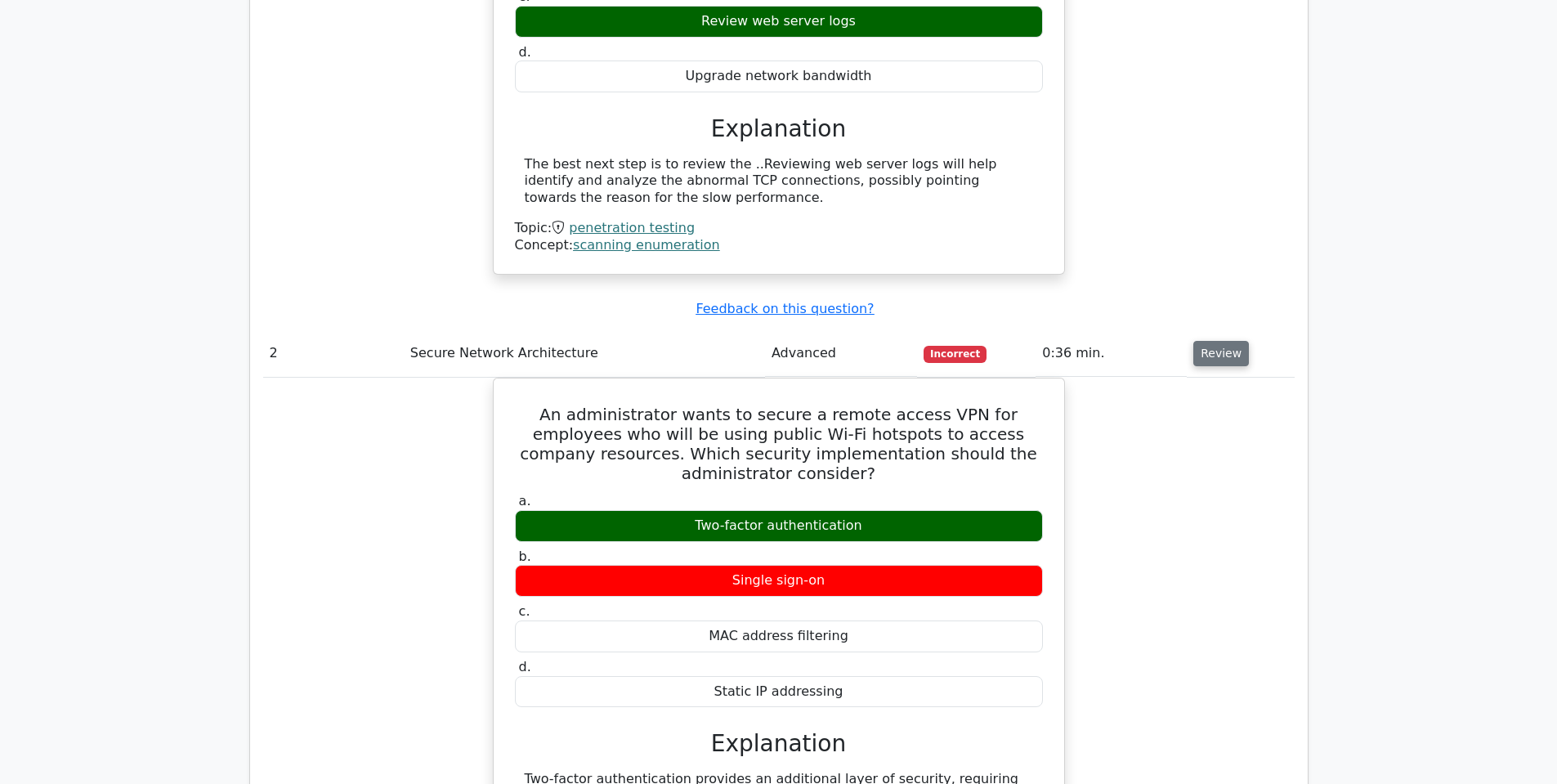
click at [1198, 341] on button "Review" at bounding box center [1221, 353] width 55 height 25
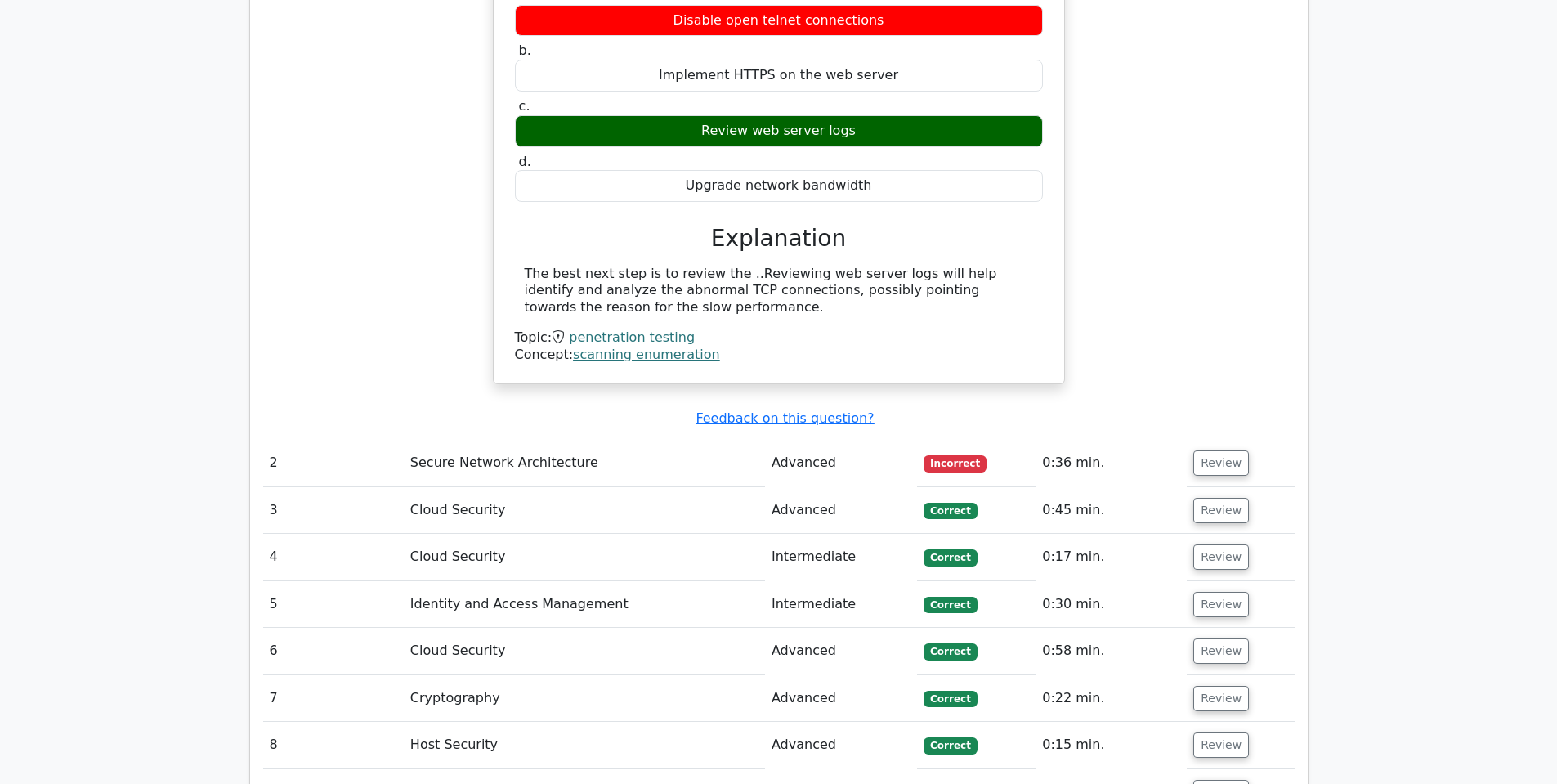
scroll to position [1157, 0]
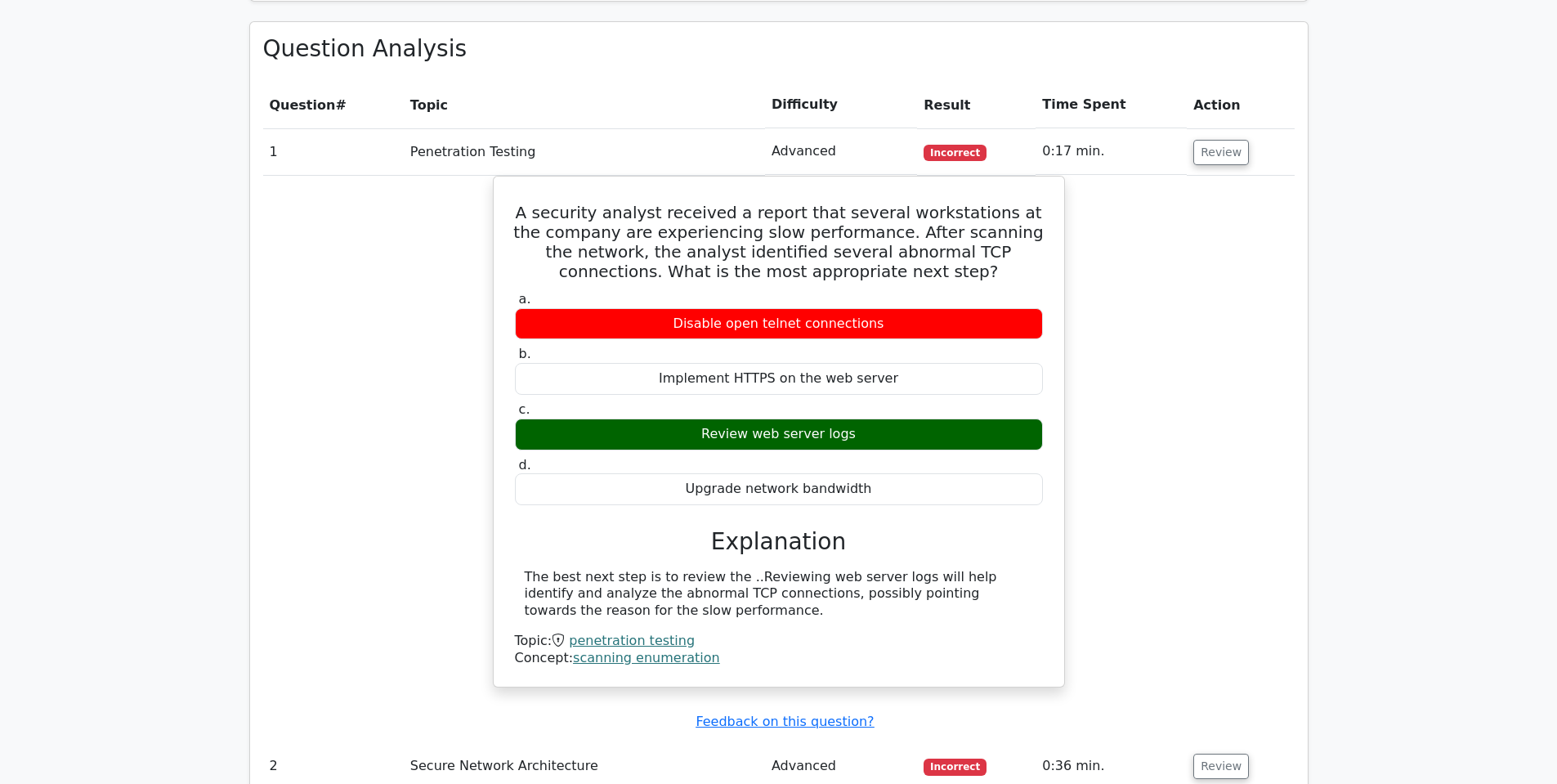
click at [1376, 112] on main "image/svg+xml Go Premium CompTIA Security+ Preparation Package (2025) 2237 Supe…" at bounding box center [778, 310] width 1557 height 2830
drag, startPoint x: 1376, startPoint y: 112, endPoint x: 1348, endPoint y: 65, distance: 54.7
click at [1349, 65] on main "image/svg+xml Go Premium CompTIA Security+ Preparation Package (2025) 2237 Supe…" at bounding box center [778, 310] width 1557 height 2830
